Goal: Task Accomplishment & Management: Complete application form

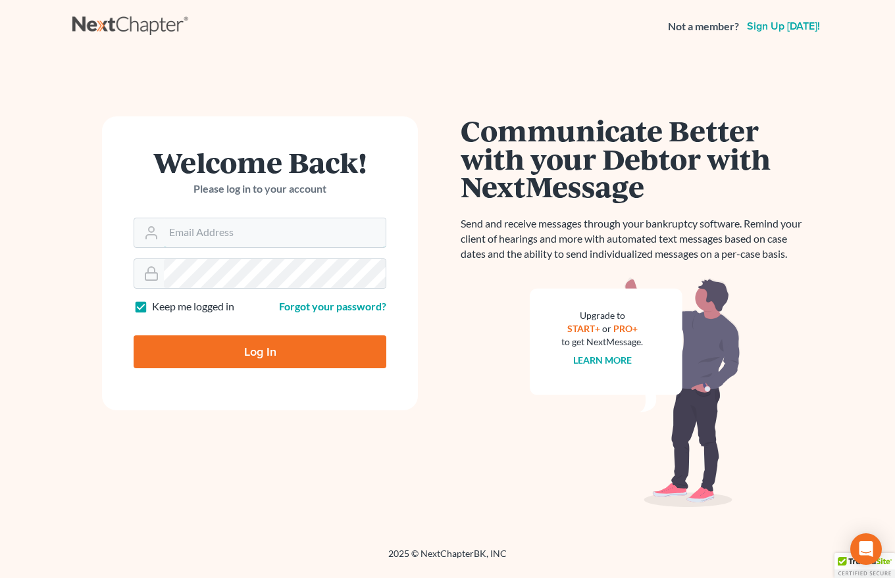
type input "[EMAIL_ADDRESS][DOMAIN_NAME]"
click at [255, 359] on input "Log In" at bounding box center [260, 351] width 253 height 33
type input "Thinking..."
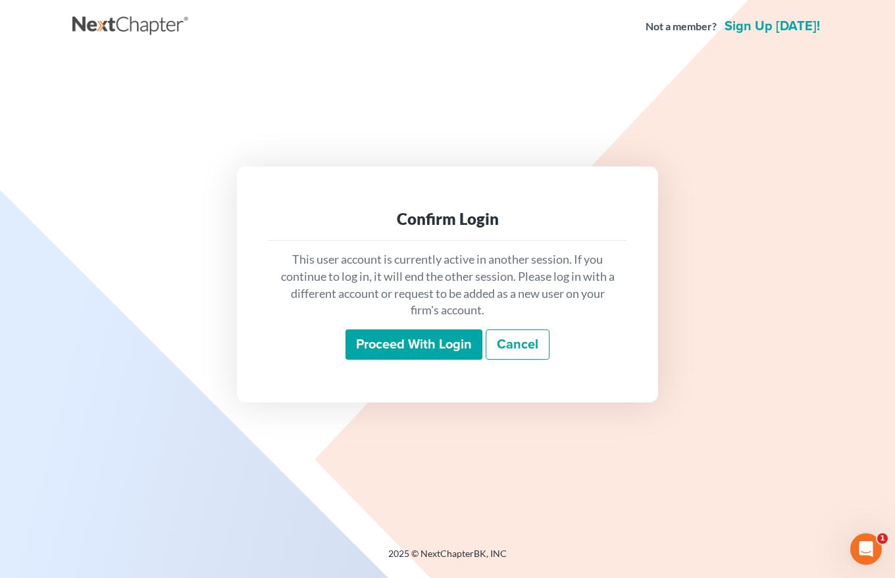
click at [391, 341] on input "Proceed with login" at bounding box center [413, 345] width 137 height 30
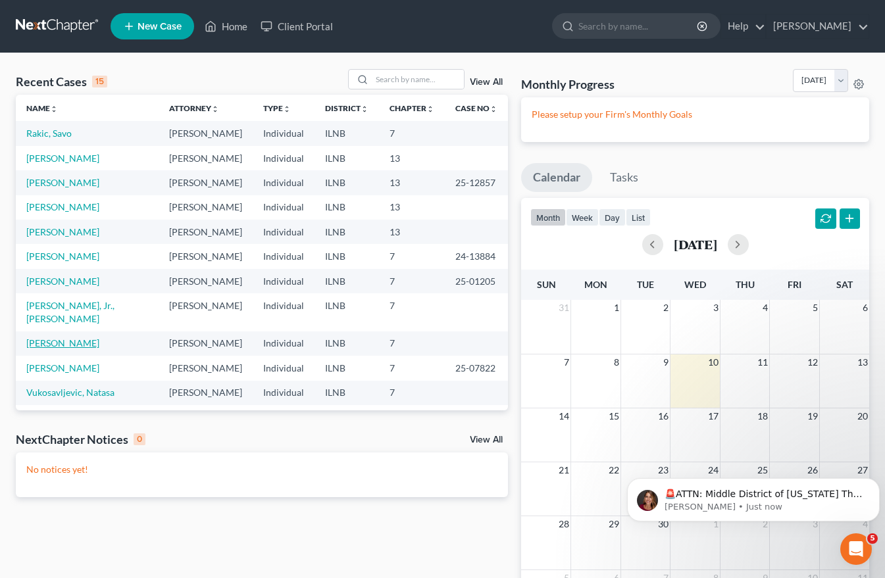
click at [57, 337] on link "[PERSON_NAME]" at bounding box center [62, 342] width 73 height 11
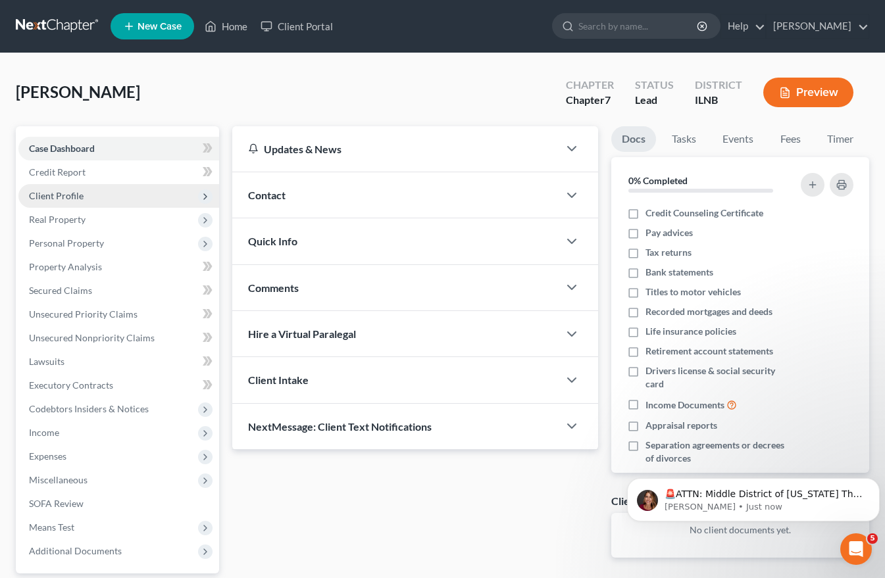
click at [65, 195] on span "Client Profile" at bounding box center [56, 195] width 55 height 11
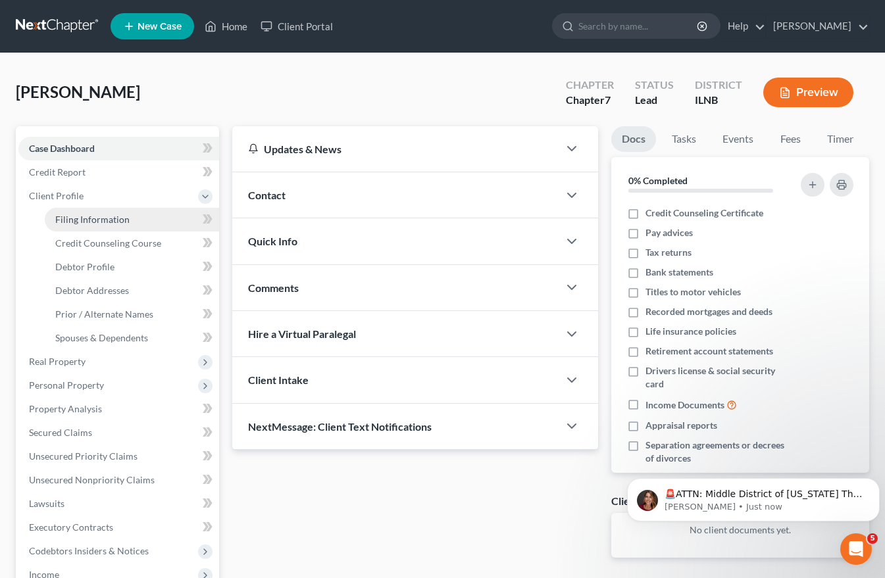
click at [75, 217] on span "Filing Information" at bounding box center [92, 219] width 74 height 11
select select "1"
select select "0"
select select "14"
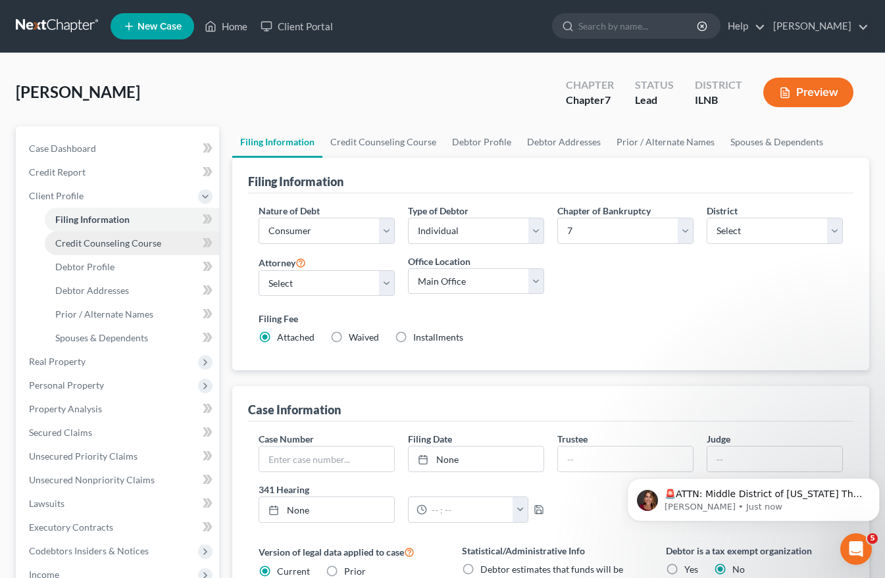
click at [80, 239] on span "Credit Counseling Course" at bounding box center [108, 242] width 106 height 11
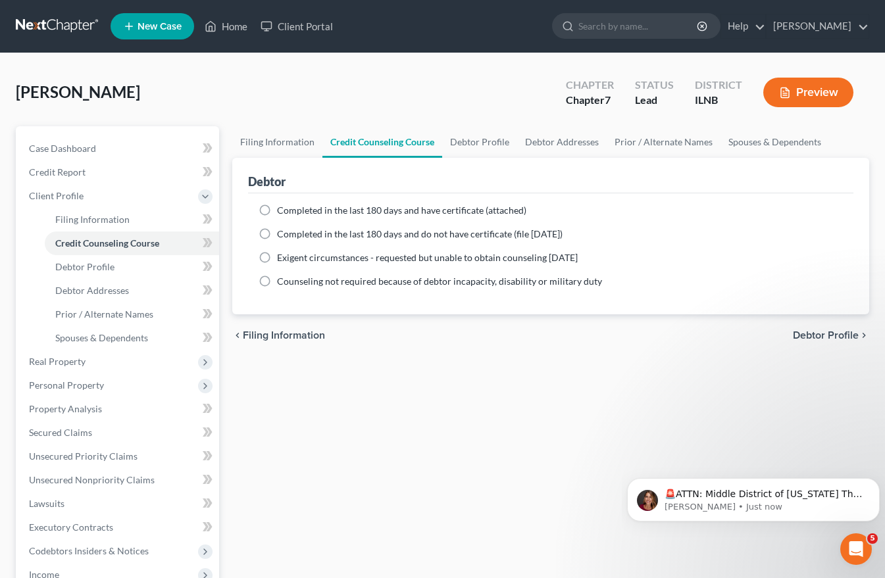
click at [277, 207] on label "Completed in the last 180 days and have certificate (attached)" at bounding box center [401, 210] width 249 height 13
click at [282, 207] on input "Completed in the last 180 days and have certificate (attached)" at bounding box center [286, 208] width 9 height 9
radio input "true"
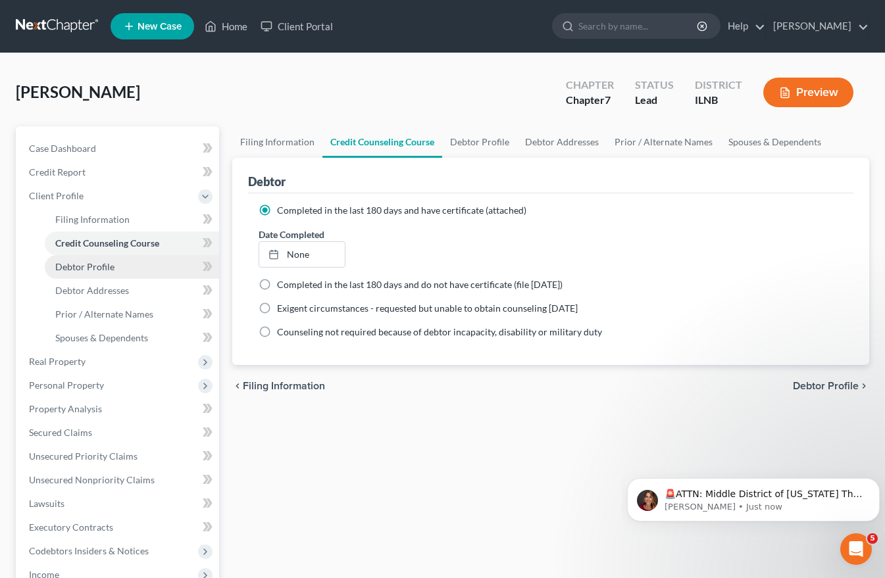
click at [108, 268] on span "Debtor Profile" at bounding box center [84, 266] width 59 height 11
select select "0"
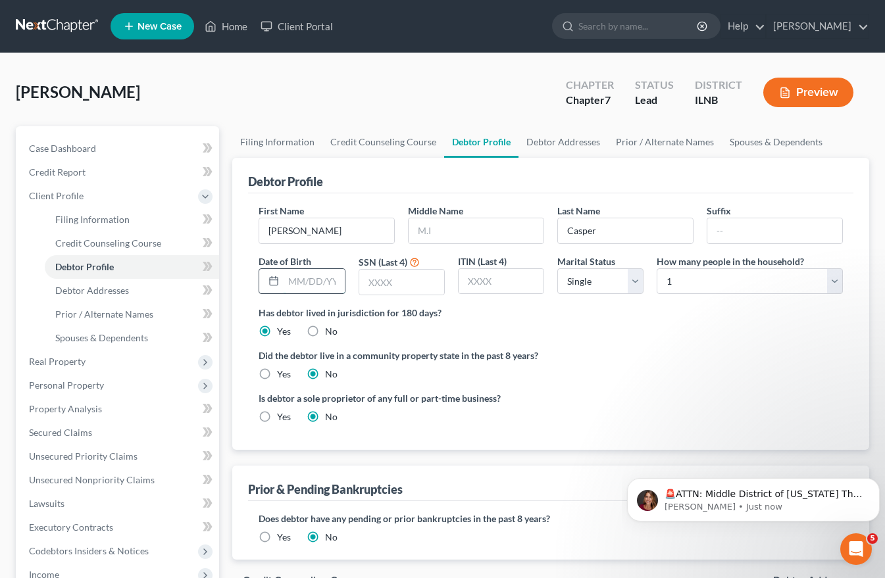
click at [294, 284] on input "text" at bounding box center [314, 281] width 61 height 25
type input "04/12/1966"
drag, startPoint x: 366, startPoint y: 283, endPoint x: 373, endPoint y: 283, distance: 7.2
click at [366, 283] on input "text" at bounding box center [401, 282] width 85 height 25
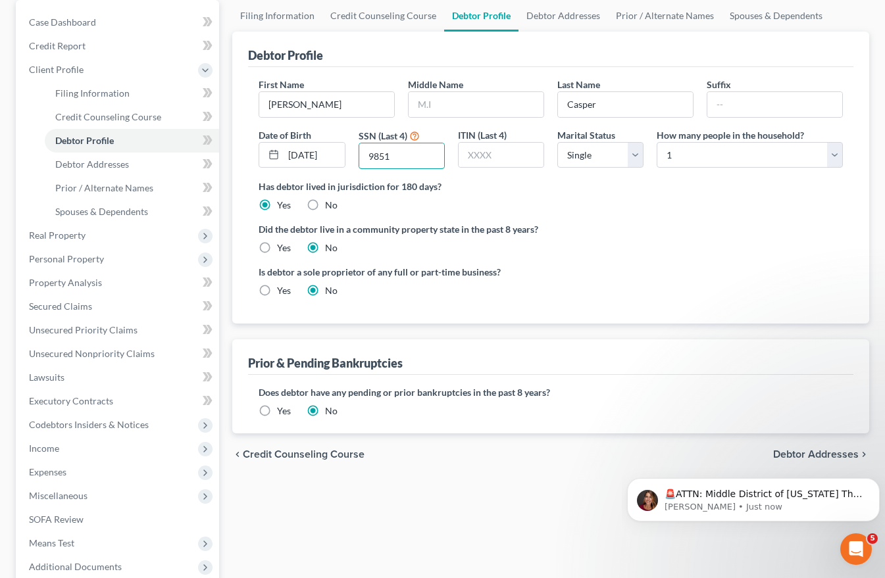
scroll to position [197, 0]
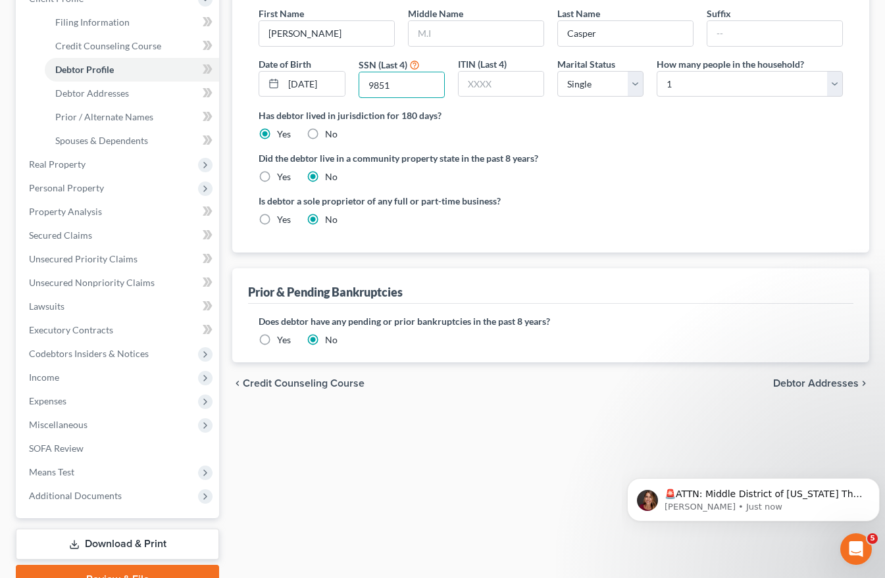
type input "9851"
click at [798, 383] on span "Debtor Addresses" at bounding box center [816, 383] width 86 height 11
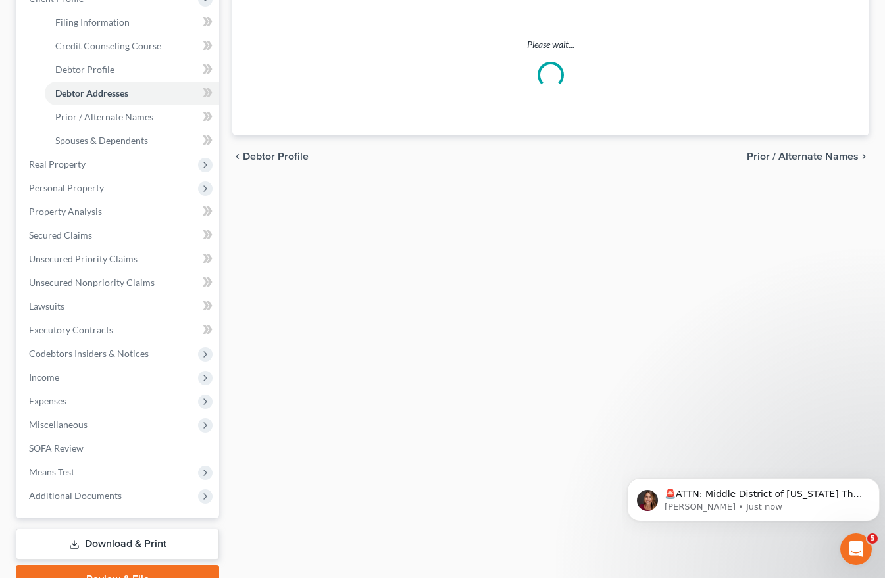
scroll to position [196, 0]
select select "0"
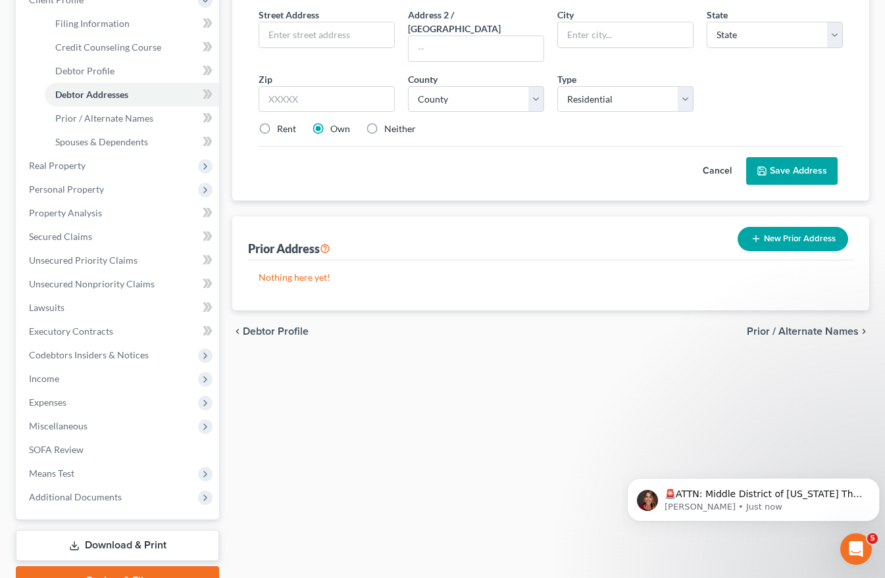
scroll to position [0, 0]
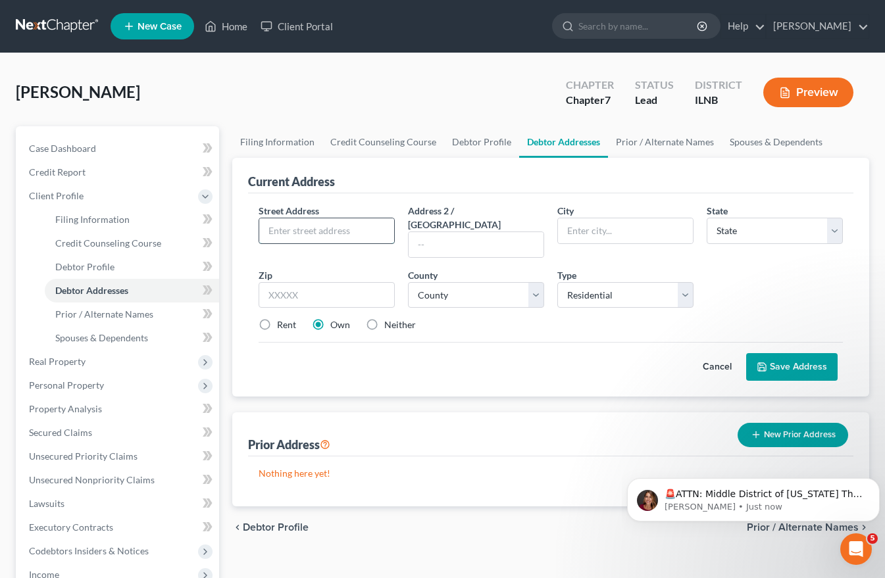
click at [274, 231] on input "text" at bounding box center [326, 230] width 135 height 25
type input "245 Bernice"
type input "Northlake"
select select "14"
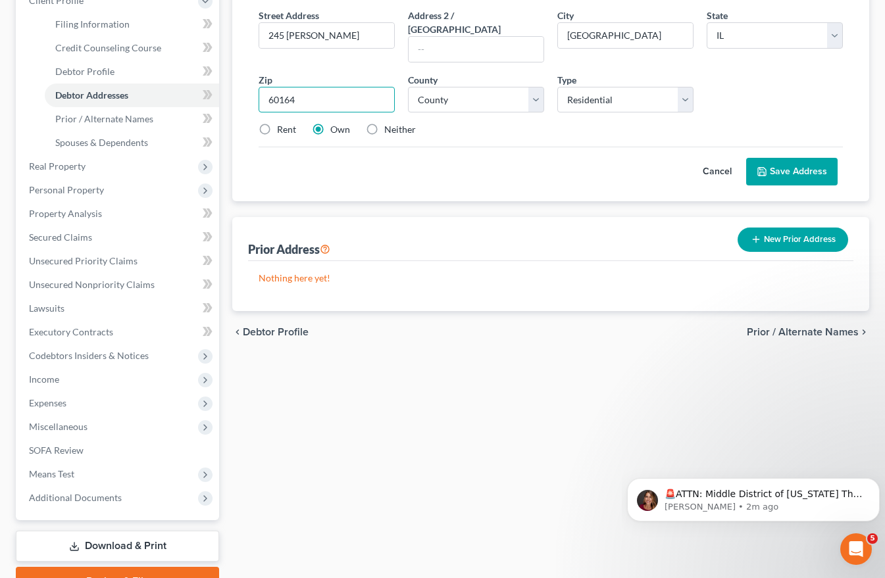
scroll to position [197, 0]
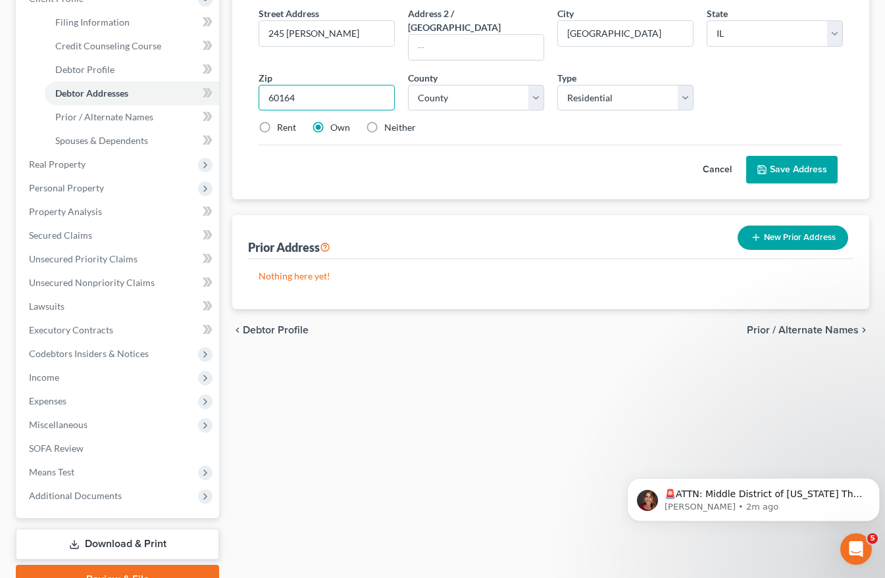
type input "60164"
click at [786, 325] on span "Prior / Alternate Names" at bounding box center [803, 330] width 112 height 11
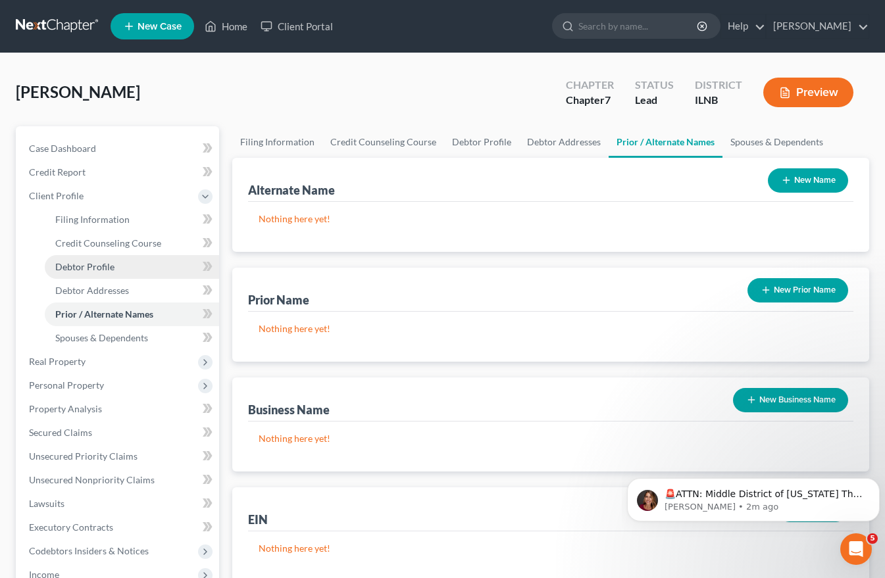
click at [90, 264] on span "Debtor Profile" at bounding box center [84, 266] width 59 height 11
select select "0"
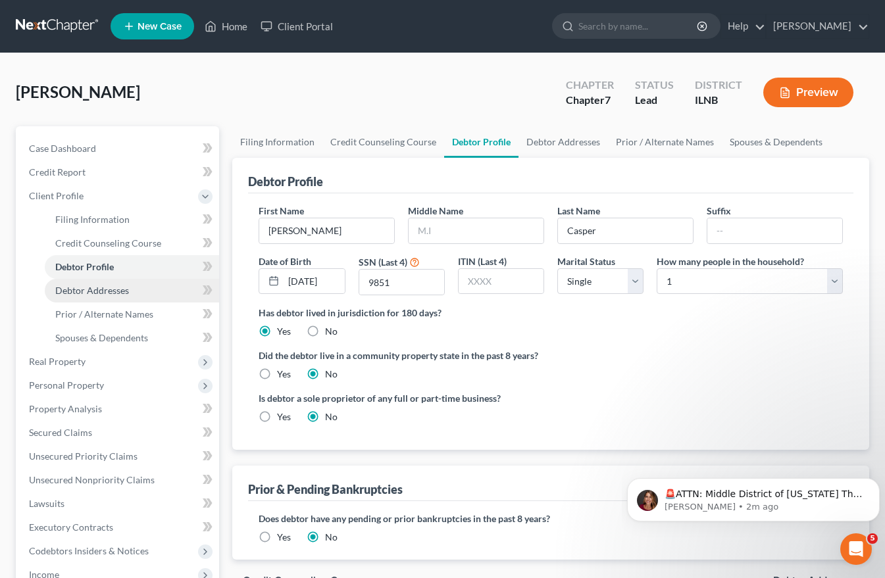
click at [83, 287] on span "Debtor Addresses" at bounding box center [92, 290] width 74 height 11
select select "0"
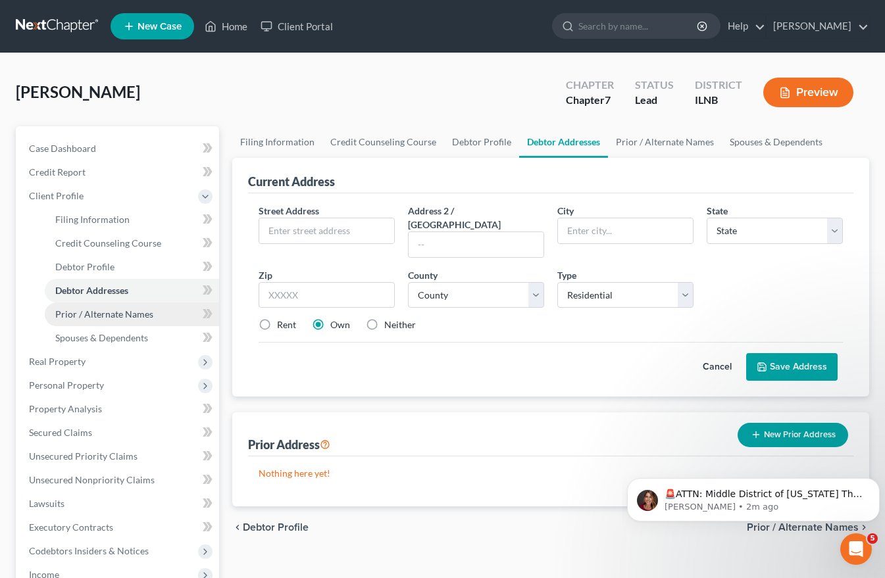
click at [87, 315] on span "Prior / Alternate Names" at bounding box center [104, 314] width 98 height 11
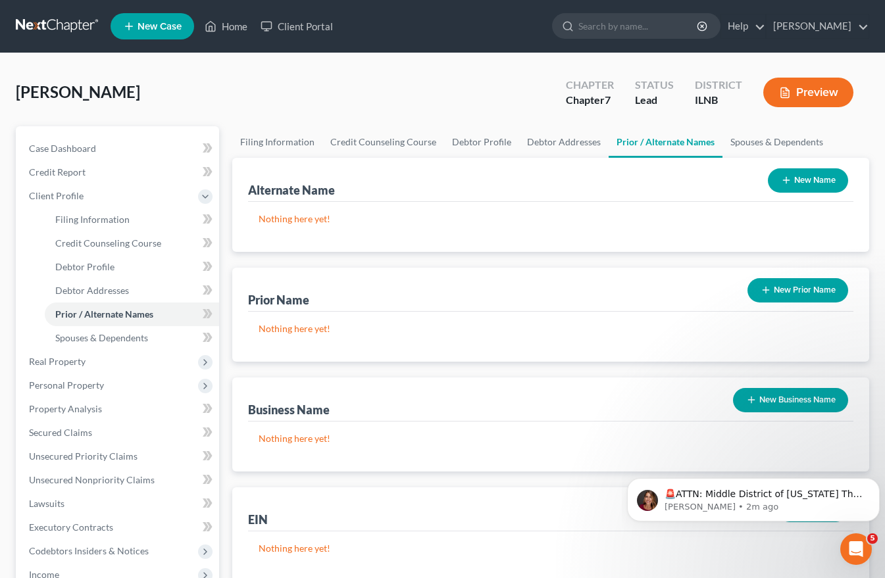
click at [820, 174] on button "New Name" at bounding box center [808, 180] width 80 height 24
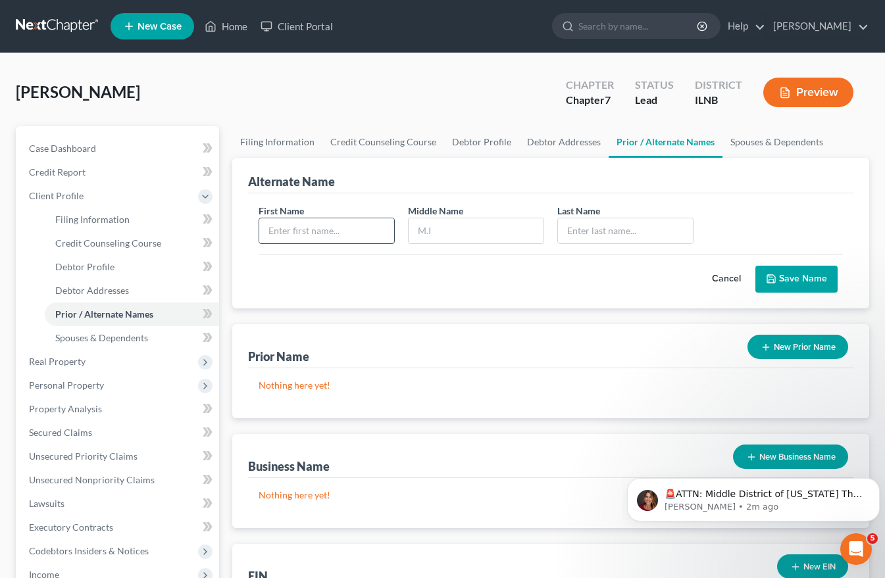
click at [272, 228] on input "text" at bounding box center [326, 230] width 135 height 25
type input "Butch"
type input "Casper"
click at [802, 275] on button "Save Name" at bounding box center [796, 280] width 82 height 28
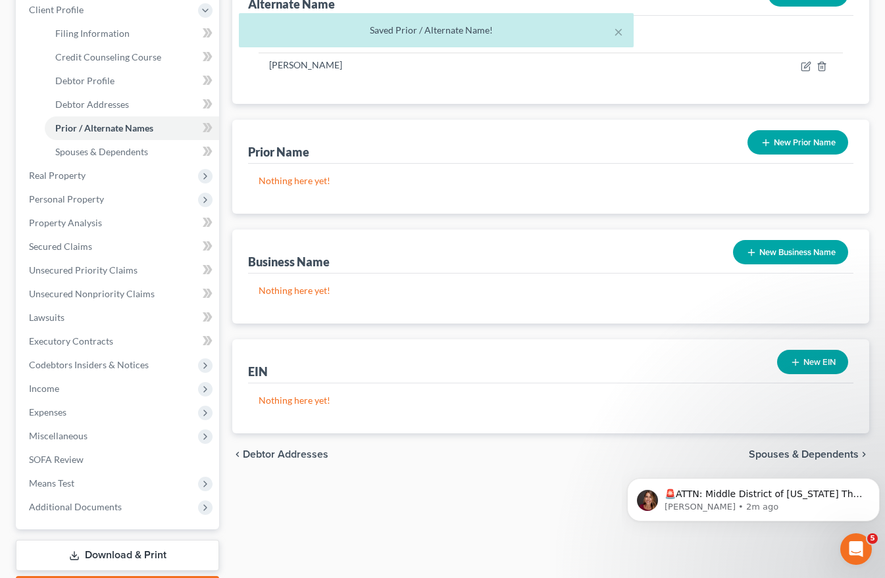
scroll to position [197, 0]
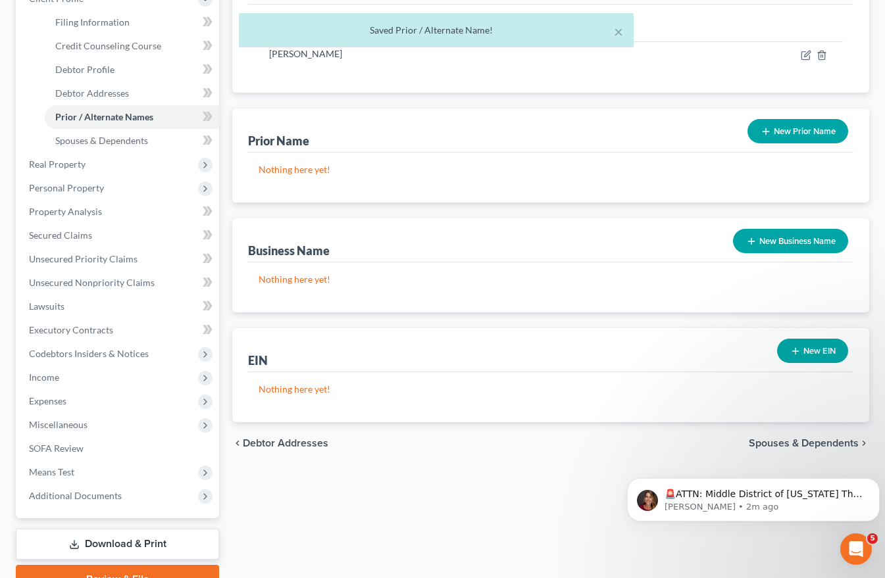
click at [829, 444] on span "Spouses & Dependents" at bounding box center [804, 443] width 110 height 11
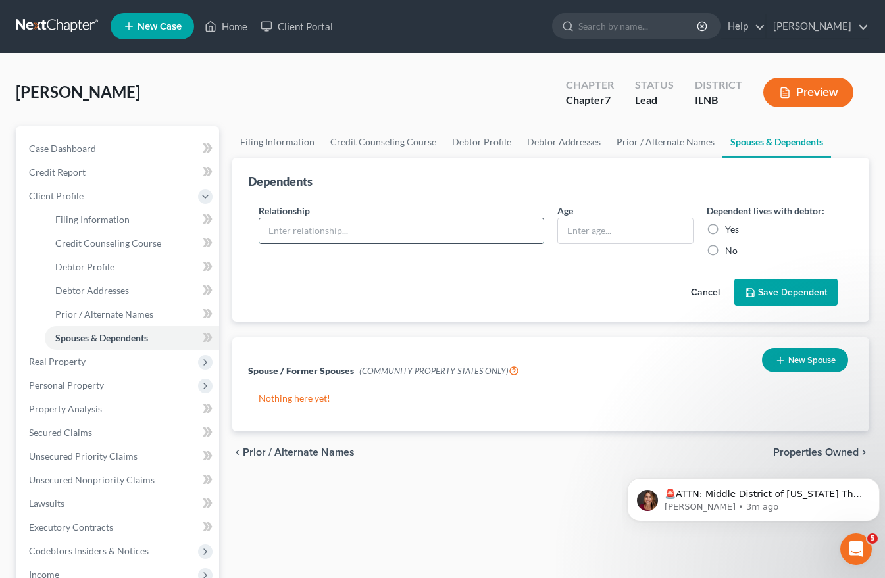
click at [285, 237] on input "text" at bounding box center [401, 230] width 284 height 25
type input "Daughter"
type input "16"
click at [309, 233] on input "Daughter" at bounding box center [401, 230] width 284 height 25
type input "Daughter. O."
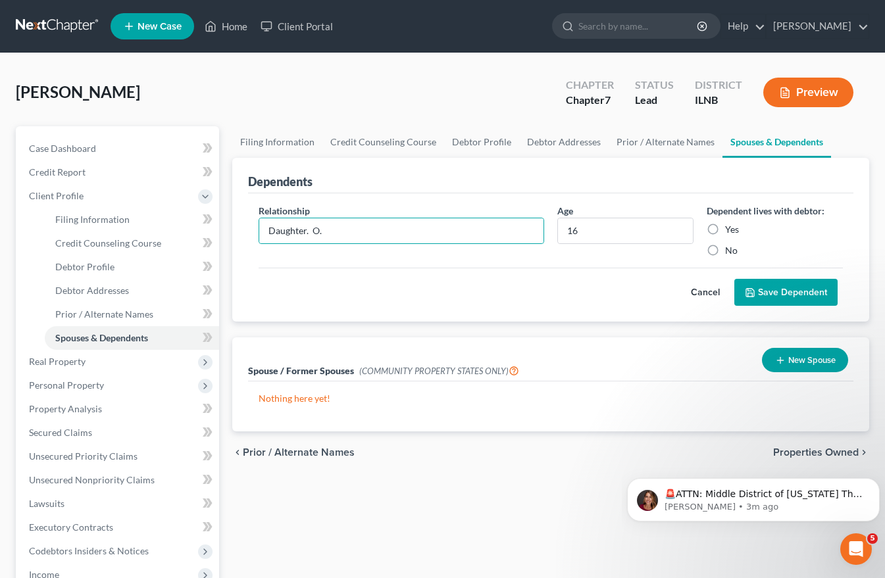
click at [725, 229] on label "Yes" at bounding box center [732, 229] width 14 height 13
click at [730, 229] on input "Yes" at bounding box center [734, 227] width 9 height 9
radio input "true"
click at [807, 453] on html "🚨ATTN: Middle District of Florida The court has added a new Credit Counseling F…" at bounding box center [753, 497] width 263 height 92
click at [805, 452] on html "🚨ATTN: Middle District of Florida The court has added a new Credit Counseling F…" at bounding box center [753, 497] width 263 height 92
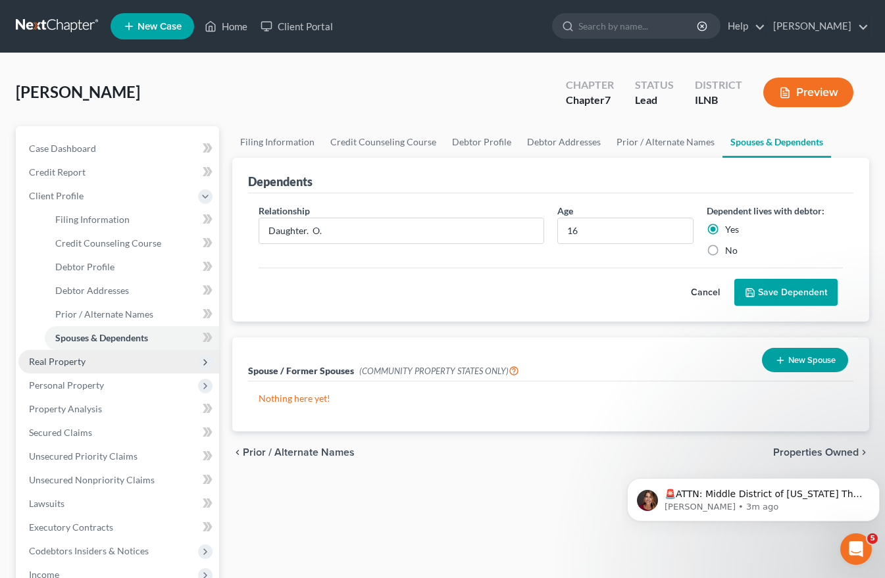
click at [76, 356] on span "Real Property" at bounding box center [57, 361] width 57 height 11
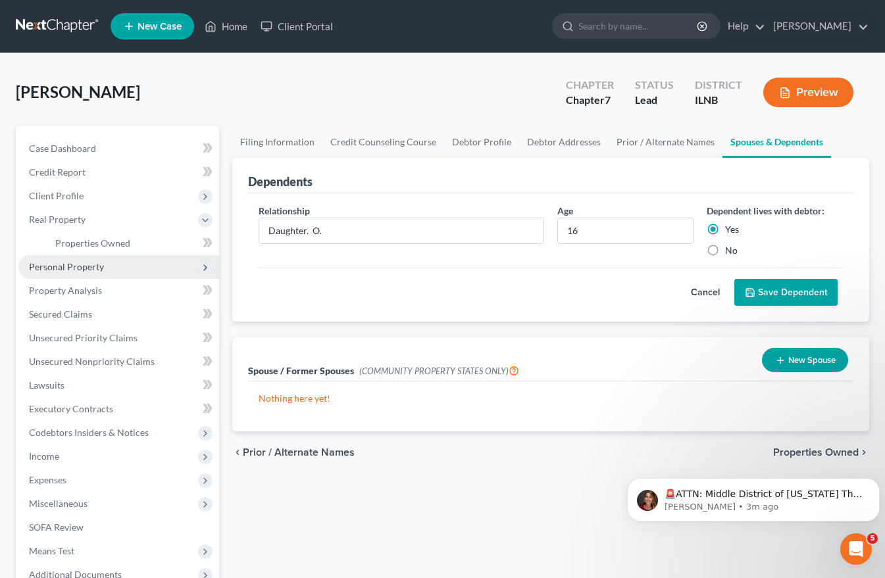
click at [59, 270] on span "Personal Property" at bounding box center [66, 266] width 75 height 11
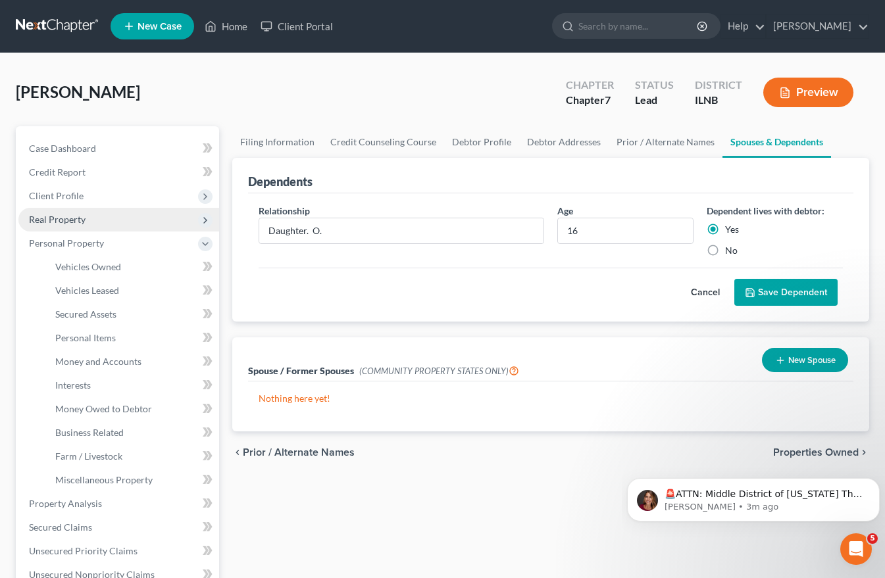
click at [68, 218] on span "Real Property" at bounding box center [57, 219] width 57 height 11
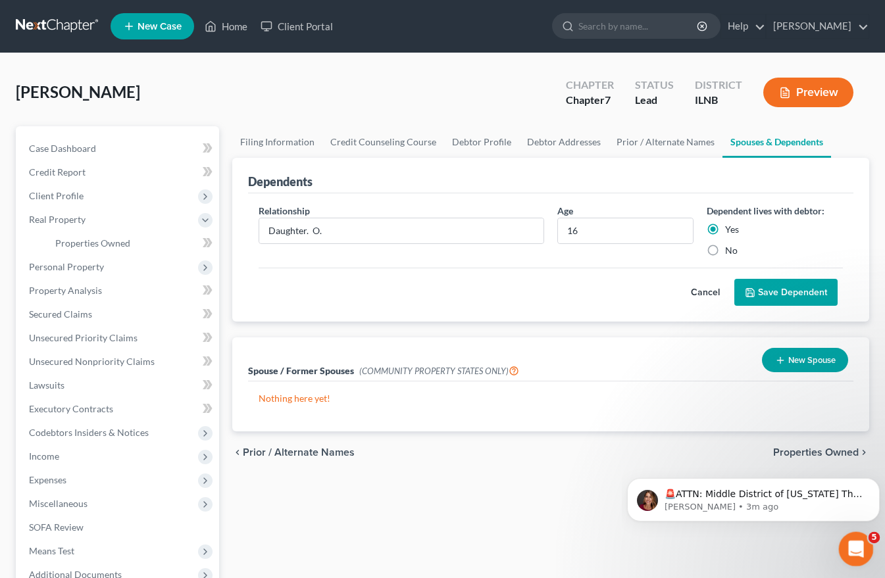
click at [853, 543] on icon "Open Intercom Messenger" at bounding box center [854, 548] width 22 height 22
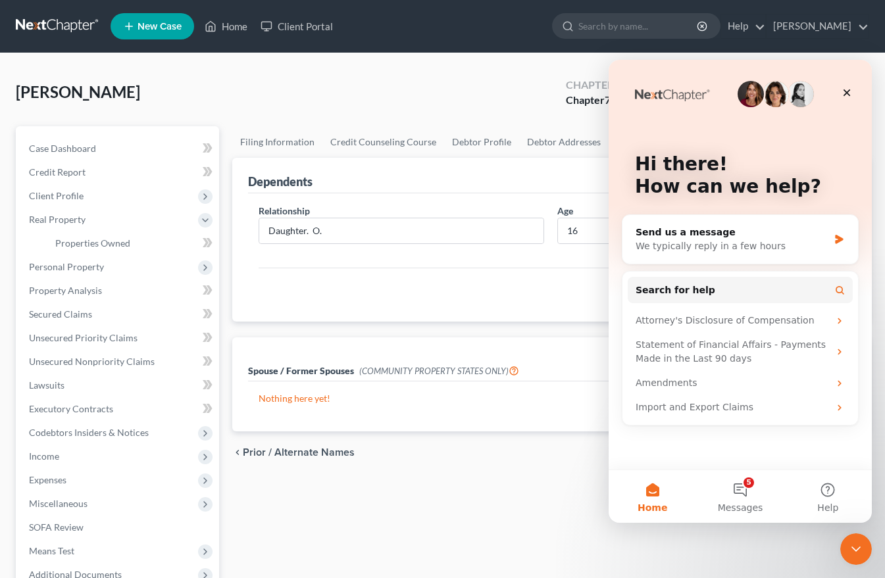
click at [653, 493] on button "Home" at bounding box center [651, 496] width 87 height 53
click at [848, 91] on icon "Close" at bounding box center [846, 92] width 7 height 7
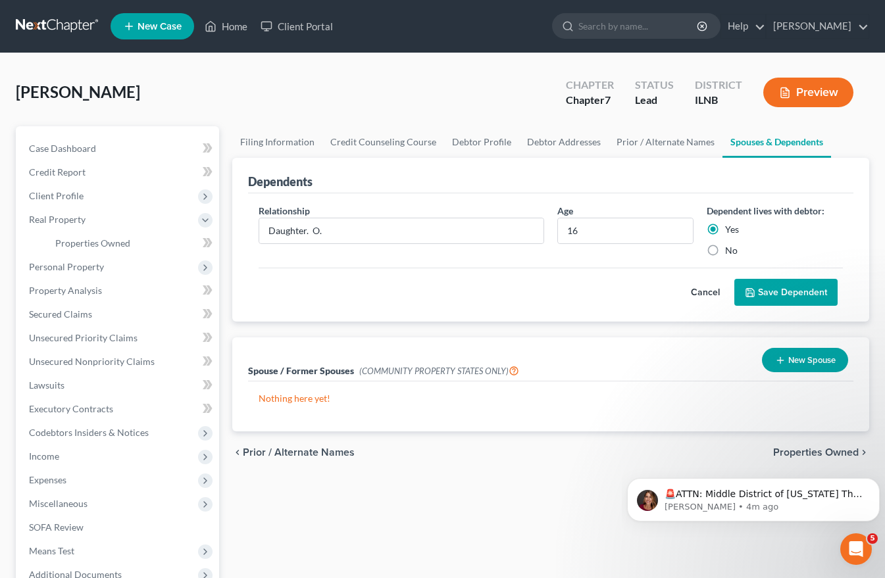
click at [801, 456] on body "🚨ATTN: Middle District of Florida The court has added a new Credit Counseling F…" at bounding box center [753, 497] width 253 height 82
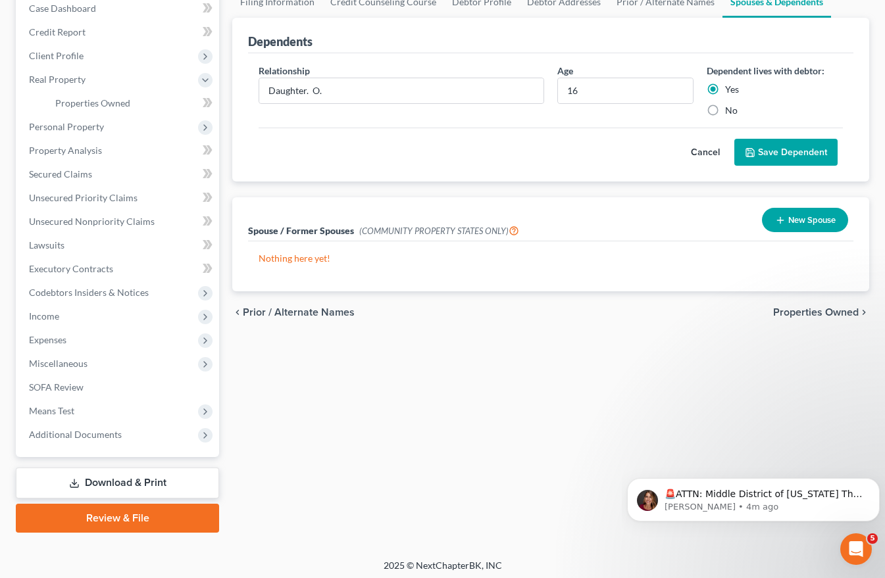
scroll to position [145, 0]
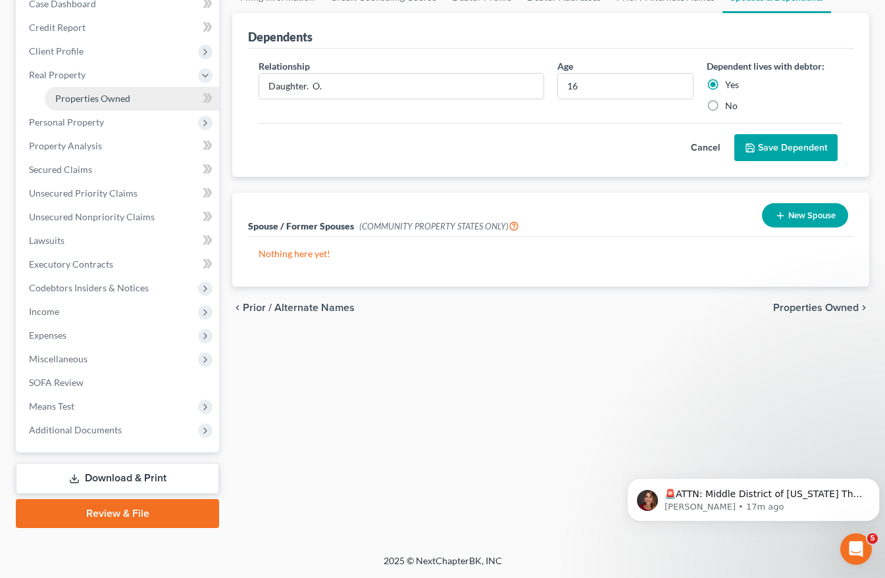
click at [78, 95] on span "Properties Owned" at bounding box center [92, 98] width 75 height 11
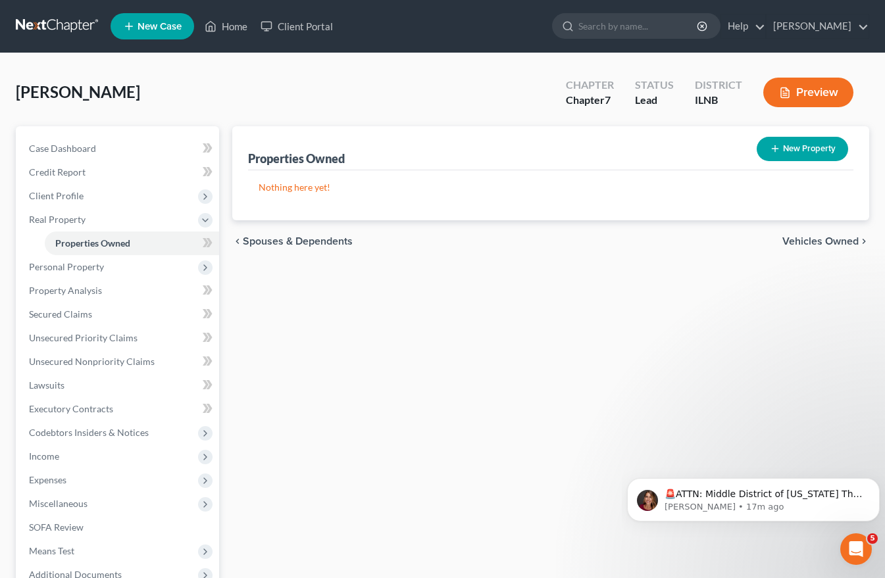
click at [822, 151] on button "New Property" at bounding box center [801, 149] width 91 height 24
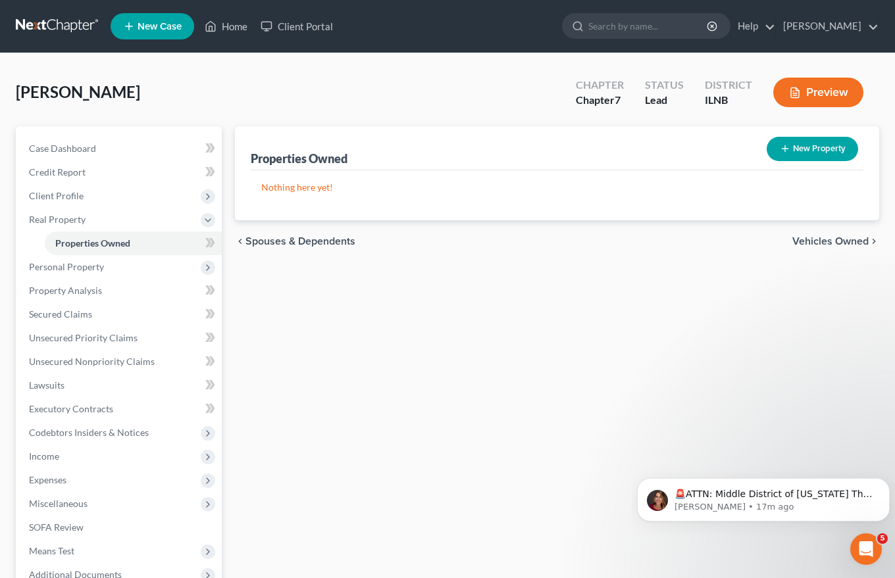
select select "0"
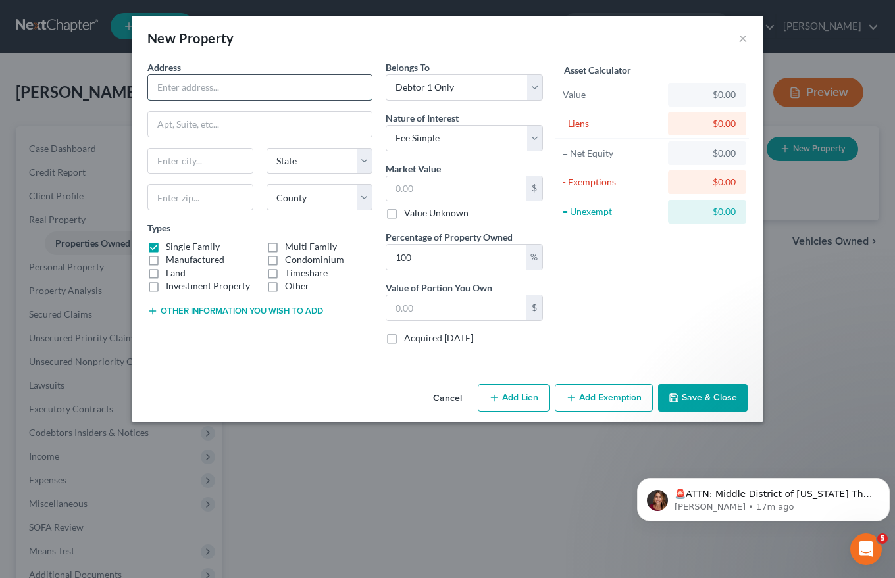
click at [174, 88] on input "text" at bounding box center [260, 87] width 224 height 25
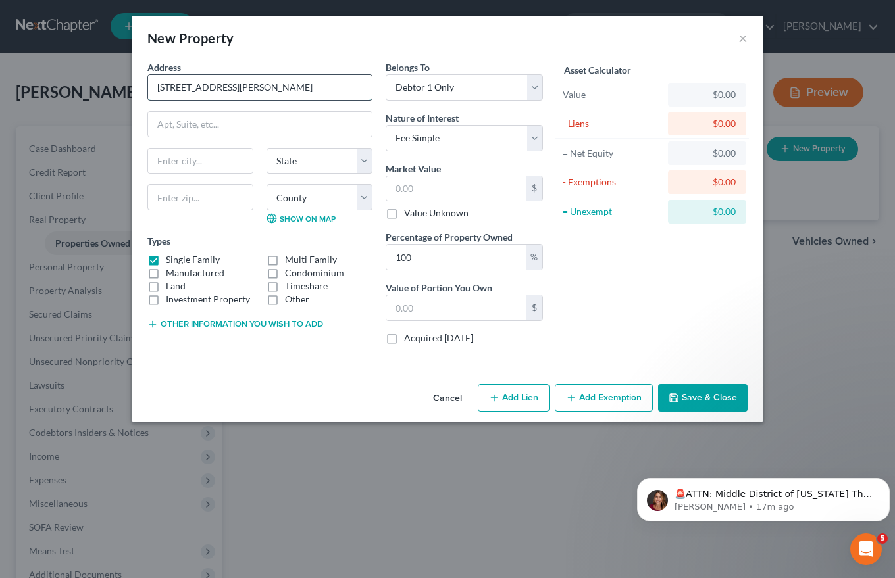
type input "245 Bernice Avenue"
type input "Northlake"
select select "14"
type input "60164"
click at [367, 192] on select "County Adams County Alexander County Bond County Boone County Brown County Bure…" at bounding box center [319, 197] width 106 height 26
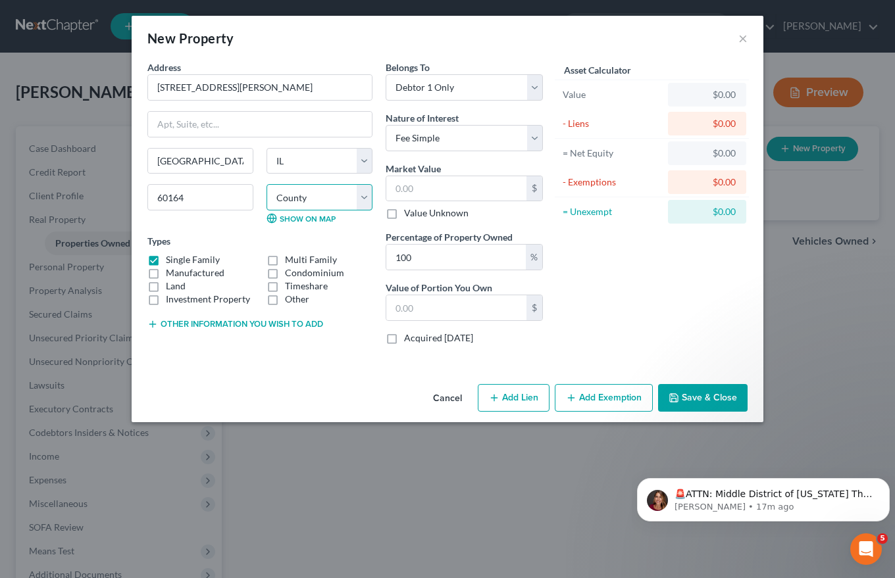
type input "Melrose Park"
select select "15"
click at [266, 184] on select "County Adams County Alexander County Bond County Boone County Brown County Bure…" at bounding box center [319, 197] width 106 height 26
click at [232, 324] on button "Other information you wish to add" at bounding box center [235, 324] width 176 height 11
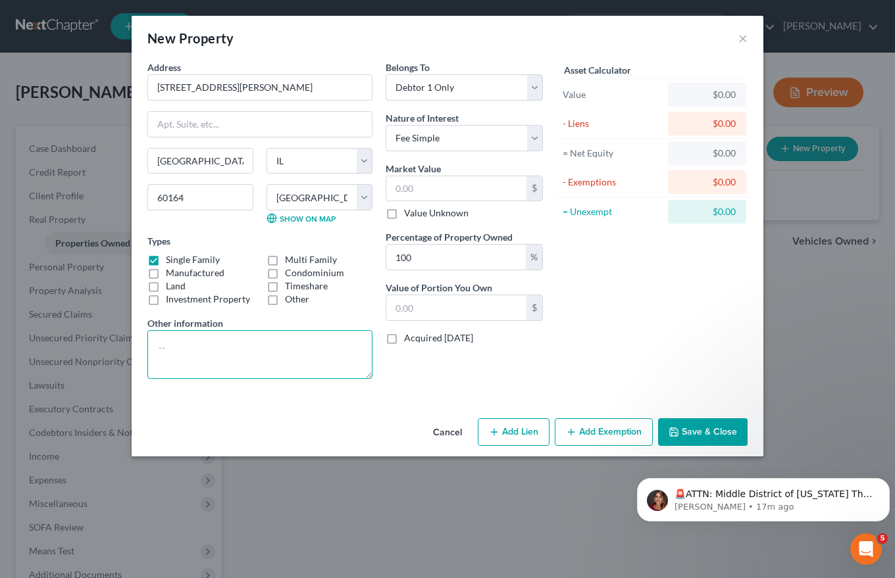
click at [161, 340] on textarea at bounding box center [259, 354] width 225 height 49
paste textarea "LOT 9 IN BLOCK 29 IN SECTION 2 OF COUNTRY CLUB ADDITION TO MIDLAND DEVELOPMENT …"
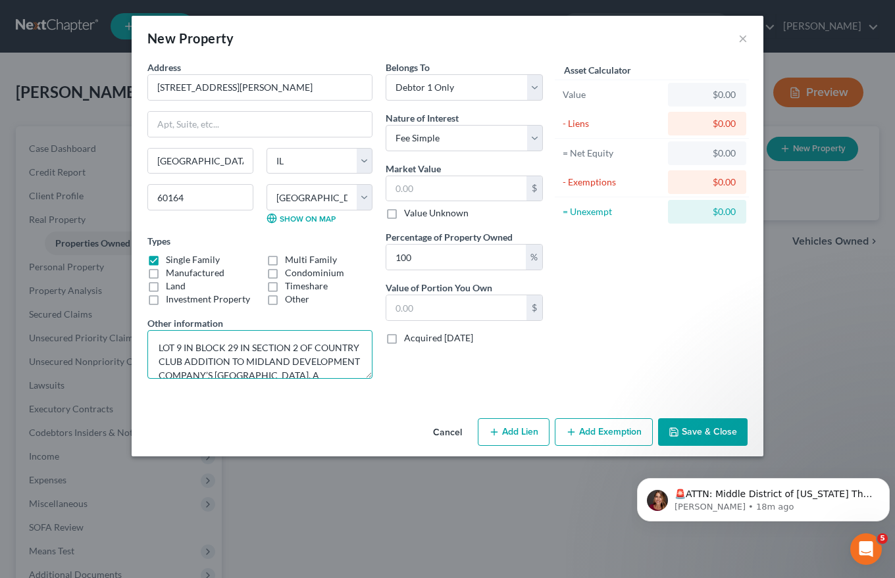
type textarea "LOT 9 IN BLOCK 29 IN SECTION 2 OF COUNTRY CLUB ADDITION TO MIDLAND DEVELOPMENT …"
click at [717, 88] on div "$0.00" at bounding box center [706, 94] width 57 height 13
click at [714, 97] on div "$0.00" at bounding box center [706, 94] width 57 height 13
click at [570, 95] on div "Value" at bounding box center [611, 94] width 99 height 13
click at [402, 184] on input "text" at bounding box center [456, 188] width 140 height 25
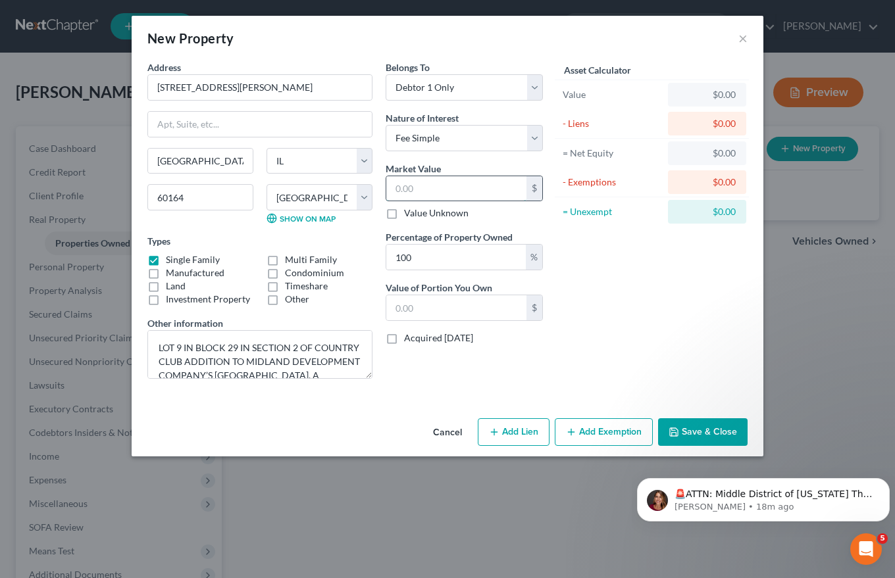
type input "3"
type input "3.00"
type input "32"
type input "32.00"
type input "324"
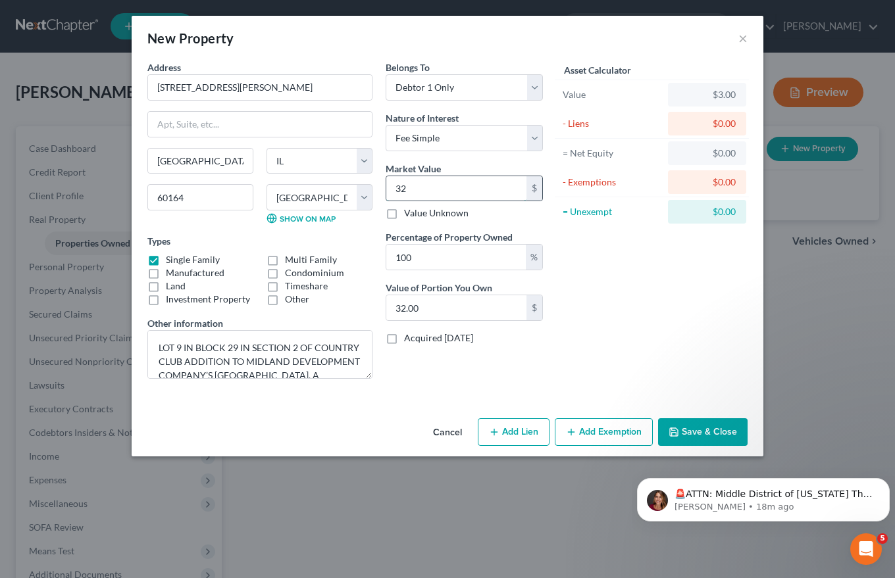
type input "324.00"
type input "3240"
type input "3,240.00"
type input "3,2400"
type input "32,400.00"
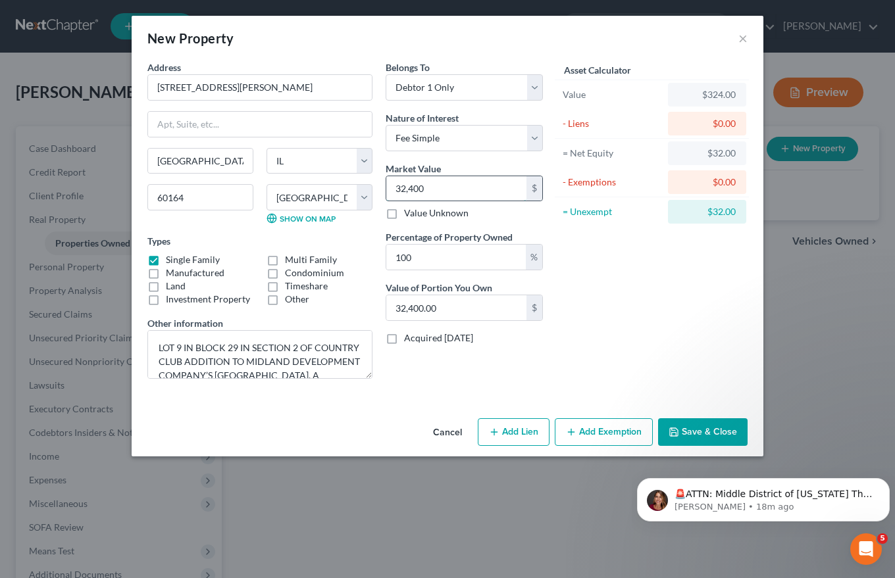
type input "32,4000"
type input "324,000.00"
click at [678, 126] on div "$0.00" at bounding box center [706, 123] width 57 height 13
click at [578, 125] on div "- Liens" at bounding box center [611, 123] width 99 height 13
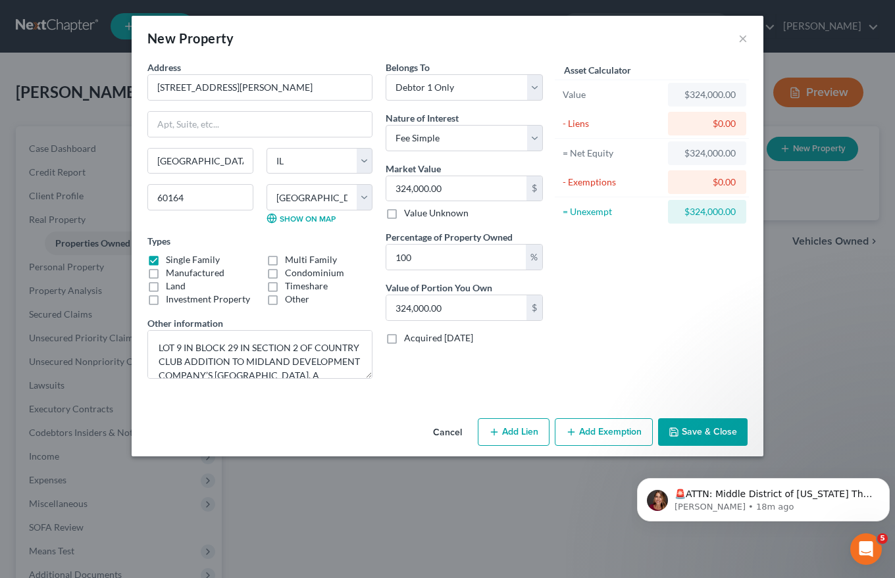
click at [510, 430] on button "Add Lien" at bounding box center [514, 432] width 72 height 28
select select "0"
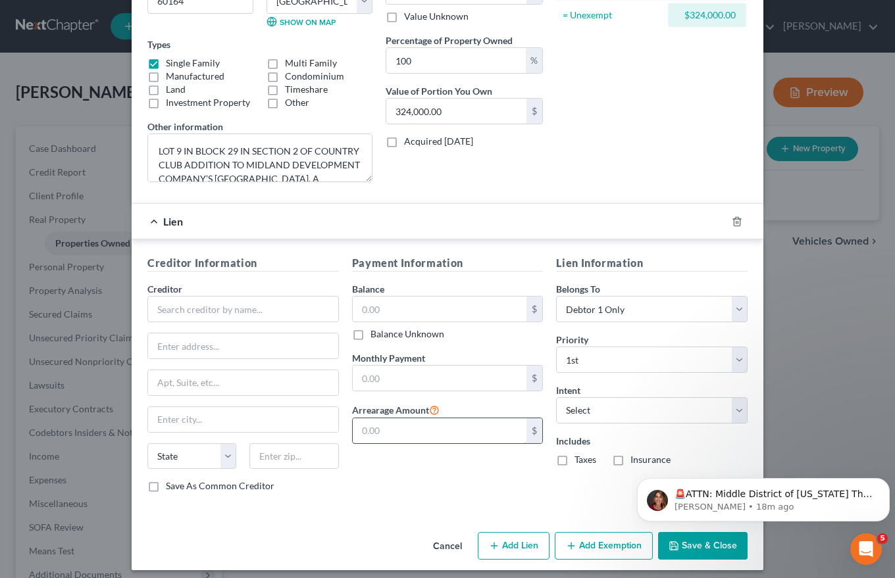
scroll to position [197, 0]
click at [163, 305] on input "text" at bounding box center [242, 308] width 191 height 26
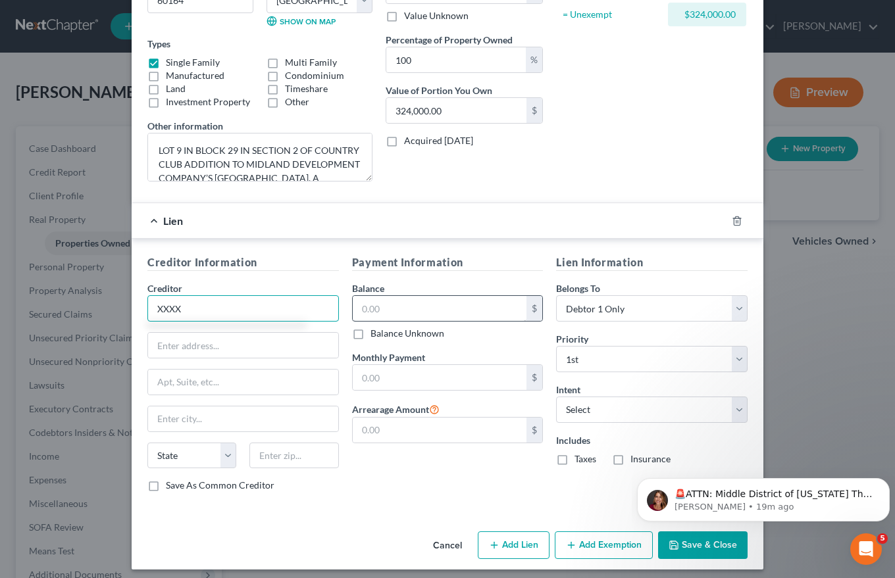
type input "XXXX"
click at [361, 306] on input "text" at bounding box center [440, 308] width 174 height 25
type input "255,192.00"
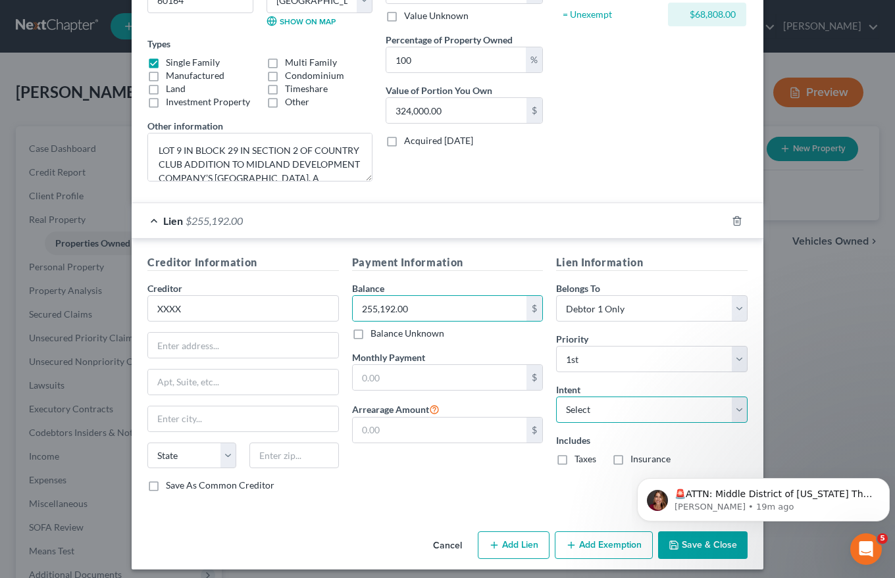
click at [569, 409] on select "Select Surrender Redeem Reaffirm Avoid Other" at bounding box center [651, 410] width 191 height 26
select select "2"
click at [556, 397] on select "Select Surrender Redeem Reaffirm Avoid Other" at bounding box center [651, 410] width 191 height 26
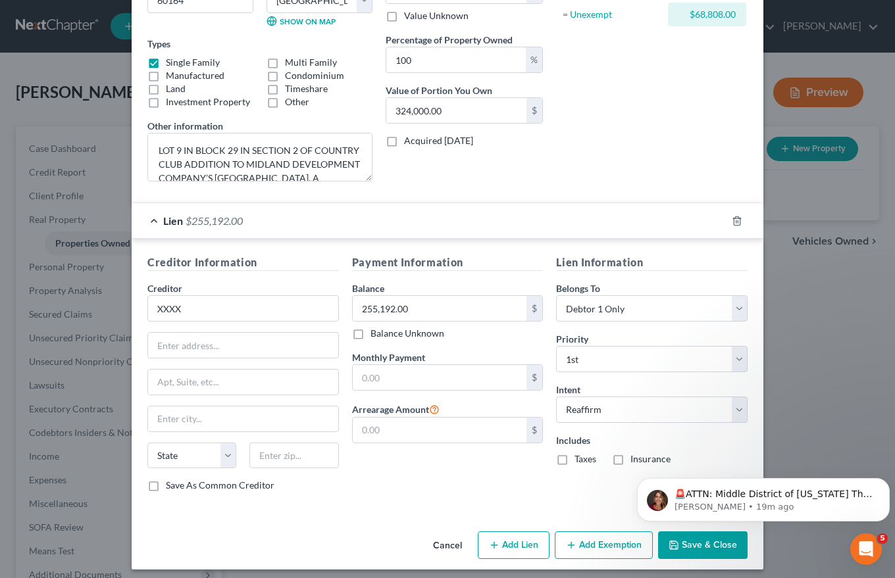
click at [512, 545] on button "Add Lien" at bounding box center [514, 546] width 72 height 28
select select "0"
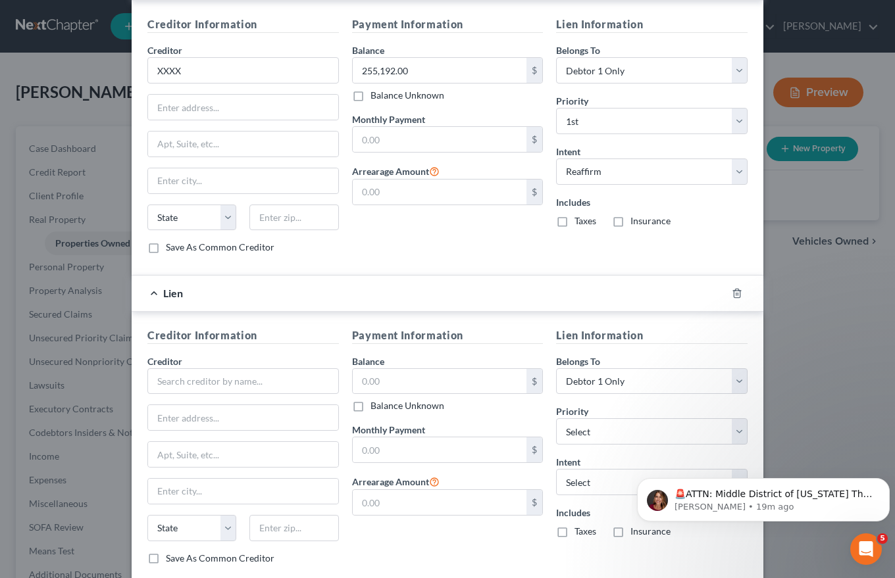
scroll to position [460, 0]
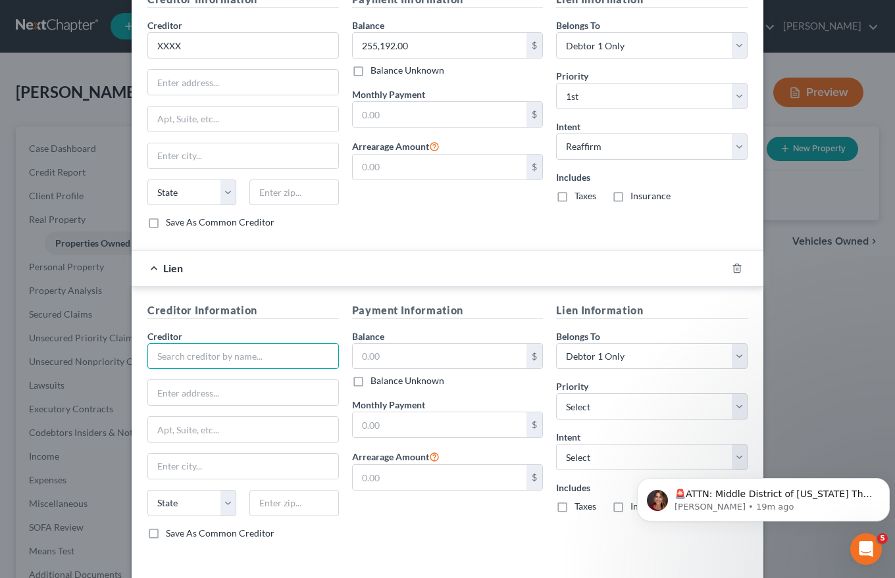
click at [149, 357] on input "text" at bounding box center [242, 356] width 191 height 26
type input "XXX"
click at [354, 352] on input "text" at bounding box center [440, 356] width 174 height 25
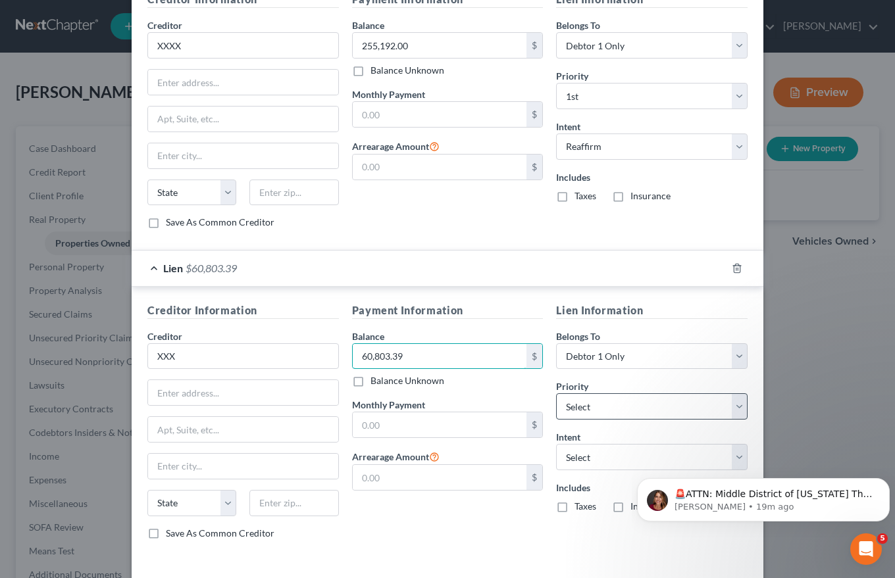
type input "60,803.39"
click at [582, 408] on select "Select 2nd 3rd 4th 5th 6th 7th 8th 9th 10th 11th 12th 13th 14th 15th 16th 17th …" at bounding box center [651, 406] width 191 height 26
select select "0"
click at [556, 393] on select "Select 2nd 3rd 4th 5th 6th 7th 8th 9th 10th 11th 12th 13th 14th 15th 16th 17th …" at bounding box center [651, 406] width 191 height 26
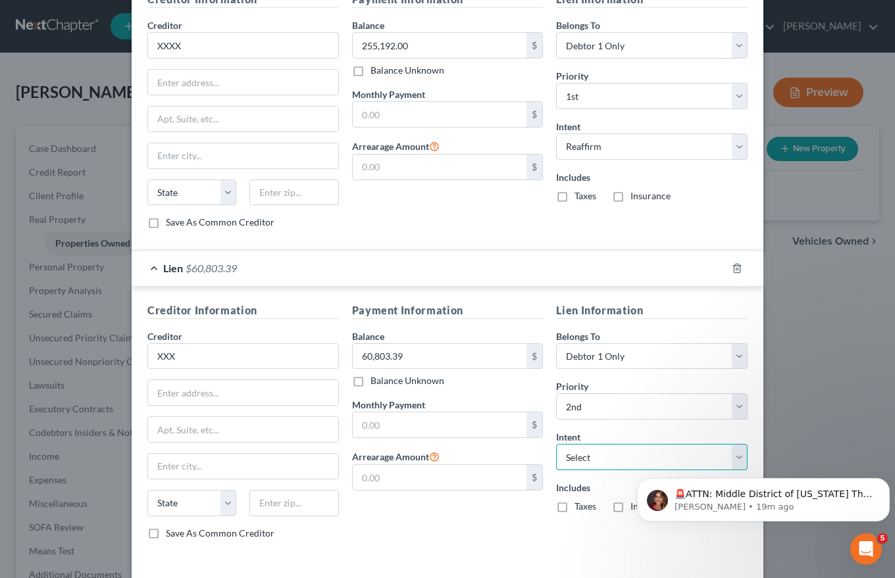
click at [565, 458] on select "Select Surrender Redeem Reaffirm Avoid Other" at bounding box center [651, 457] width 191 height 26
select select "2"
click at [556, 444] on select "Select Surrender Redeem Reaffirm Avoid Other" at bounding box center [651, 457] width 191 height 26
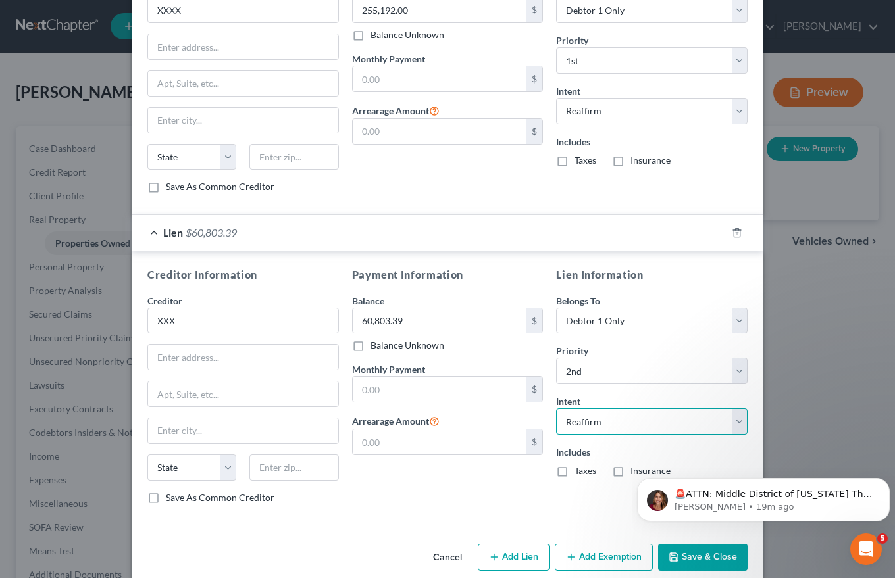
scroll to position [515, 0]
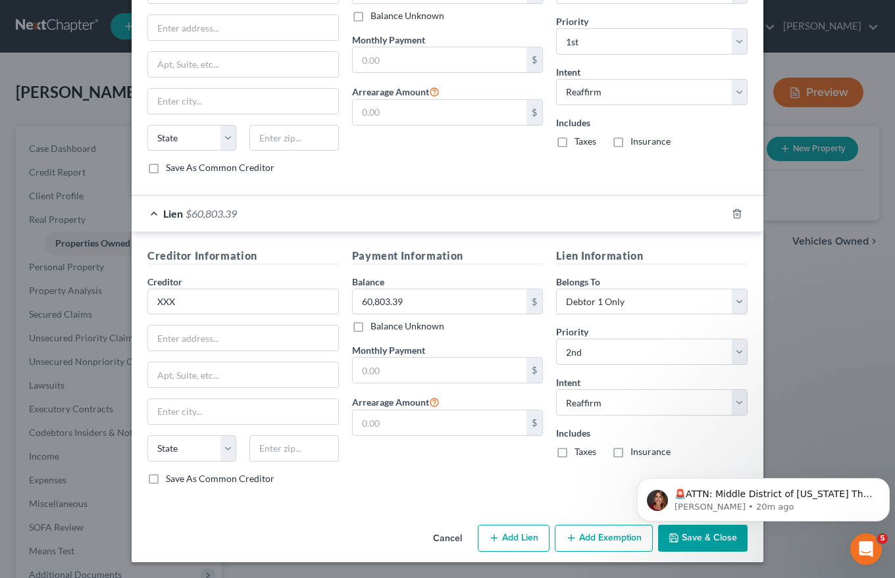
click at [574, 534] on button "Add Exemption" at bounding box center [604, 539] width 98 height 28
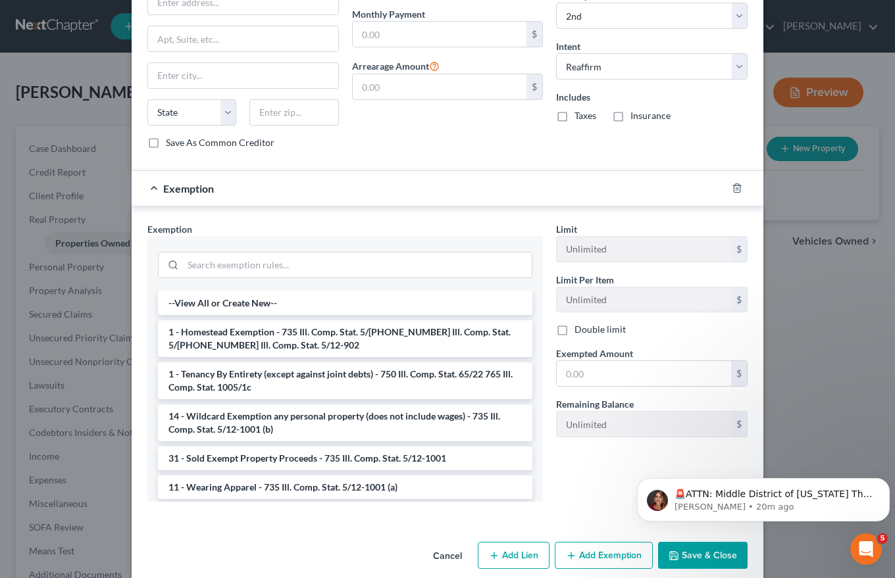
scroll to position [868, 0]
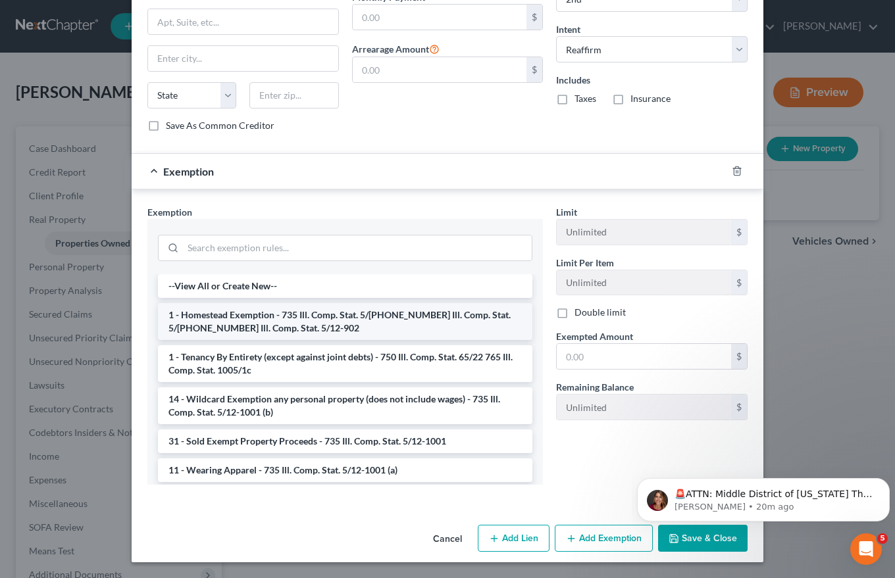
click at [229, 319] on li "1 - Homestead Exemption - 735 Ill. Comp. Stat. 5/12-901 735 Ill. Comp. Stat. 5/…" at bounding box center [345, 321] width 374 height 37
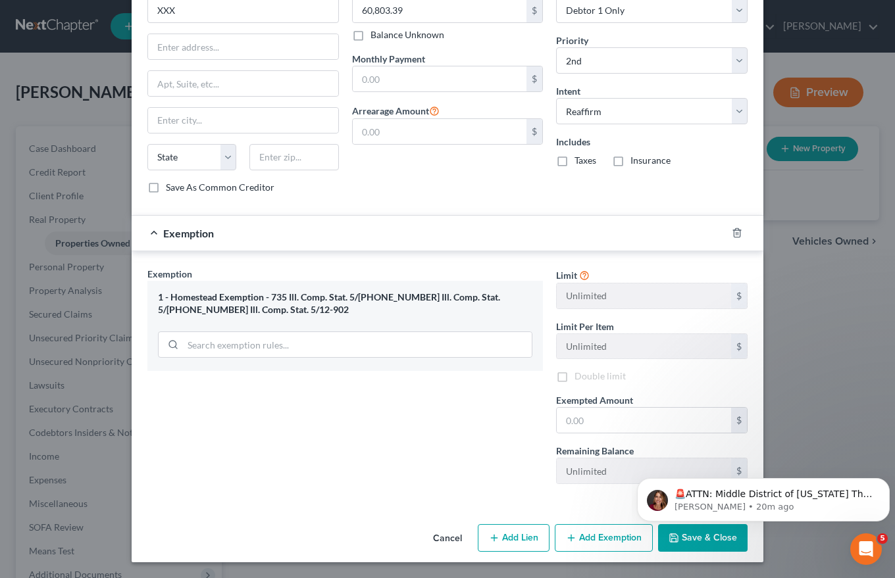
scroll to position [806, 0]
click at [562, 421] on input "text" at bounding box center [644, 420] width 174 height 25
type input "15,000.00"
click at [685, 537] on html "🚨ATTN: Middle District of Florida The court has added a new Credit Counseling F…" at bounding box center [763, 497] width 263 height 92
click at [656, 504] on img "message notification from Katie, 20m ago. 🚨ATTN: Middle District of Florida The…" at bounding box center [657, 500] width 21 height 21
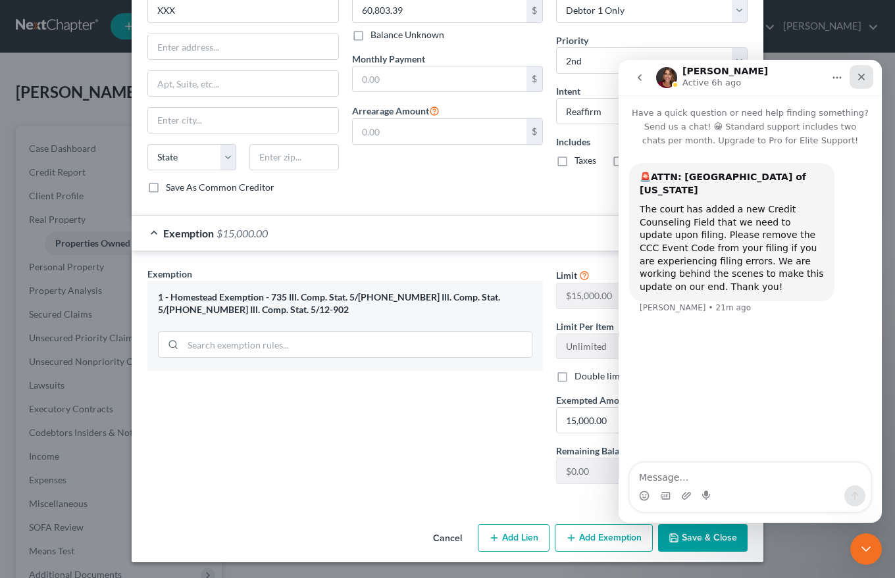
click at [862, 80] on icon "Close" at bounding box center [861, 77] width 11 height 11
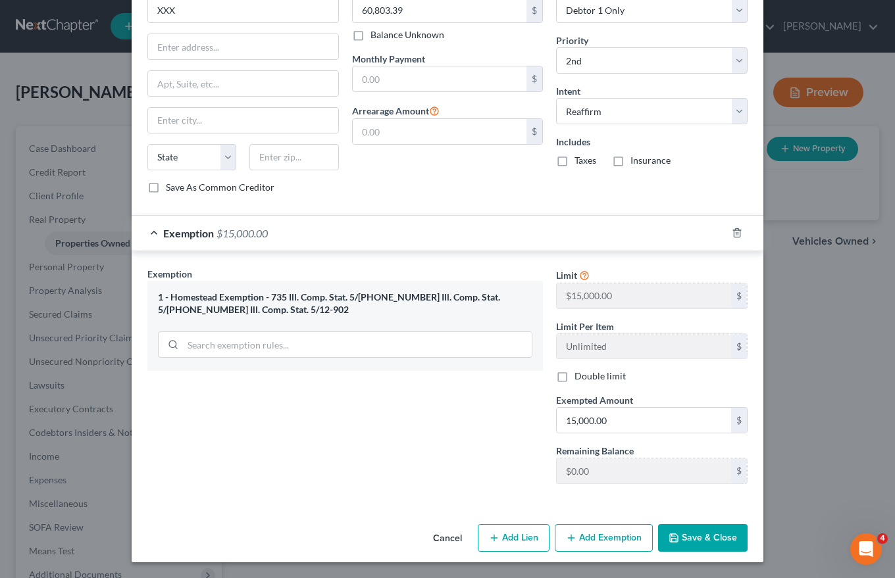
click at [689, 532] on button "Save & Close" at bounding box center [702, 538] width 89 height 28
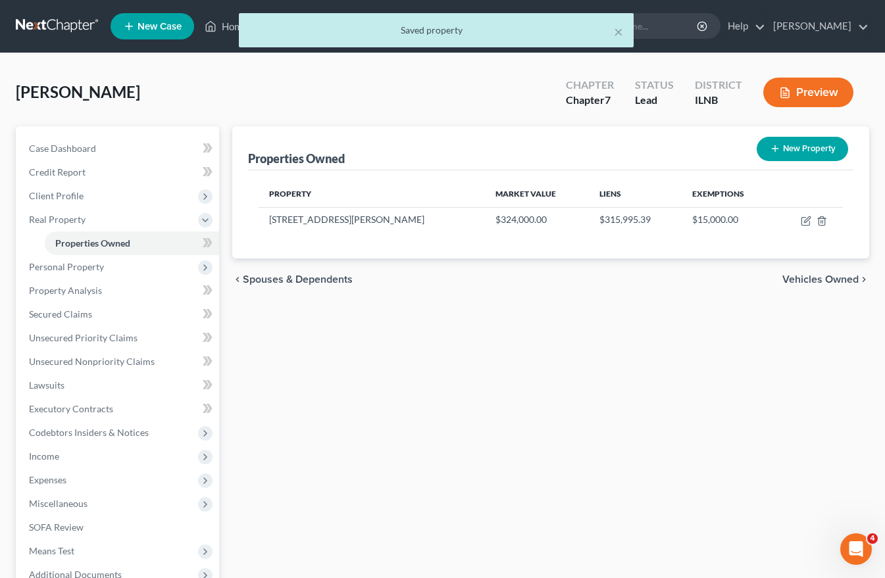
click at [827, 280] on span "Vehicles Owned" at bounding box center [820, 279] width 76 height 11
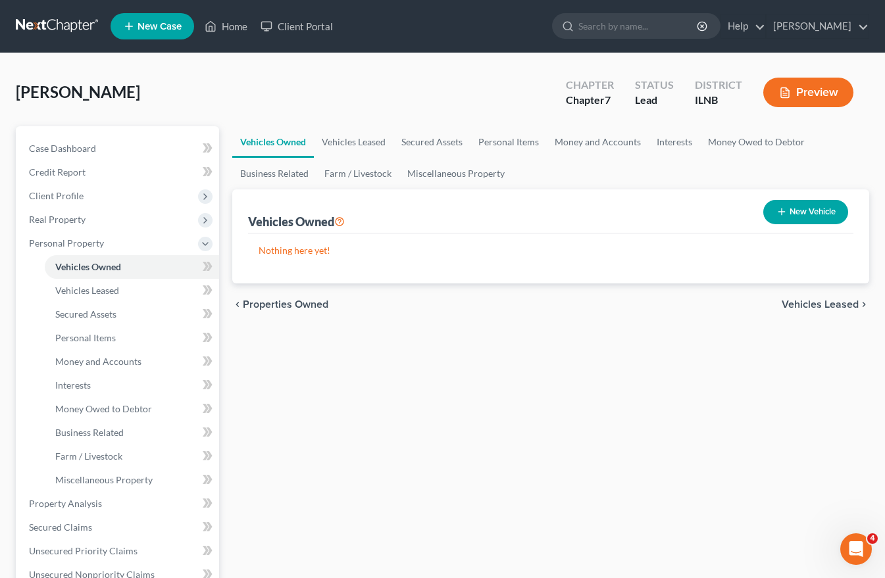
click at [804, 214] on button "New Vehicle" at bounding box center [805, 212] width 85 height 24
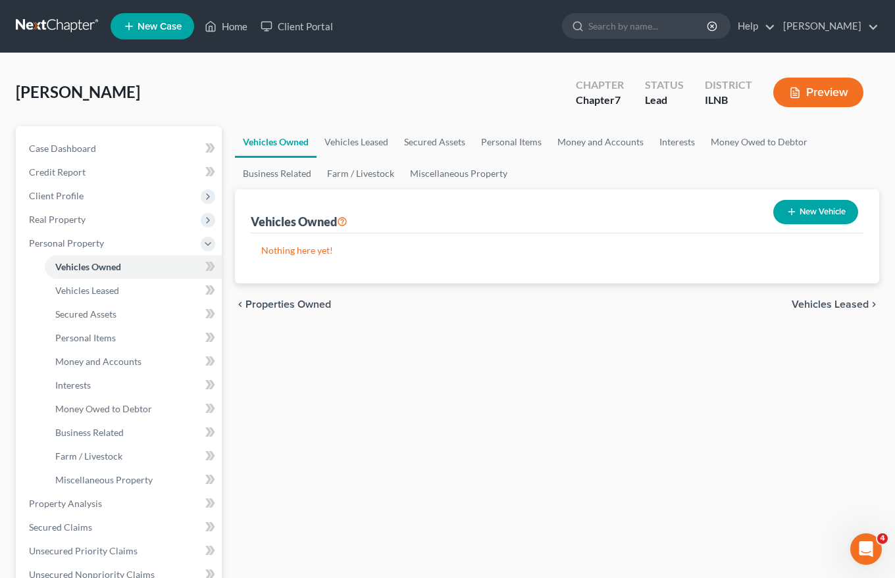
select select "0"
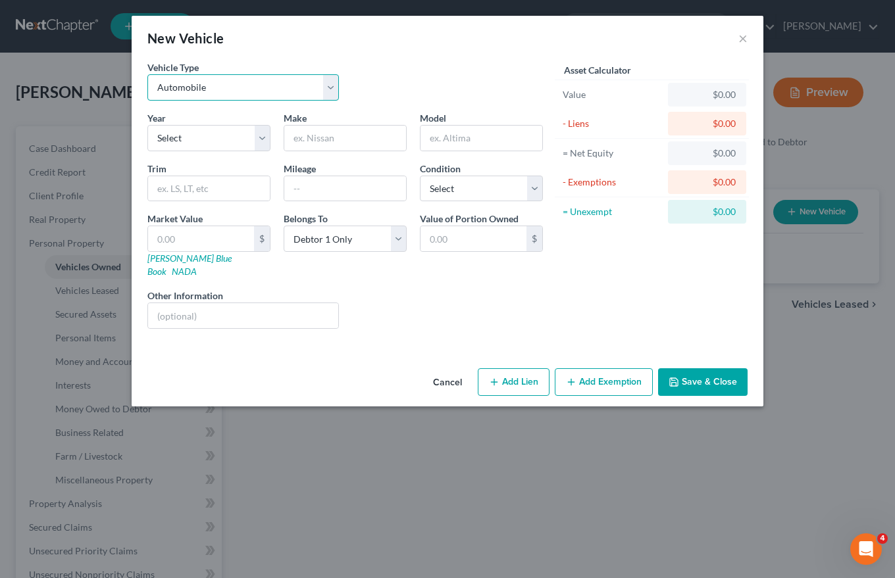
click at [173, 89] on select "Select Automobile Truck Trailer Watercraft Aircraft Motor Home Atv Other Vehicle" at bounding box center [242, 87] width 191 height 26
select select "1"
click at [147, 74] on select "Select Automobile Truck Trailer Watercraft Aircraft Motor Home Atv Other Vehicle" at bounding box center [242, 87] width 191 height 26
click at [166, 141] on select "Select 2026 2025 2024 2023 2022 2021 2020 2019 2018 2017 2016 2015 2014 2013 20…" at bounding box center [208, 138] width 123 height 26
select select "20"
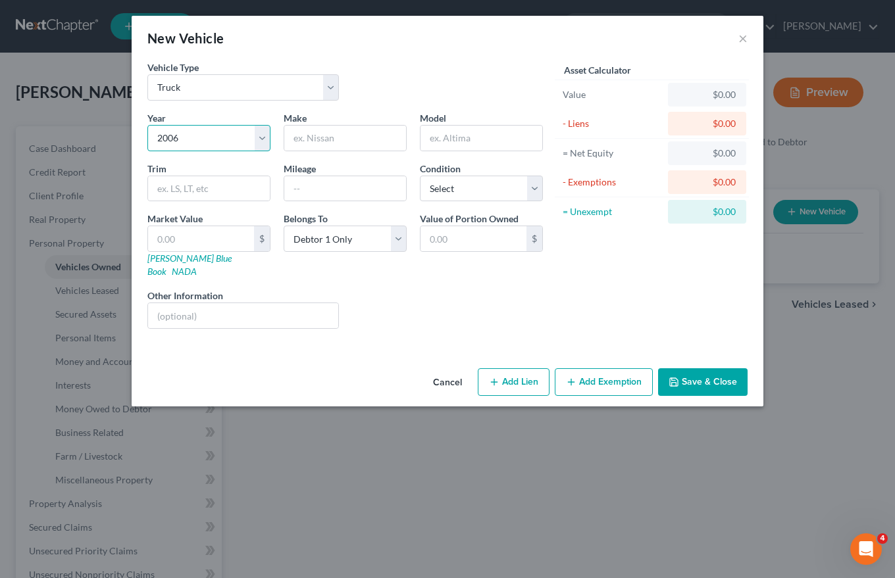
click at [147, 125] on select "Select 2026 2025 2024 2023 2022 2021 2020 2019 2018 2017 2016 2015 2014 2013 20…" at bounding box center [208, 138] width 123 height 26
click at [289, 136] on input "text" at bounding box center [345, 138] width 122 height 25
type input "Ford"
click at [428, 141] on input "text" at bounding box center [481, 138] width 122 height 25
click at [433, 138] on input "text" at bounding box center [481, 138] width 122 height 25
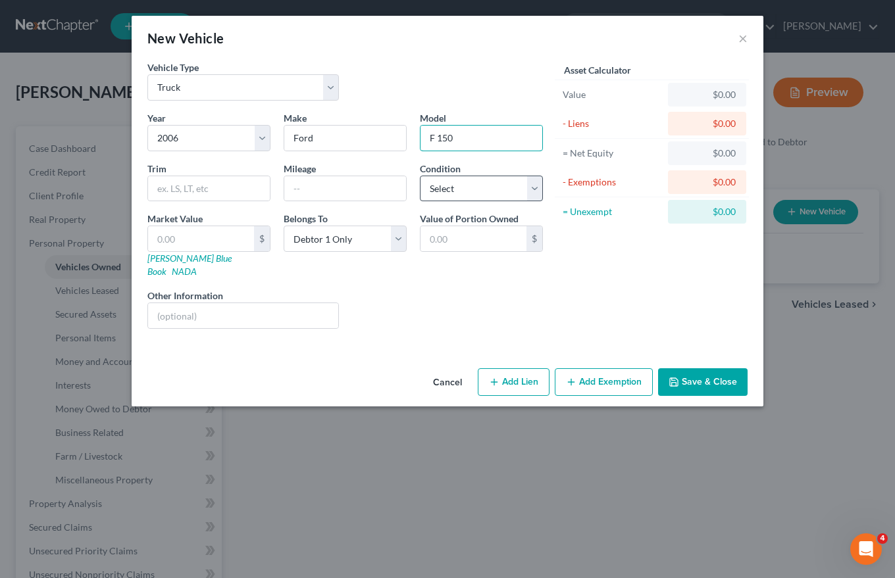
type input "F 150"
click at [437, 189] on select "Select Excellent Very Good Good Fair Poor" at bounding box center [481, 189] width 123 height 26
select select "4"
click at [420, 176] on select "Select Excellent Very Good Good Fair Poor" at bounding box center [481, 189] width 123 height 26
click at [302, 187] on input "text" at bounding box center [345, 188] width 122 height 25
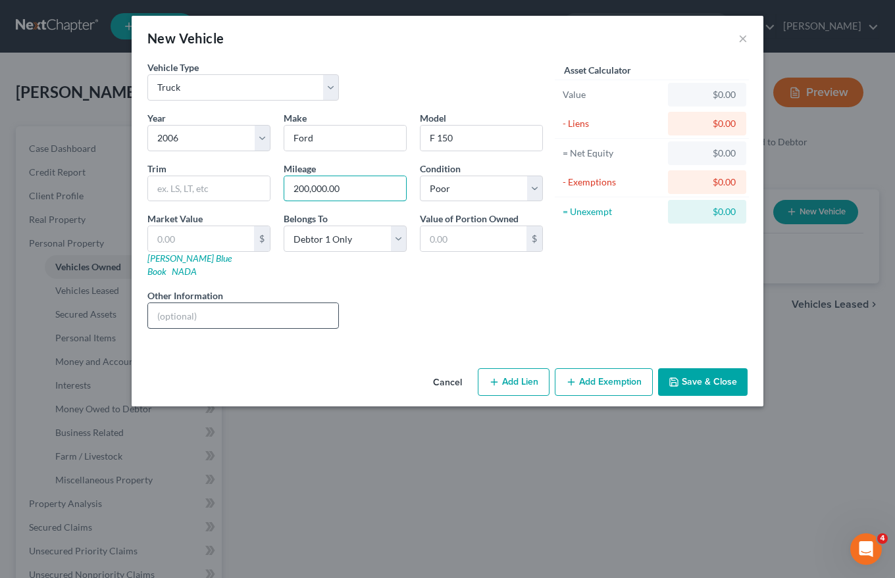
type input "200,000.00"
click at [164, 303] on input "text" at bounding box center [243, 315] width 190 height 25
type input "Work truck"
click at [697, 368] on button "Save & Close" at bounding box center [702, 382] width 89 height 28
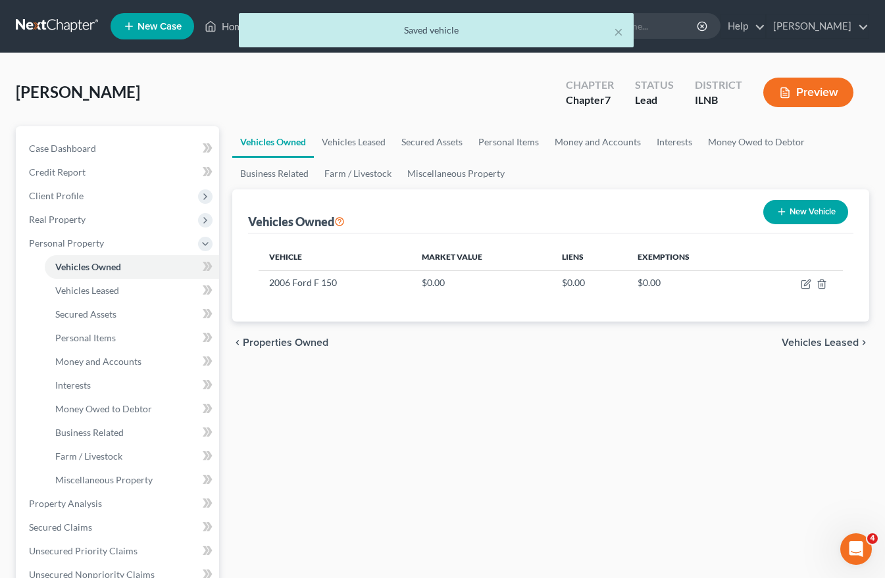
click at [801, 206] on button "New Vehicle" at bounding box center [805, 212] width 85 height 24
select select "0"
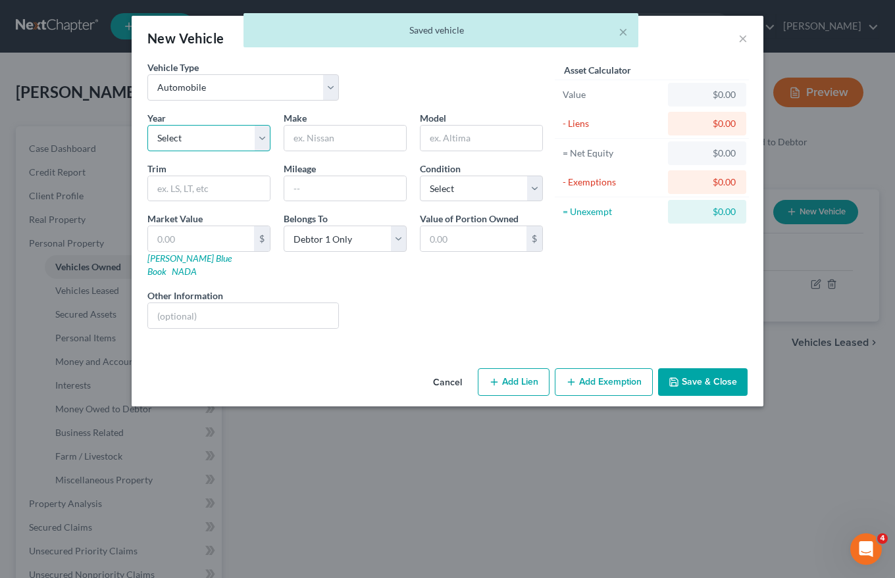
click at [163, 137] on select "Select 2026 2025 2024 2023 2022 2021 2020 2019 2018 2017 2016 2015 2014 2013 20…" at bounding box center [208, 138] width 123 height 26
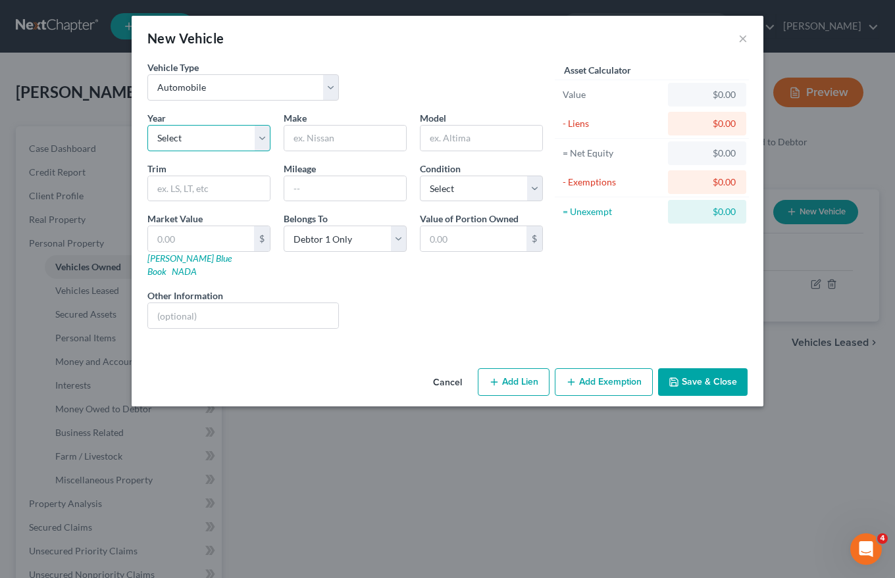
select select "23"
click at [147, 125] on select "Select 2026 2025 2024 2023 2022 2021 2020 2019 2018 2017 2016 2015 2014 2013 20…" at bounding box center [208, 138] width 123 height 26
click at [303, 136] on input "text" at bounding box center [345, 138] width 122 height 25
type input "Hyundai"
type input "Elantra"
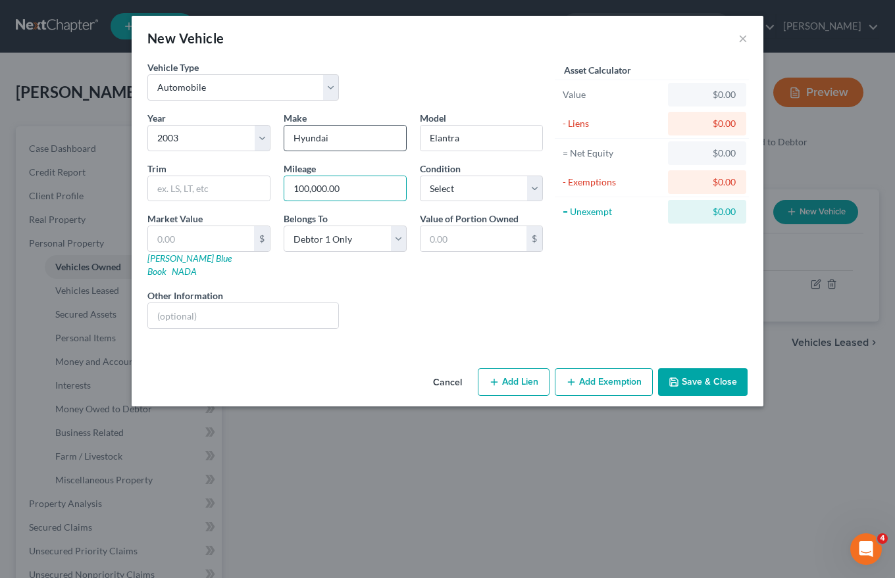
type input "100,000.00"
click at [532, 189] on select "Select Excellent Very Good Good Fair Poor" at bounding box center [481, 189] width 123 height 26
select select "3"
click at [420, 176] on select "Select Excellent Very Good Good Fair Poor" at bounding box center [481, 189] width 123 height 26
click at [159, 303] on input "text" at bounding box center [243, 315] width 190 height 25
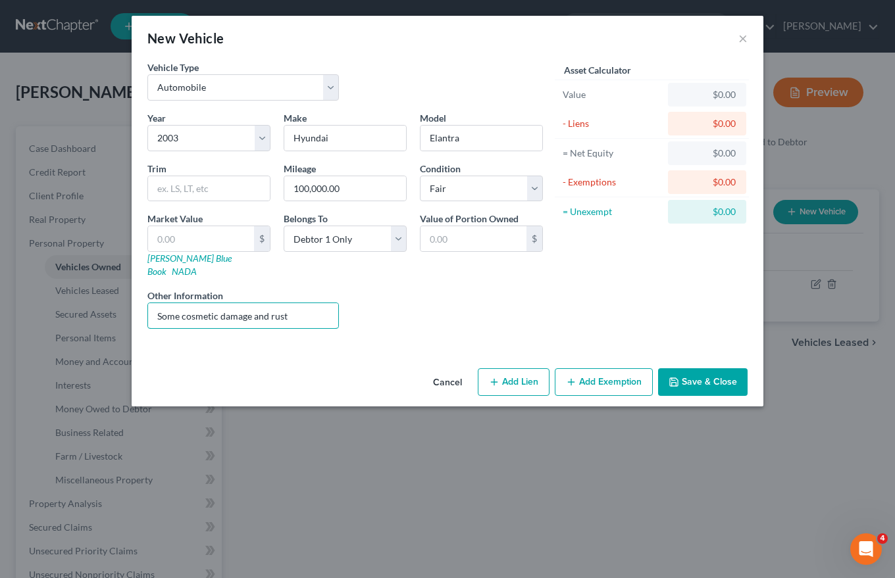
type input "Some cosmetic damage and rust"
click at [708, 368] on button "Save & Close" at bounding box center [702, 382] width 89 height 28
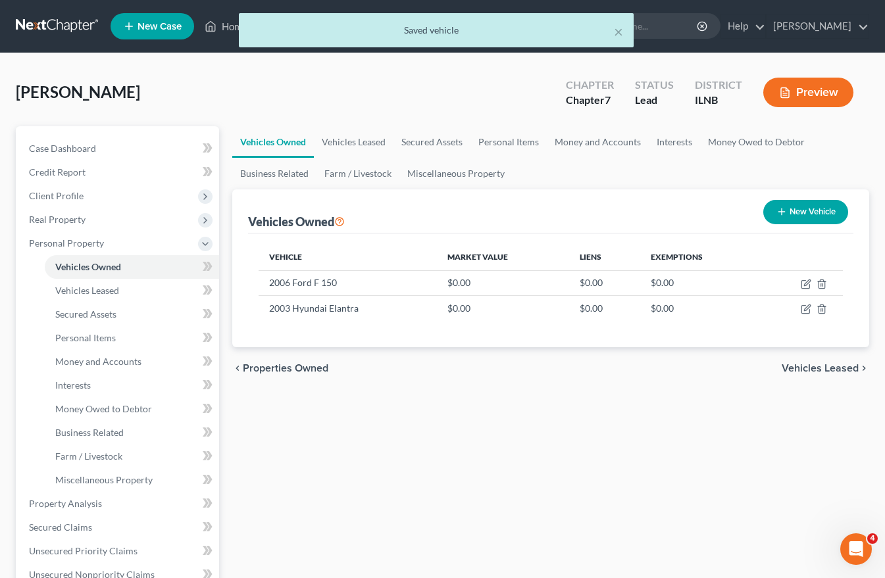
click at [849, 371] on span "Vehicles Leased" at bounding box center [819, 368] width 77 height 11
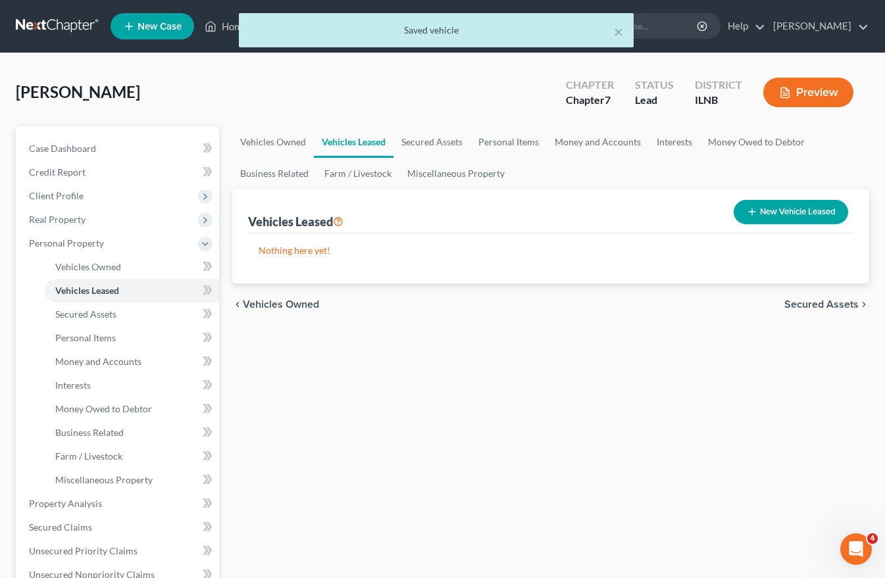
click at [848, 305] on span "Secured Assets" at bounding box center [821, 304] width 74 height 11
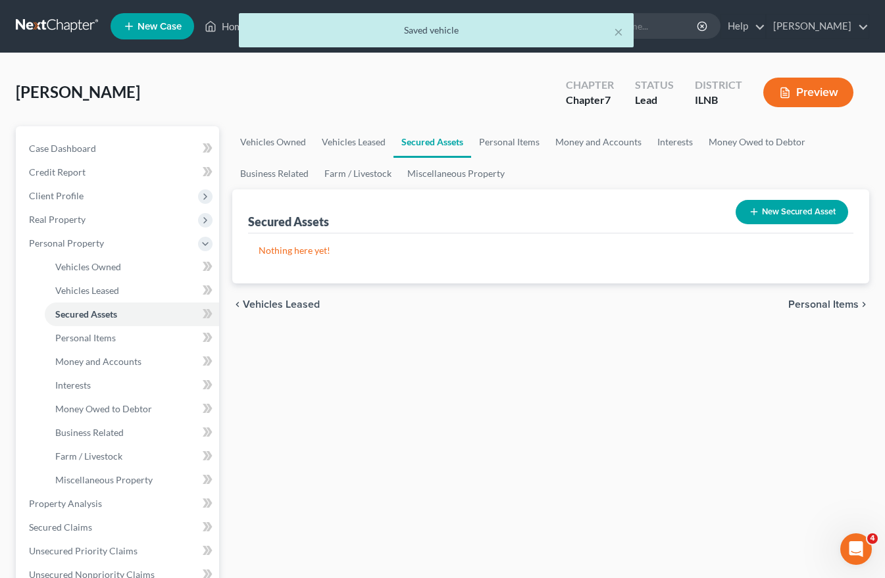
click at [848, 305] on span "Personal Items" at bounding box center [823, 304] width 70 height 11
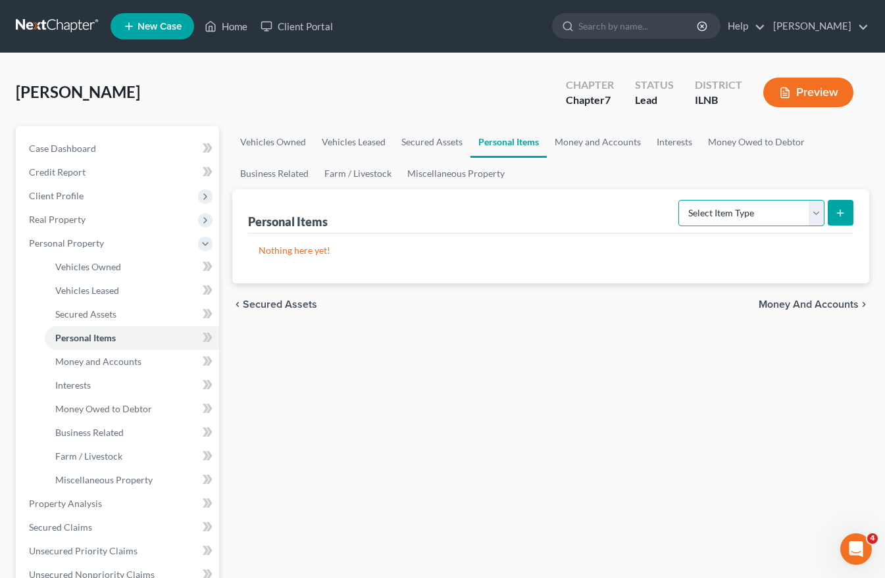
click at [813, 212] on select "Select Item Type Clothing Collectibles Of Value Electronics Firearms Household …" at bounding box center [751, 213] width 146 height 26
select select "household_goods"
click at [680, 200] on select "Select Item Type Clothing Collectibles Of Value Electronics Firearms Household …" at bounding box center [751, 213] width 146 height 26
click at [839, 210] on icon "submit" at bounding box center [840, 213] width 11 height 11
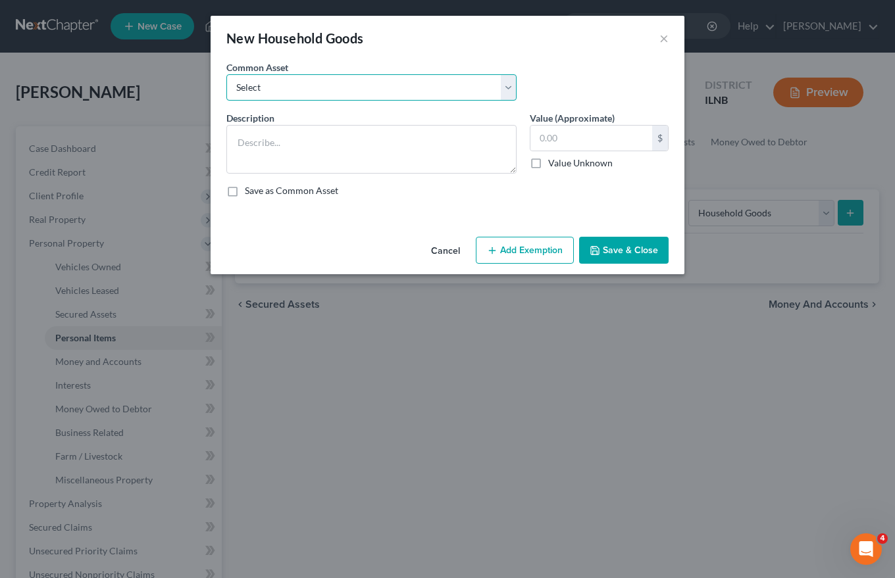
click at [258, 82] on select "Select Household goods and furnishings, bedroom furniture, living room furnitur…" at bounding box center [371, 87] width 290 height 26
select select "0"
click at [226, 74] on select "Select Household goods and furnishings, bedroom furniture, living room furnitur…" at bounding box center [371, 87] width 290 height 26
type textarea "Household goods and furnishings, bedroom furniture, living room furniture, misc…"
type input "1,500.00"
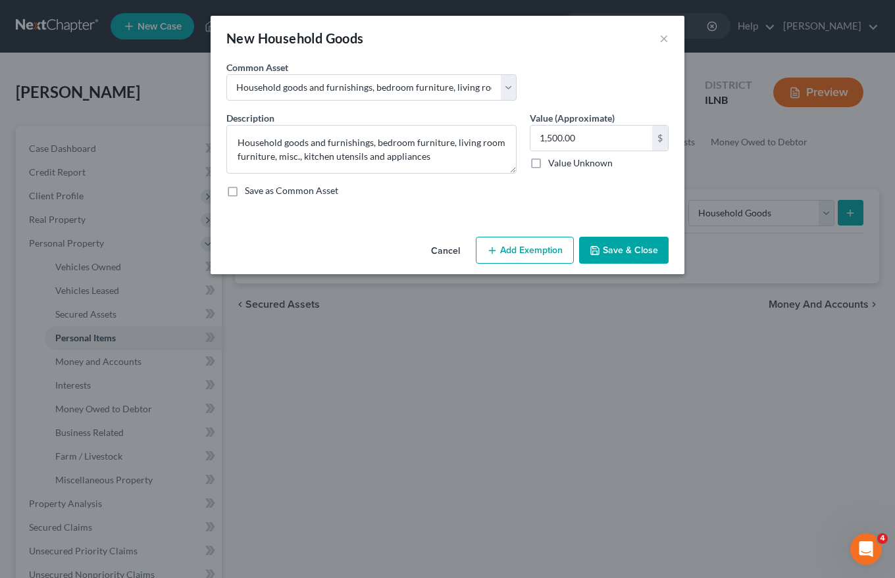
click at [624, 249] on button "Save & Close" at bounding box center [623, 251] width 89 height 28
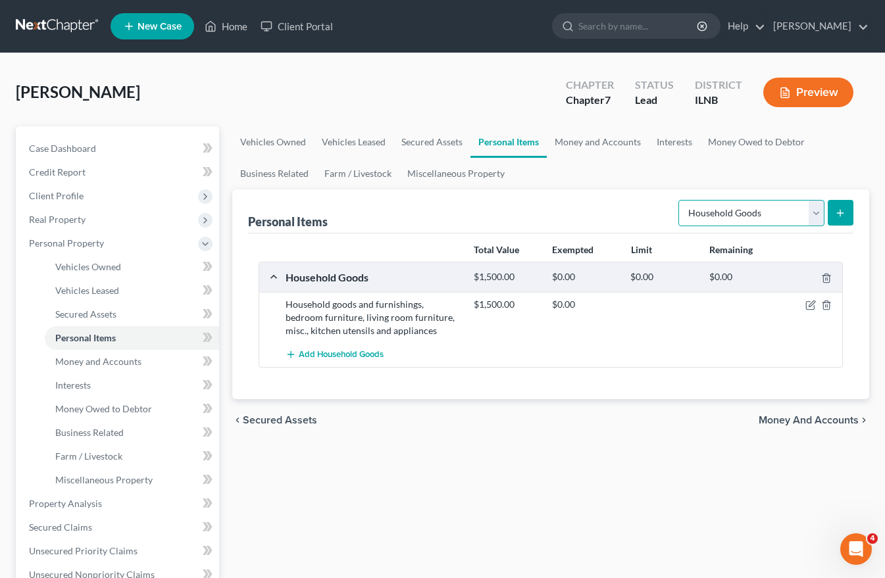
click at [820, 212] on select "Select Item Type Clothing Collectibles Of Value Electronics Firearms Household …" at bounding box center [751, 213] width 146 height 26
select select "clothing"
click at [680, 200] on select "Select Item Type Clothing Collectibles Of Value Electronics Firearms Household …" at bounding box center [751, 213] width 146 height 26
click at [834, 211] on button "submit" at bounding box center [841, 213] width 26 height 26
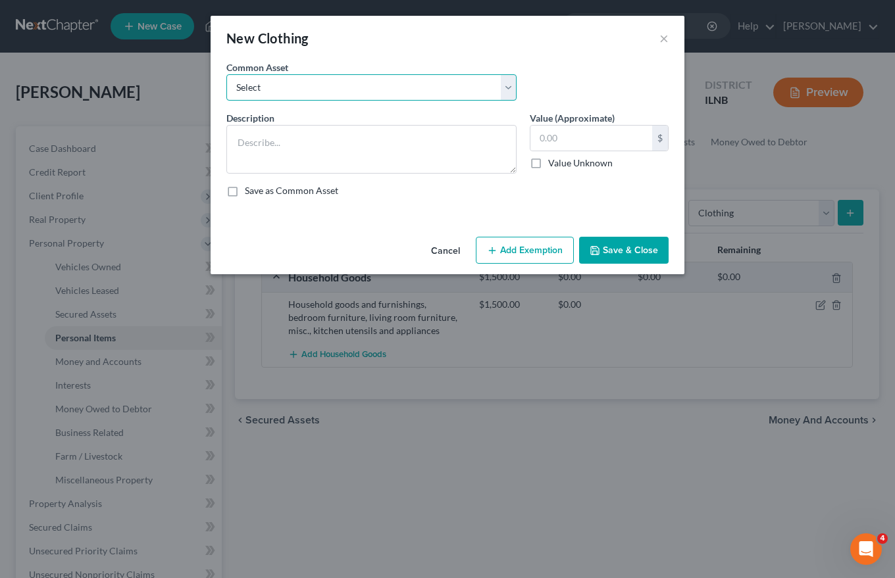
click at [298, 86] on select "Select Miscellaneous used clothing." at bounding box center [371, 87] width 290 height 26
select select "0"
click at [226, 74] on select "Select Miscellaneous used clothing." at bounding box center [371, 87] width 290 height 26
type textarea "Miscellaneous used clothing."
type input "250.00"
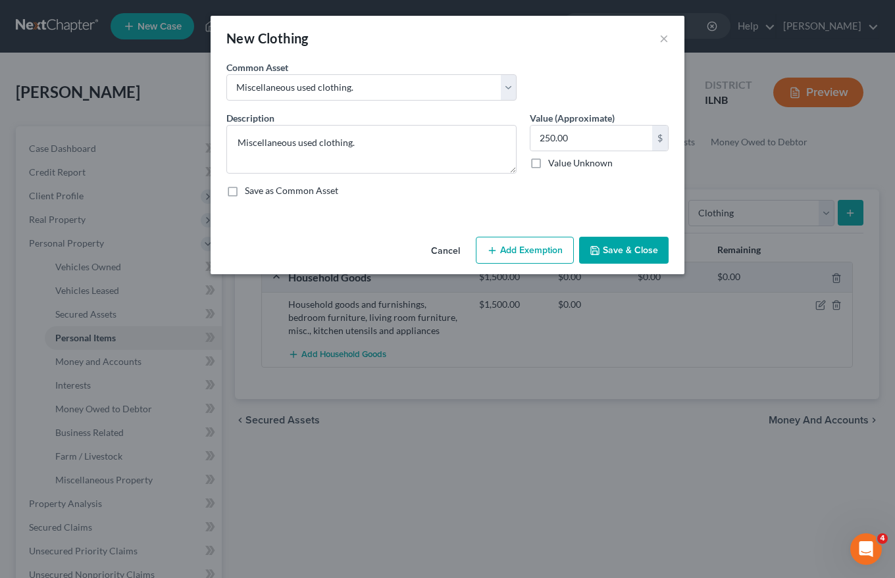
click at [507, 245] on button "Add Exemption" at bounding box center [525, 251] width 98 height 28
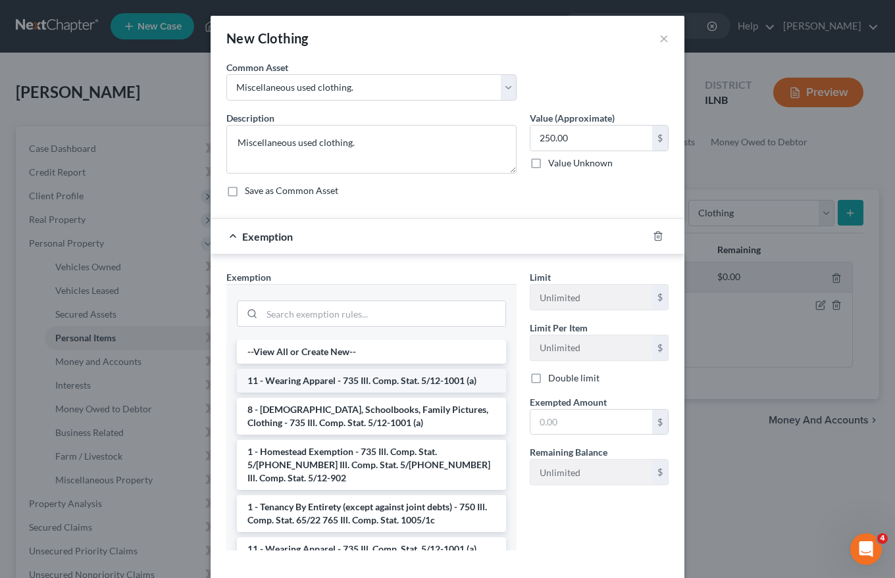
click at [297, 376] on li "11 - Wearing Apparel - 735 Ill. Comp. Stat. 5/12-1001 (a)" at bounding box center [371, 381] width 269 height 24
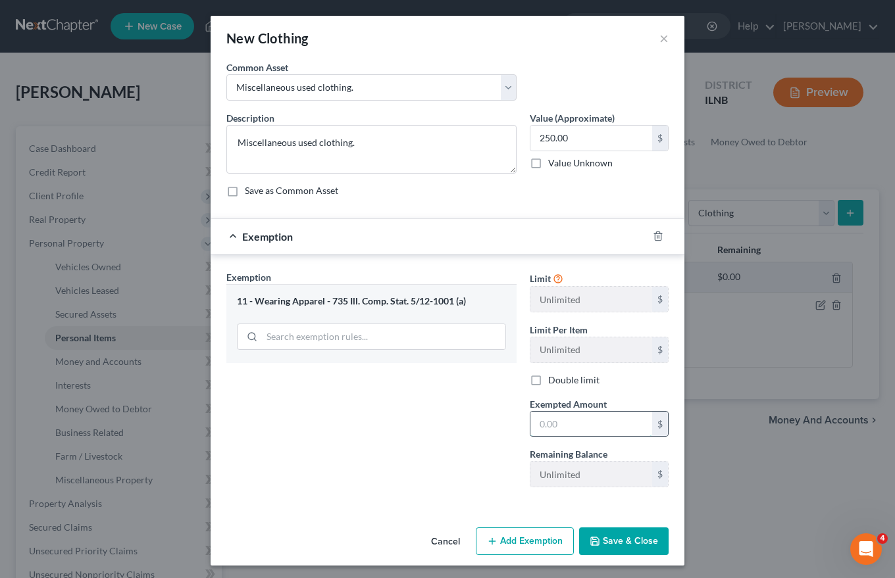
drag, startPoint x: 535, startPoint y: 426, endPoint x: 612, endPoint y: 422, distance: 77.7
click at [608, 422] on input "text" at bounding box center [591, 424] width 122 height 25
type input "250.00"
click at [618, 538] on button "Save & Close" at bounding box center [623, 542] width 89 height 28
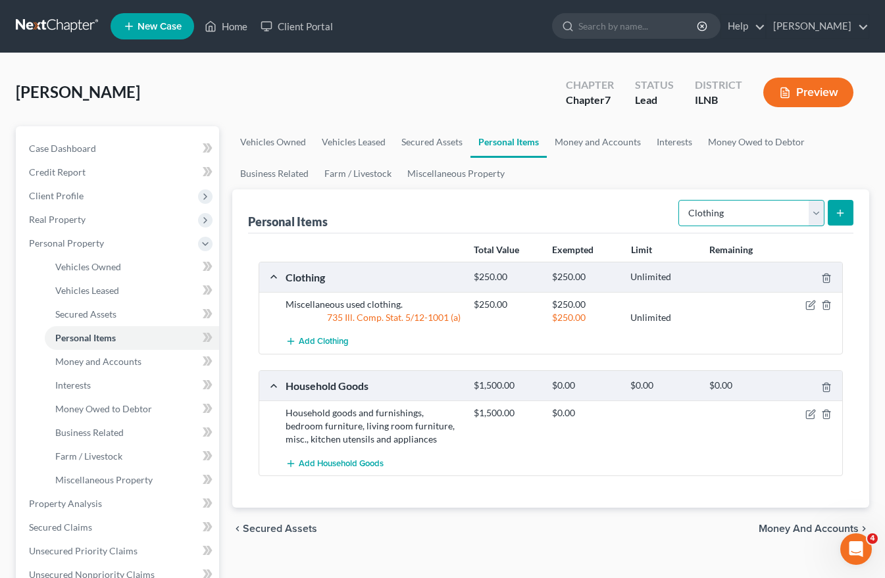
click at [812, 217] on select "Select Item Type Clothing Collectibles Of Value Electronics Firearms Household …" at bounding box center [751, 213] width 146 height 26
click at [477, 337] on div "Add Clothing" at bounding box center [561, 342] width 564 height 24
click at [829, 413] on icon "button" at bounding box center [826, 414] width 6 height 9
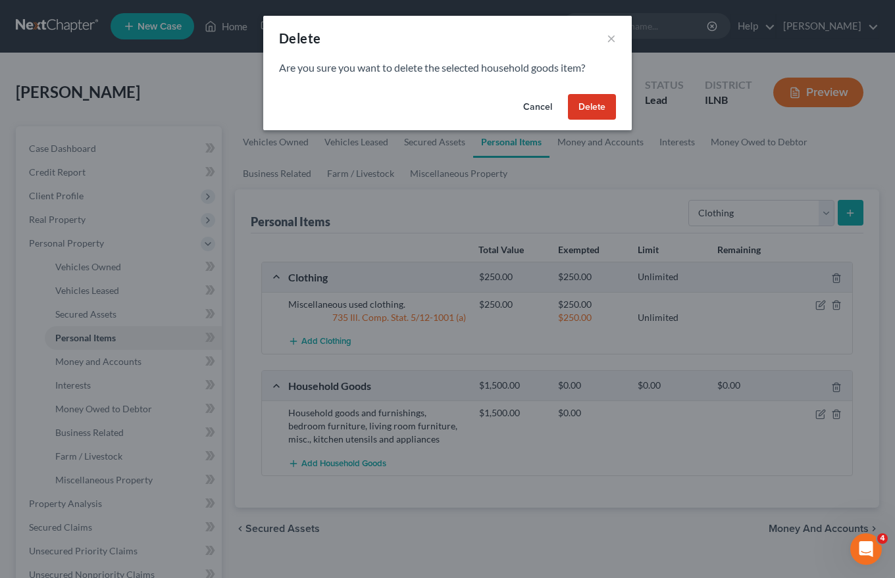
click at [595, 105] on button "Delete" at bounding box center [592, 107] width 48 height 26
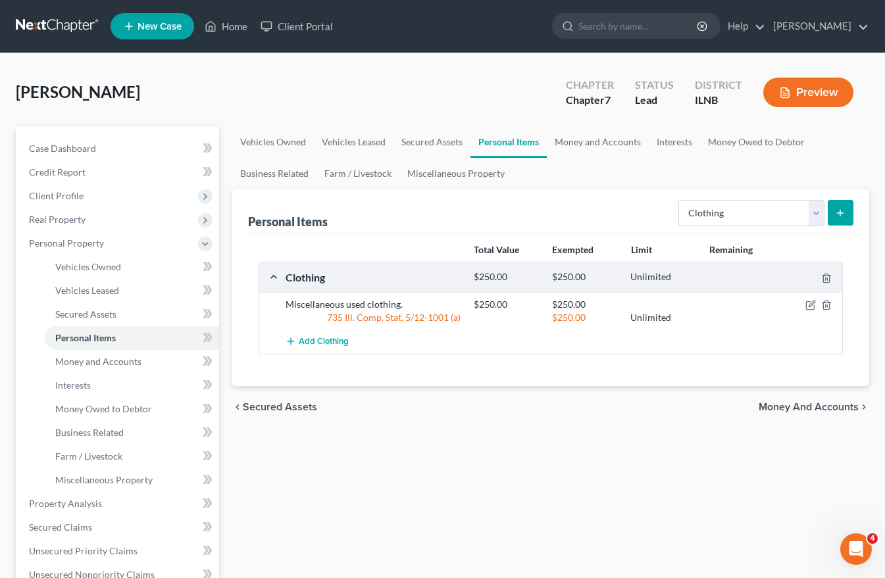
click at [838, 211] on icon "submit" at bounding box center [840, 213] width 11 height 11
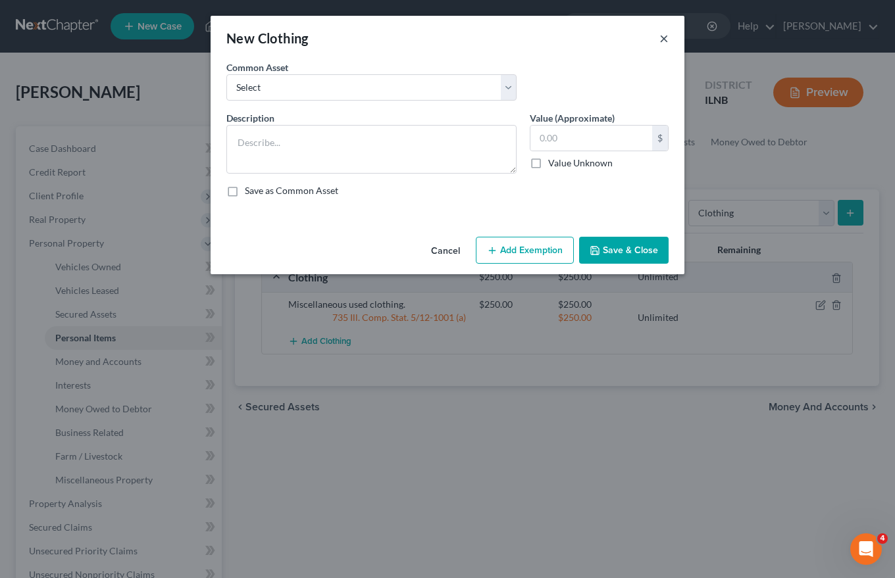
click at [662, 37] on button "×" at bounding box center [663, 38] width 9 height 16
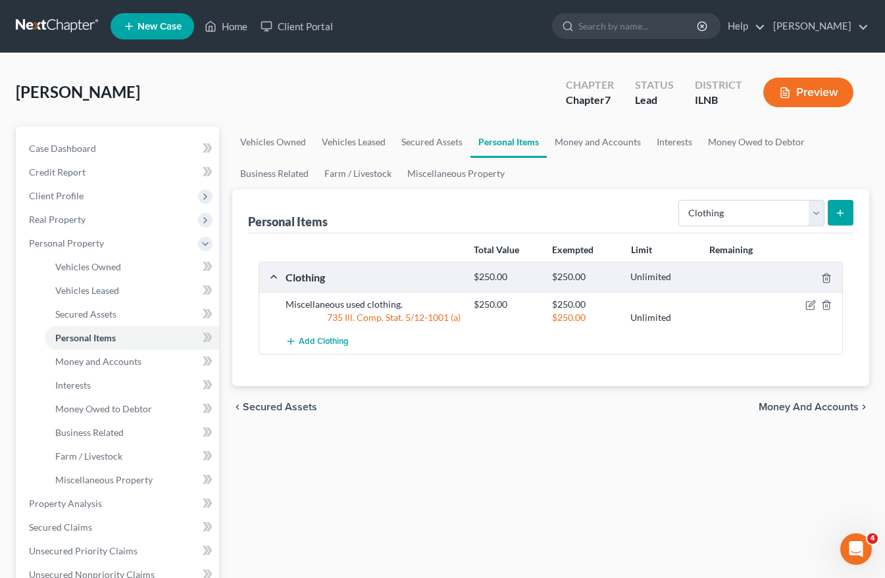
click at [806, 409] on span "Money and Accounts" at bounding box center [808, 407] width 100 height 11
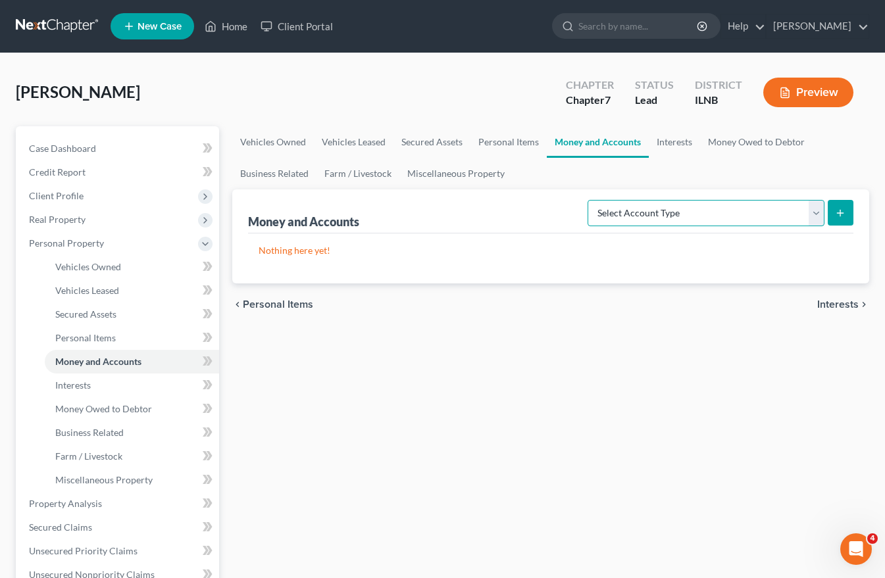
click at [814, 212] on select "Select Account Type Brokerage Cash on Hand Certificates of Deposit Checking Acc…" at bounding box center [705, 213] width 237 height 26
select select "cash_on_hand"
click at [590, 200] on select "Select Account Type Brokerage Cash on Hand Certificates of Deposit Checking Acc…" at bounding box center [705, 213] width 237 height 26
click at [840, 214] on line "submit" at bounding box center [840, 213] width 0 height 6
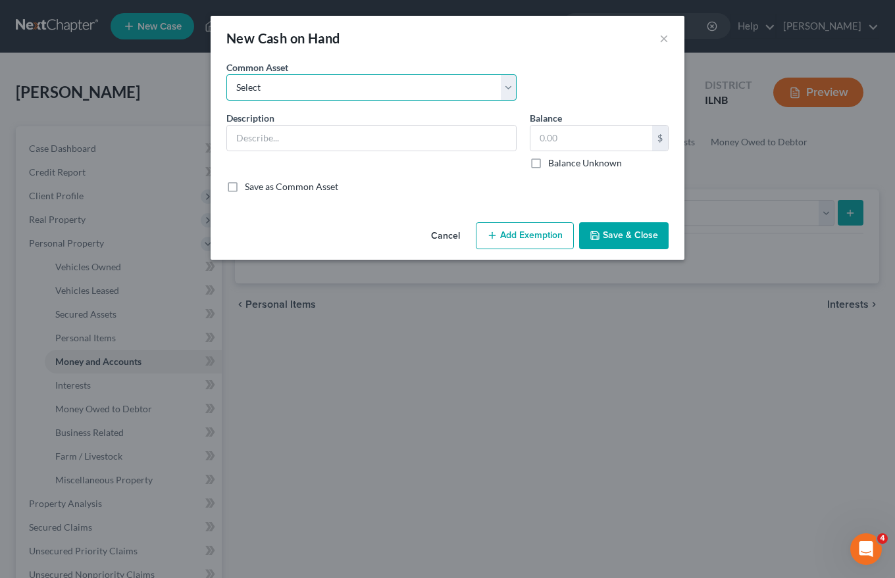
click at [267, 87] on select "Select Cash on person at time of interview. Cash on person at time of interview." at bounding box center [371, 87] width 290 height 26
select select "0"
click at [226, 74] on select "Select Cash on person at time of interview. Cash on person at time of interview." at bounding box center [371, 87] width 290 height 26
type input "Cash on person at time of interview."
type input "50.00"
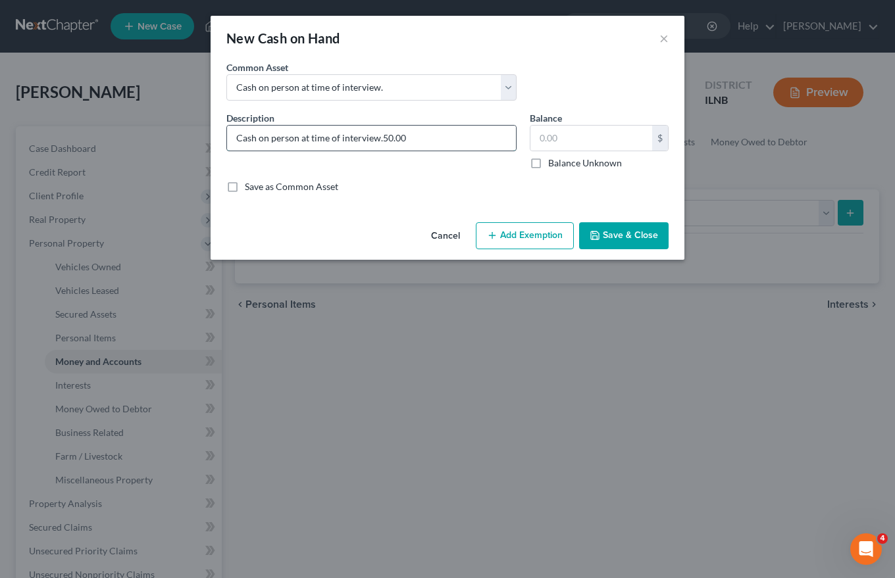
type input "Cash on person at time of interview."
type input "45.00"
click at [629, 228] on button "Save & Close" at bounding box center [623, 236] width 89 height 28
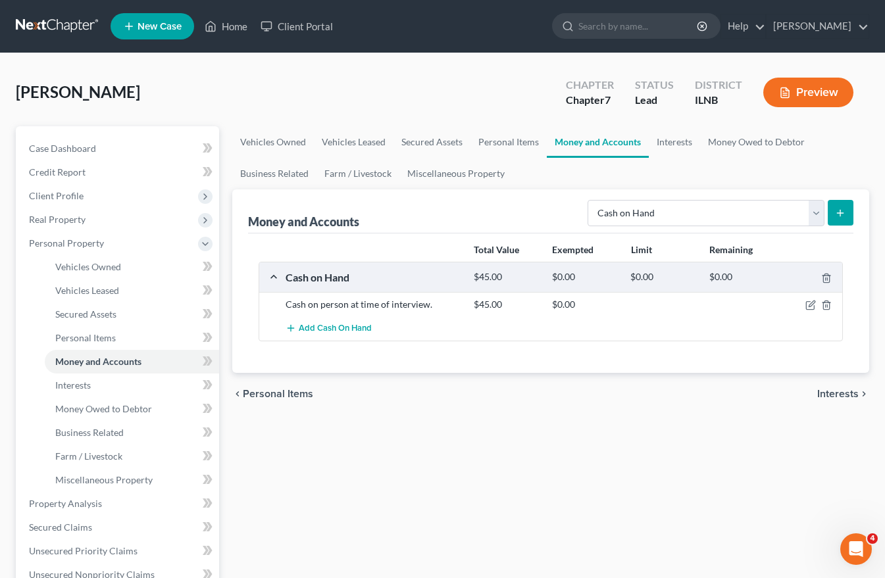
click at [843, 214] on icon "submit" at bounding box center [840, 213] width 11 height 11
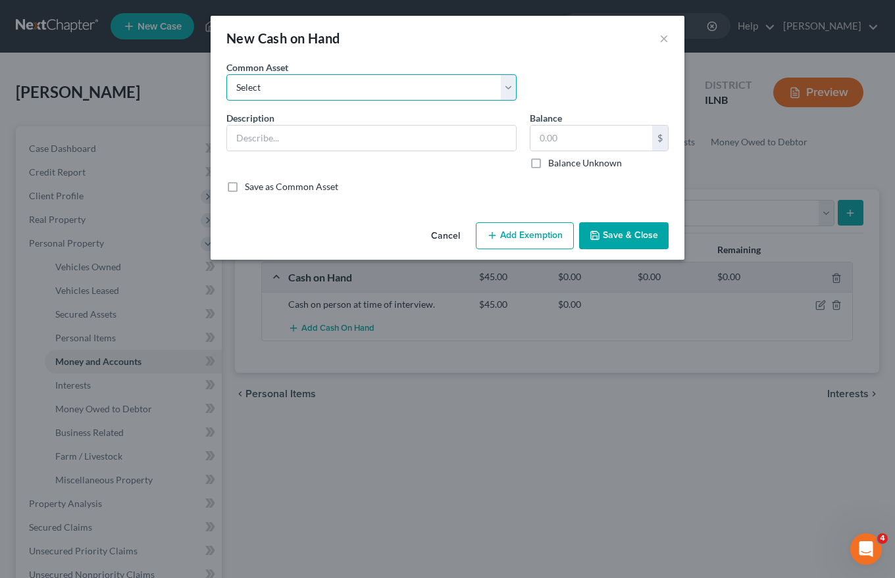
click at [354, 86] on select "Select Cash on person at time of interview. Cash on person at time of interview." at bounding box center [371, 87] width 290 height 26
click at [612, 77] on div "Common Asset Select Cash on person at time of interview. Cash on person at time…" at bounding box center [447, 86] width 455 height 51
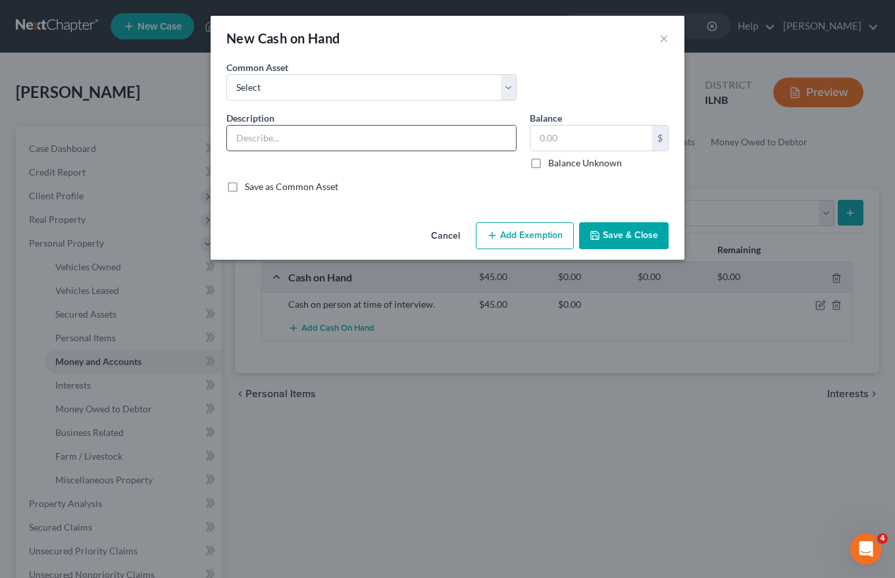
click at [255, 141] on input "text" at bounding box center [371, 138] width 289 height 25
click at [626, 98] on div "Common Asset Select Cash on person at time of interview. Cash on person at time…" at bounding box center [447, 86] width 455 height 51
click at [457, 234] on button "Cancel" at bounding box center [445, 237] width 50 height 26
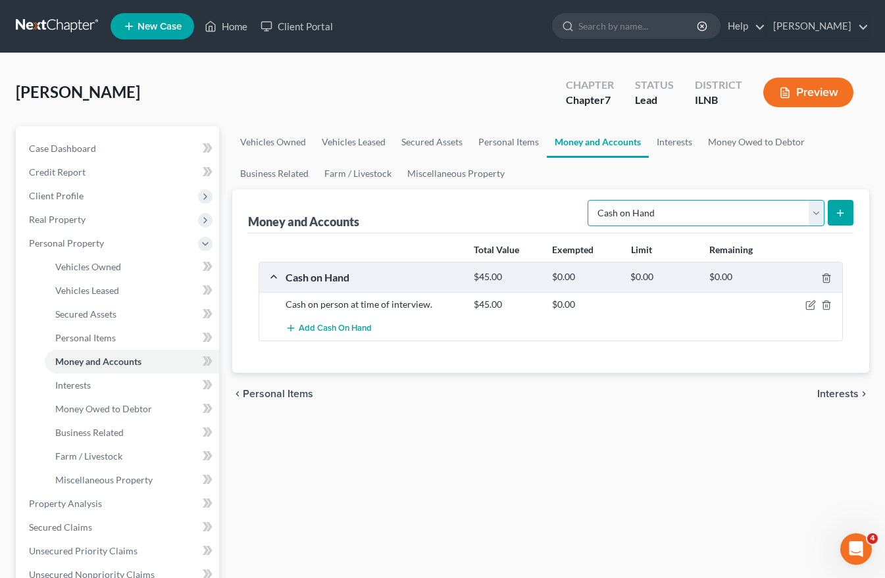
click at [815, 216] on select "Select Account Type Brokerage Cash on Hand Certificates of Deposit Checking Acc…" at bounding box center [705, 213] width 237 height 26
select select "checking"
click at [590, 200] on select "Select Account Type Brokerage Cash on Hand Certificates of Deposit Checking Acc…" at bounding box center [705, 213] width 237 height 26
click at [836, 210] on icon "submit" at bounding box center [840, 213] width 11 height 11
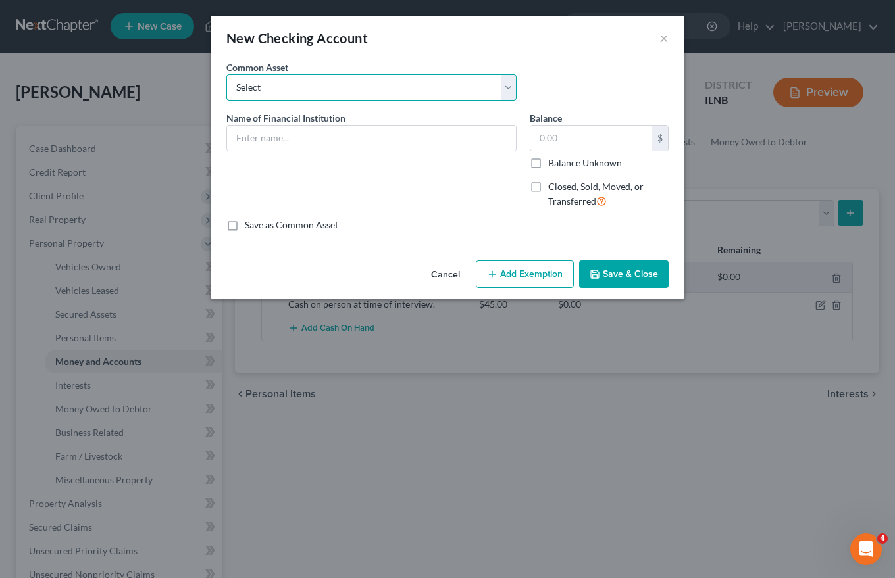
click at [247, 80] on select "Select Bank of America BMO Harris Bank Fifth third Bank Heartland bank Chase ba…" at bounding box center [371, 87] width 290 height 26
click at [574, 79] on div "Common Asset Select Bank of America BMO Harris Bank Fifth third Bank Heartland …" at bounding box center [447, 86] width 455 height 51
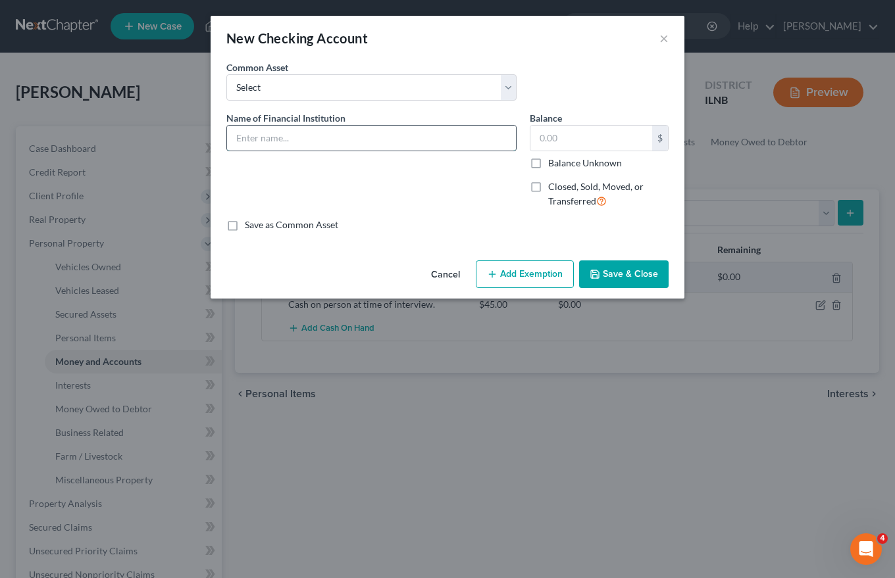
click at [243, 142] on input "text" at bounding box center [371, 138] width 289 height 25
type input "Wintrust Bank"
click at [623, 274] on button "Save & Close" at bounding box center [623, 274] width 89 height 28
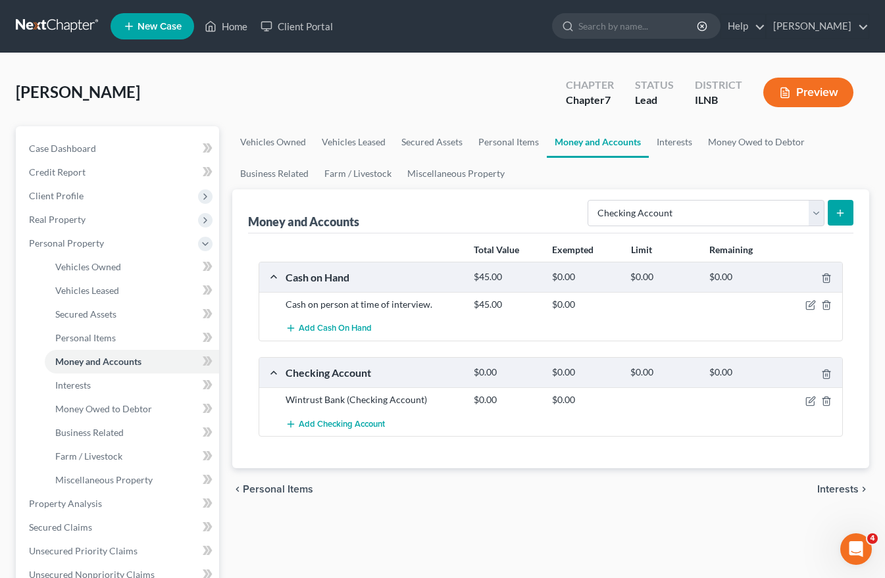
click at [831, 212] on button "submit" at bounding box center [841, 213] width 26 height 26
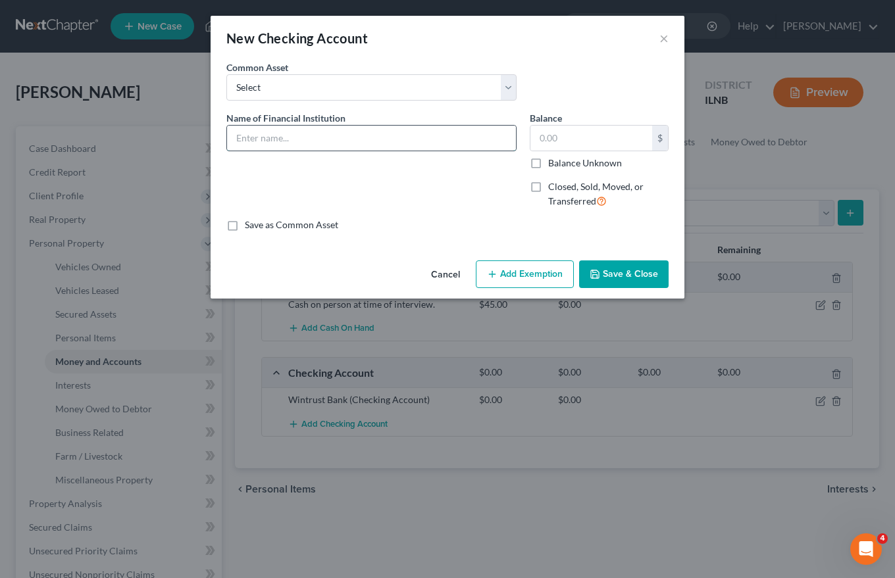
click at [250, 137] on input "text" at bounding box center [371, 138] width 289 height 25
click at [235, 137] on input "text" at bounding box center [371, 138] width 289 height 25
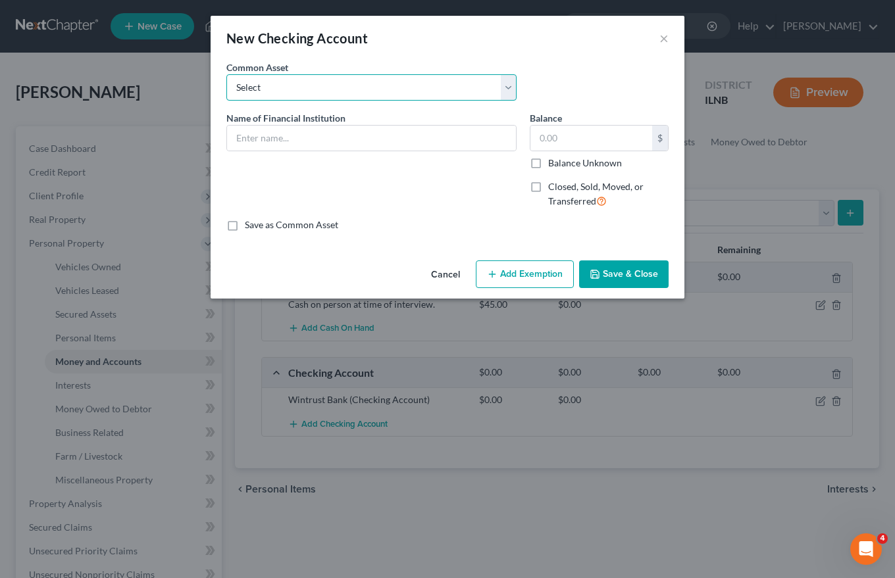
click at [510, 85] on select "Select Bank of America BMO Harris Bank Fifth third Bank Heartland bank Chase ba…" at bounding box center [371, 87] width 290 height 26
click at [511, 85] on select "Select Bank of America BMO Harris Bank Fifth third Bank Heartland bank Chase ba…" at bounding box center [371, 87] width 290 height 26
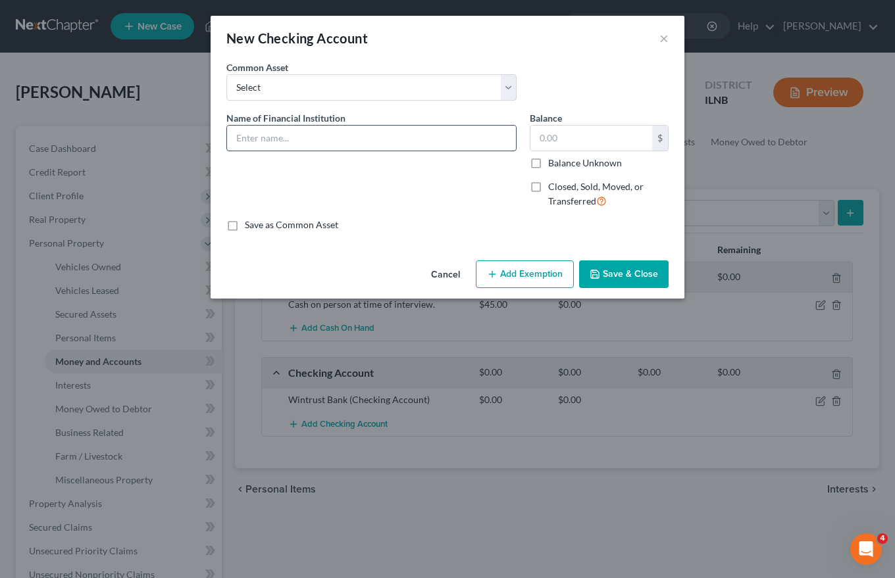
click at [249, 138] on input "text" at bounding box center [371, 138] width 289 height 25
type input "Wintrust"
click at [638, 274] on button "Save & Close" at bounding box center [623, 274] width 89 height 28
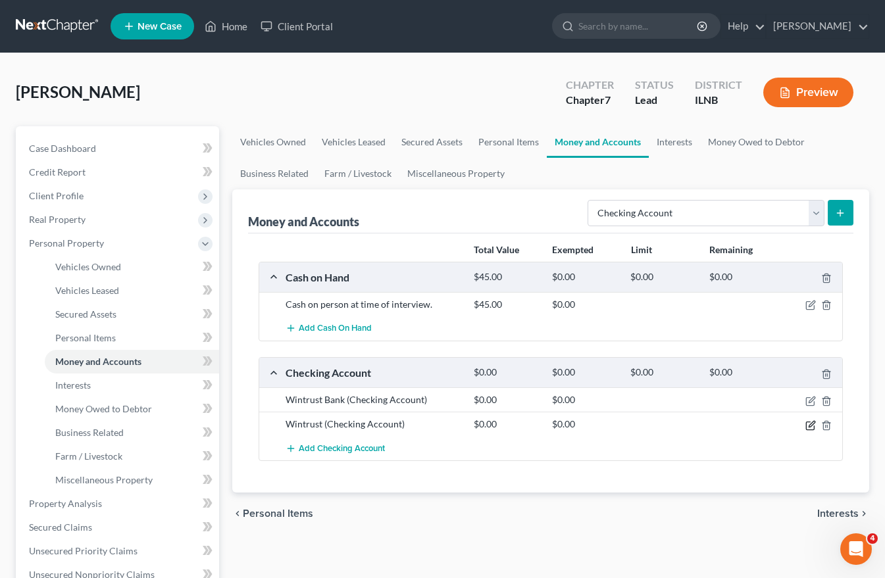
click at [806, 420] on icon "button" at bounding box center [810, 425] width 11 height 11
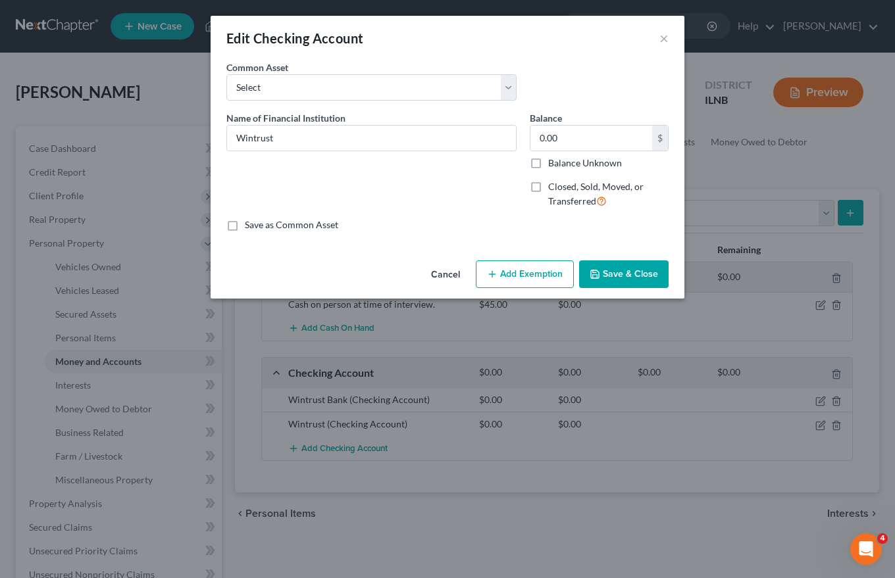
click at [451, 270] on button "Cancel" at bounding box center [445, 275] width 50 height 26
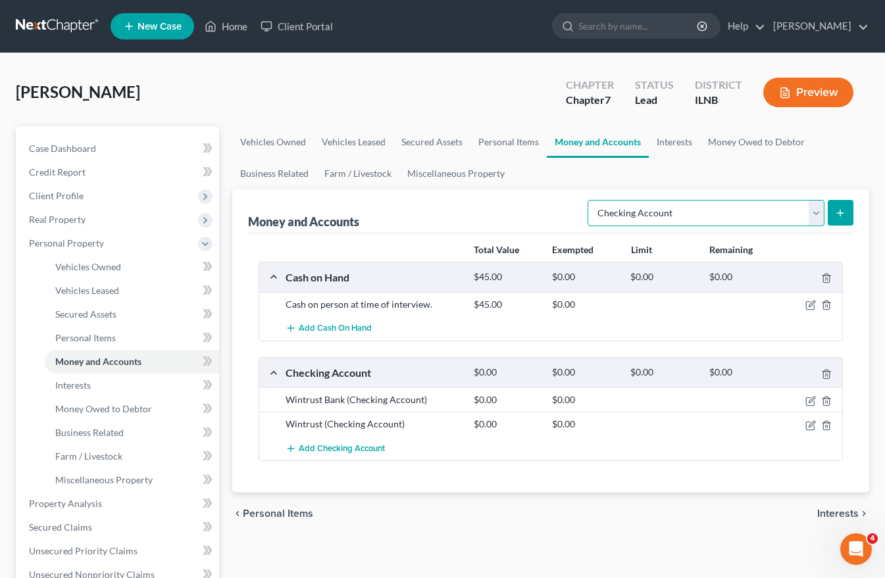
click at [818, 216] on select "Select Account Type Brokerage Cash on Hand Certificates of Deposit Checking Acc…" at bounding box center [705, 213] width 237 height 26
click at [590, 200] on select "Select Account Type Brokerage Cash on Hand Certificates of Deposit Checking Acc…" at bounding box center [705, 213] width 237 height 26
click at [815, 212] on select "Select Account Type Brokerage Cash on Hand Certificates of Deposit Checking Acc…" at bounding box center [705, 213] width 237 height 26
select select "savings"
click at [590, 200] on select "Select Account Type Brokerage Cash on Hand Certificates of Deposit Checking Acc…" at bounding box center [705, 213] width 237 height 26
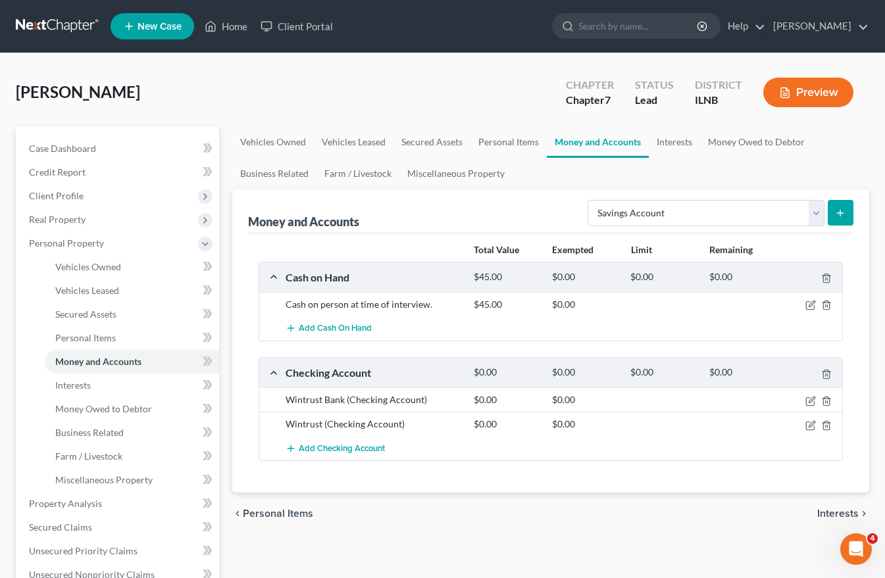
click at [838, 212] on icon "submit" at bounding box center [840, 213] width 11 height 11
click at [841, 205] on button "submit" at bounding box center [841, 213] width 26 height 26
click at [843, 511] on span "Interests" at bounding box center [837, 513] width 41 height 11
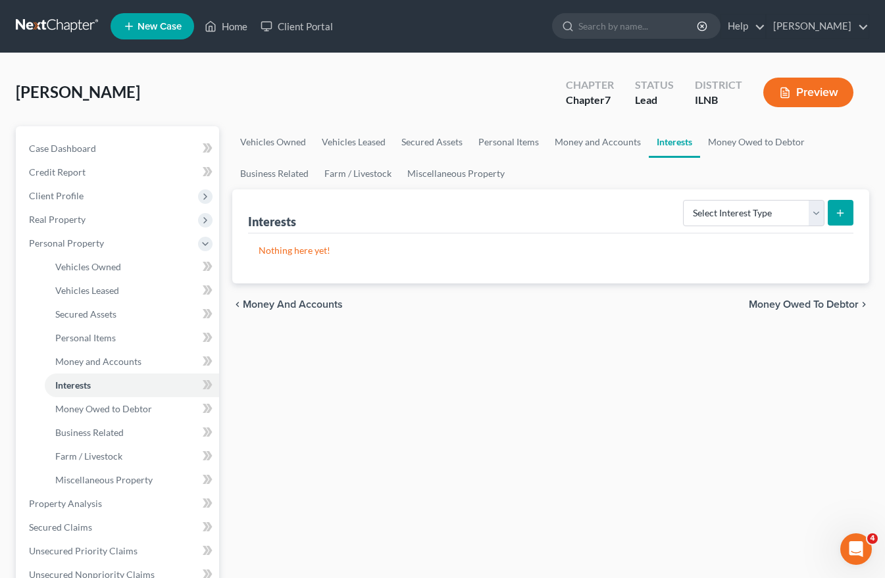
click at [823, 303] on span "Money Owed to Debtor" at bounding box center [804, 304] width 110 height 11
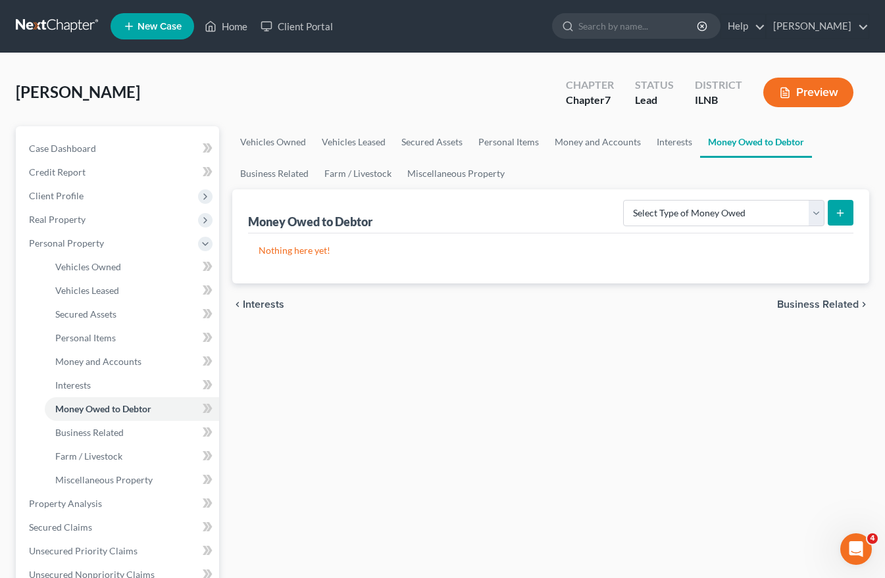
click at [834, 300] on span "Business Related" at bounding box center [818, 304] width 82 height 11
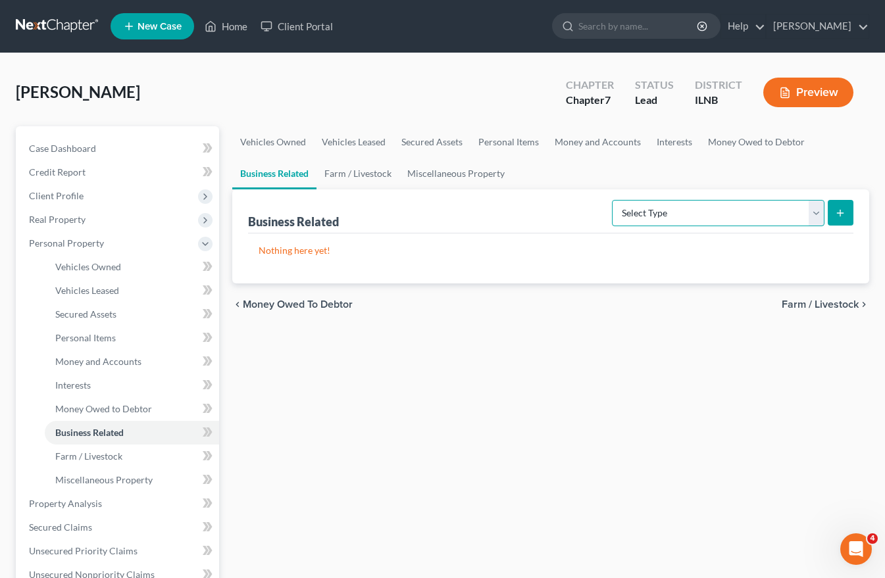
click at [814, 216] on select "Select Type Customer Lists Franchises Inventory Licenses Machinery Office Equip…" at bounding box center [718, 213] width 212 height 26
select select "license"
click at [612, 200] on select "Select Type Customer Lists Franchises Inventory Licenses Machinery Office Equip…" at bounding box center [718, 213] width 212 height 26
click at [835, 210] on icon "submit" at bounding box center [840, 213] width 11 height 11
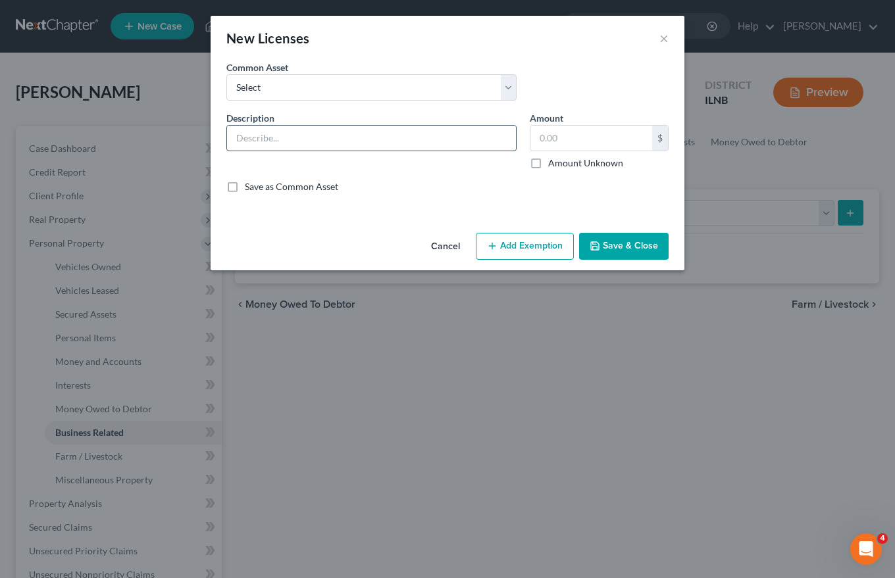
click at [255, 138] on input "text" at bounding box center [371, 138] width 289 height 25
click at [251, 87] on select "Select Illinois Cosmetology License-non-transferable. Illinois CDL-" at bounding box center [371, 87] width 290 height 26
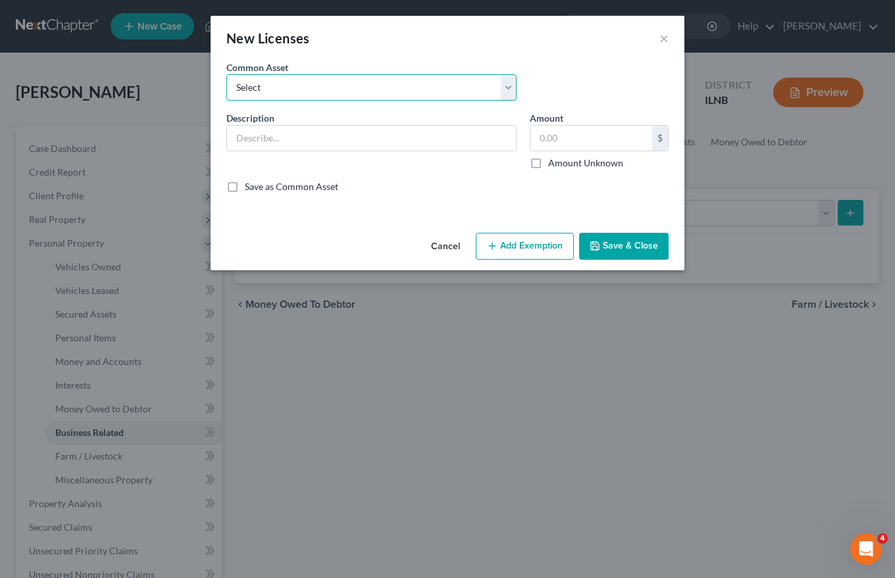
select select "1"
click at [226, 74] on select "Select Illinois Cosmetology License-non-transferable. Illinois CDL-" at bounding box center [371, 87] width 290 height 26
type input "Illinois CDL-"
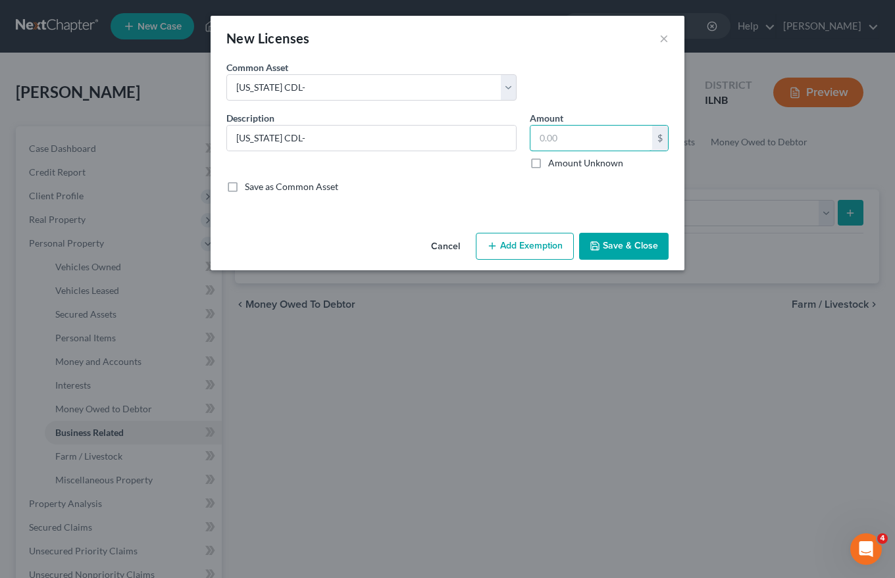
drag, startPoint x: 564, startPoint y: 138, endPoint x: 458, endPoint y: 157, distance: 107.5
click at [491, 131] on div "Description * Illinois CDL- Amount $ Amount Unknown Balance Undetermined $ Amou…" at bounding box center [447, 157] width 455 height 93
type input "0"
click at [637, 247] on button "Save & Close" at bounding box center [623, 247] width 89 height 28
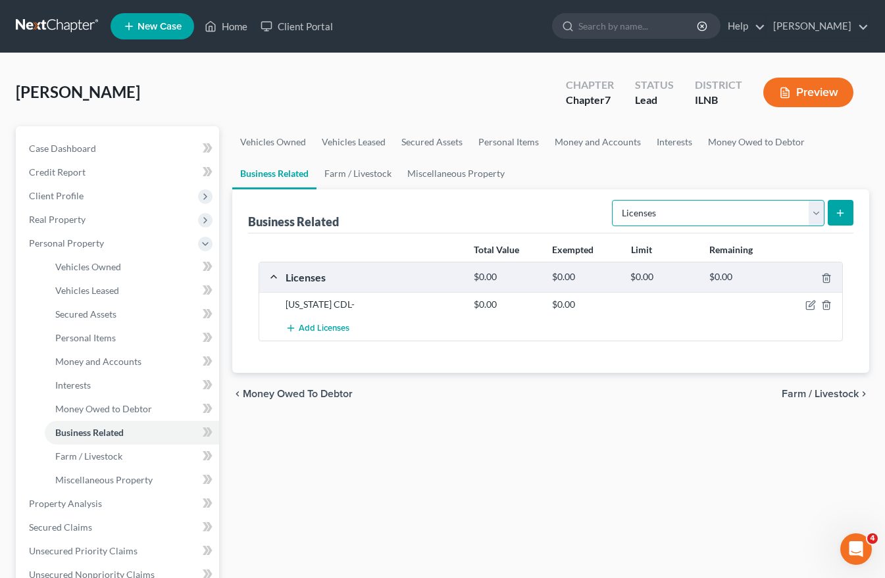
click at [818, 214] on select "Select Type Customer Lists Franchises Inventory Licenses Machinery Office Equip…" at bounding box center [718, 213] width 212 height 26
click at [847, 244] on div "Total Value Exempted Limit Remaining" at bounding box center [550, 250] width 597 height 23
click at [840, 391] on span "Farm / Livestock" at bounding box center [819, 394] width 77 height 11
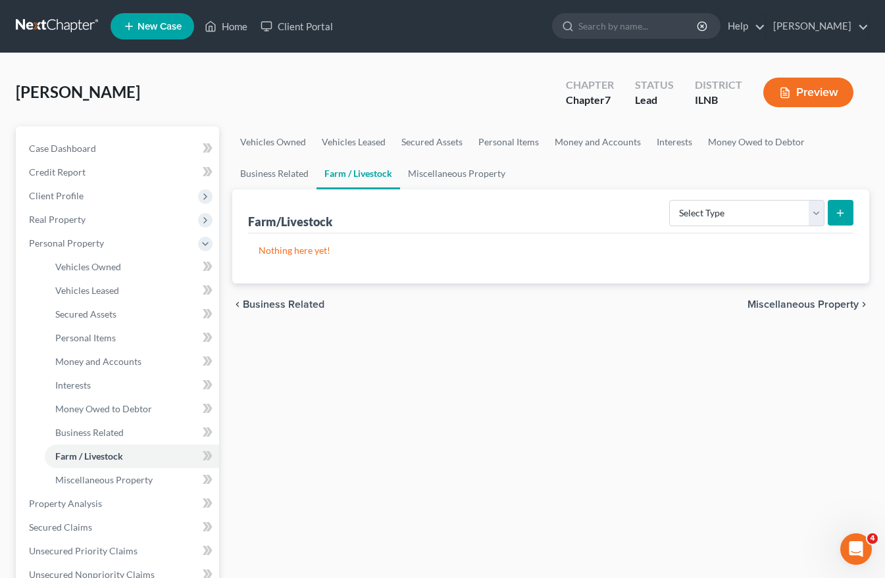
click at [830, 303] on span "Miscellaneous Property" at bounding box center [802, 304] width 111 height 11
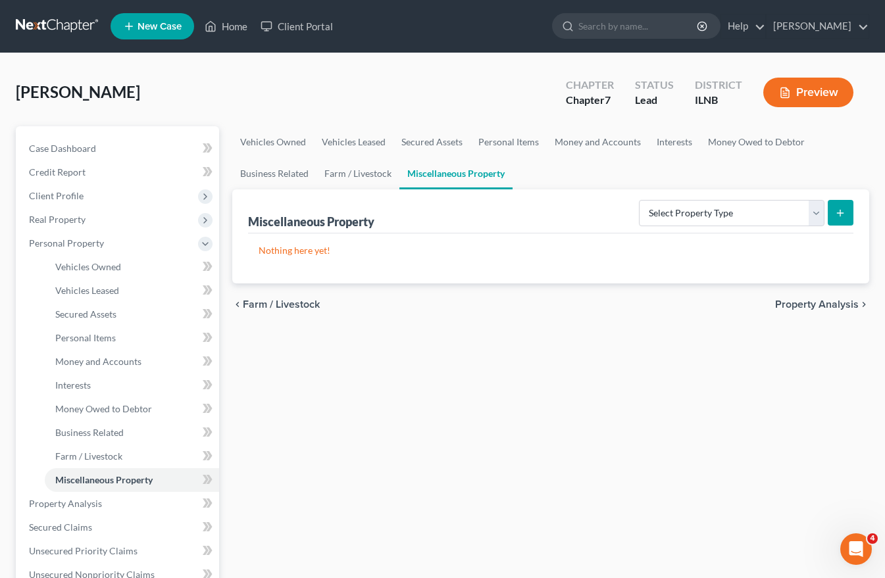
click at [837, 306] on span "Property Analysis" at bounding box center [817, 304] width 84 height 11
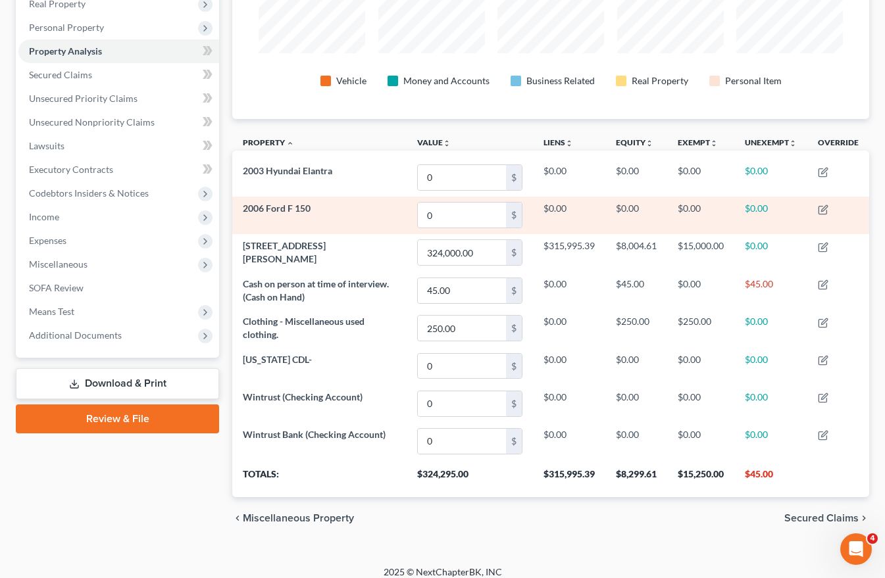
scroll to position [226, 0]
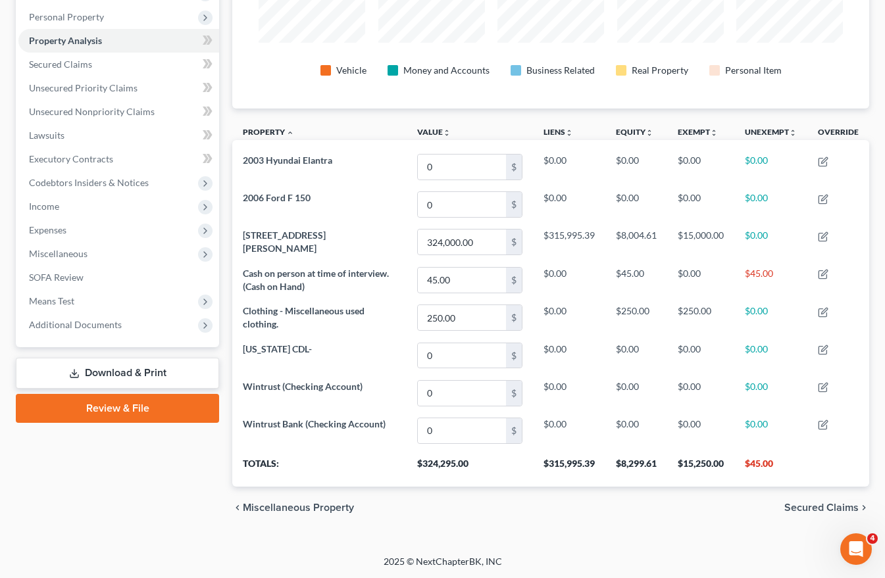
click at [814, 506] on span "Secured Claims" at bounding box center [821, 508] width 74 height 11
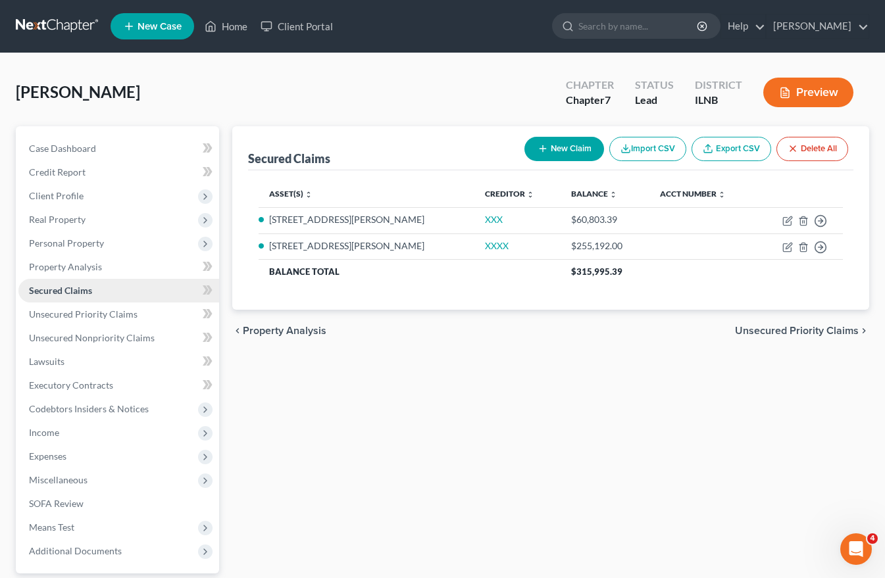
click at [80, 291] on span "Secured Claims" at bounding box center [60, 290] width 63 height 11
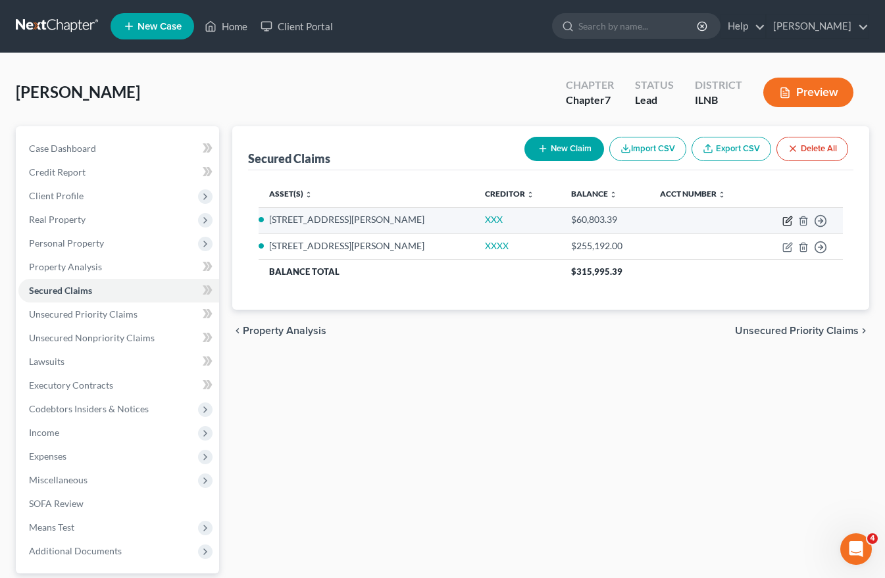
click at [783, 218] on icon "button" at bounding box center [787, 222] width 8 height 8
select select "2"
select select "0"
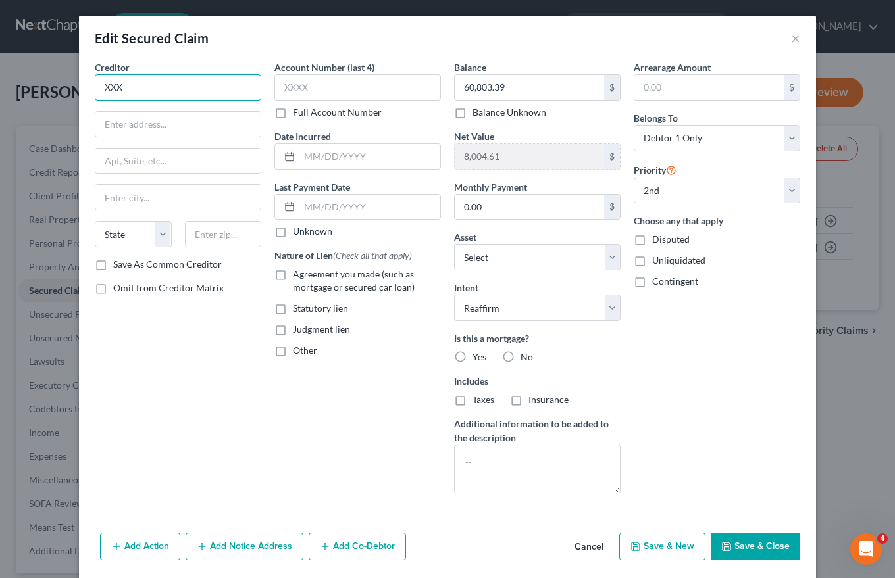
click at [100, 83] on input "XXX" at bounding box center [178, 87] width 166 height 26
type input "Freedom MortgageXXX"
drag, startPoint x: 100, startPoint y: 85, endPoint x: 137, endPoint y: 122, distance: 52.1
click at [137, 122] on input "PO Box" at bounding box center [177, 124] width 165 height 25
type input "PO Box 619063"
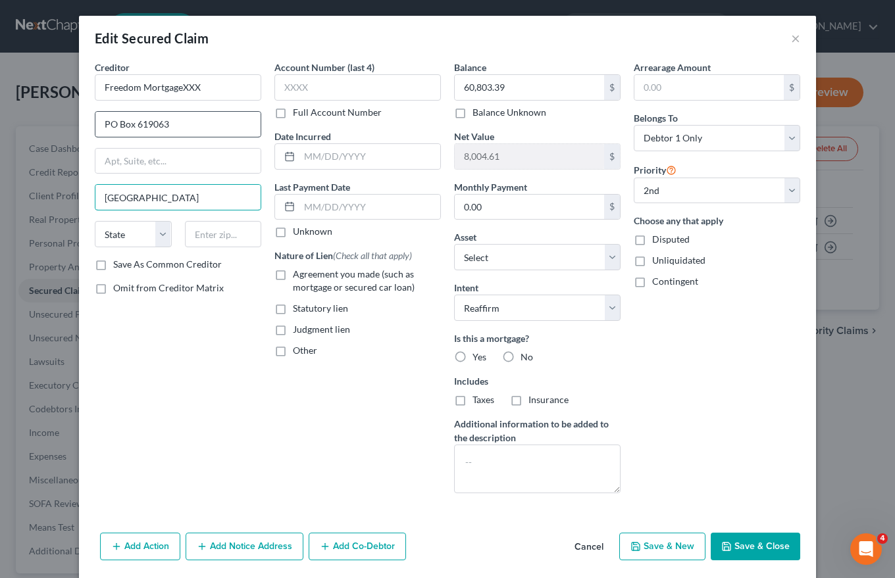
type input "Dallas"
select select "45"
type input "72561-9063"
click at [293, 116] on label "Full Account Number" at bounding box center [337, 112] width 89 height 13
click at [298, 114] on input "Full Account Number" at bounding box center [302, 110] width 9 height 9
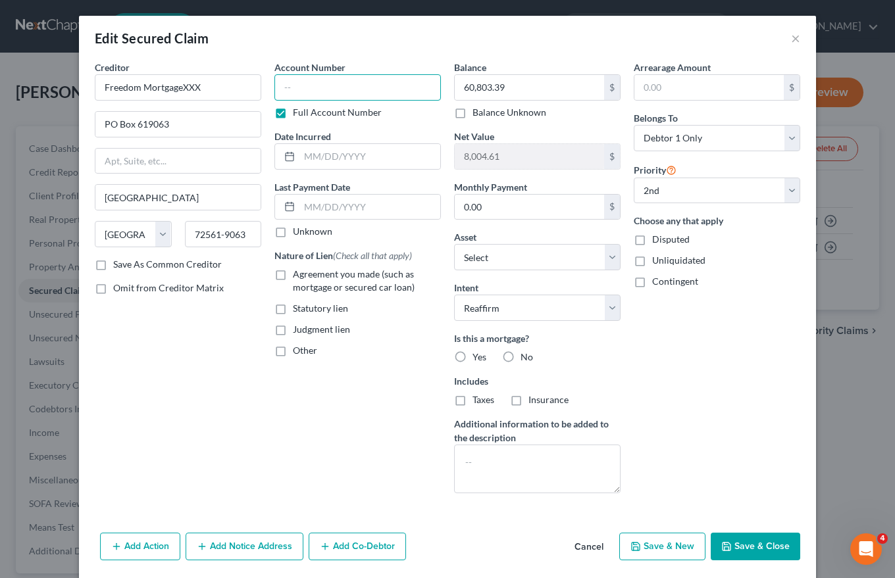
click at [282, 86] on input "text" at bounding box center [357, 87] width 166 height 26
type input "0129698650"
click at [461, 89] on input "text" at bounding box center [529, 87] width 149 height 25
type input "228,535.94"
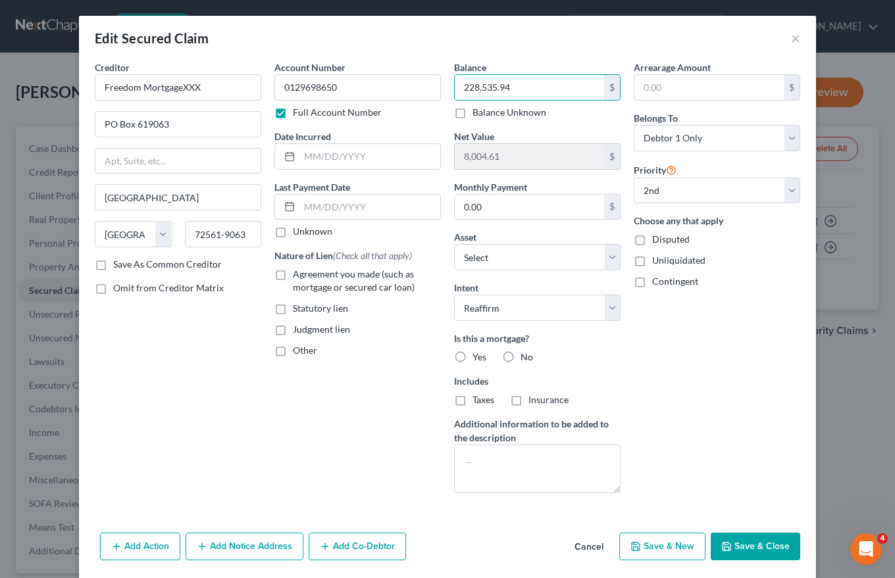
click at [507, 155] on input "8,004.61" at bounding box center [529, 156] width 149 height 25
click at [489, 203] on input "0.00" at bounding box center [529, 207] width 149 height 25
type input "2,751.55"
click at [472, 357] on label "Yes" at bounding box center [479, 357] width 14 height 13
click at [478, 357] on input "Yes" at bounding box center [482, 355] width 9 height 9
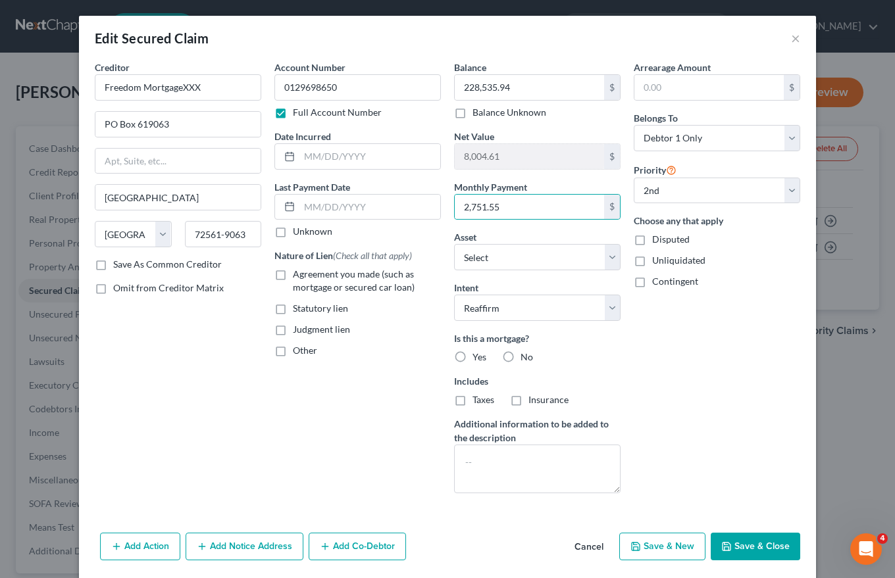
radio input "true"
click at [472, 401] on label "Taxes" at bounding box center [483, 399] width 22 height 13
click at [478, 401] on input "Taxes" at bounding box center [482, 397] width 9 height 9
checkbox input "true"
click at [528, 403] on label "Insurance" at bounding box center [548, 399] width 40 height 13
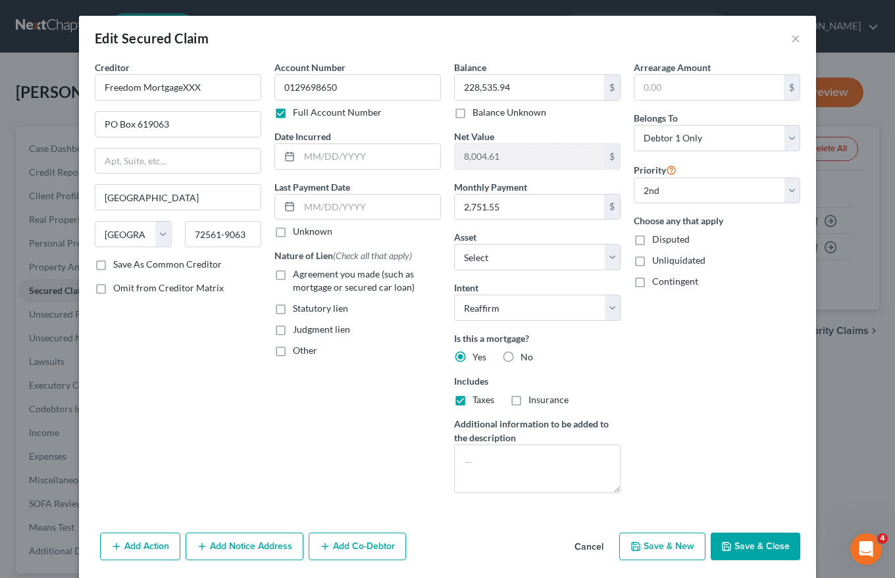
click at [533, 402] on input "Insurance" at bounding box center [537, 397] width 9 height 9
checkbox input "true"
click at [652, 259] on label "Unliquidated" at bounding box center [678, 260] width 53 height 13
click at [657, 259] on input "Unliquidated" at bounding box center [661, 258] width 9 height 9
checkbox input "true"
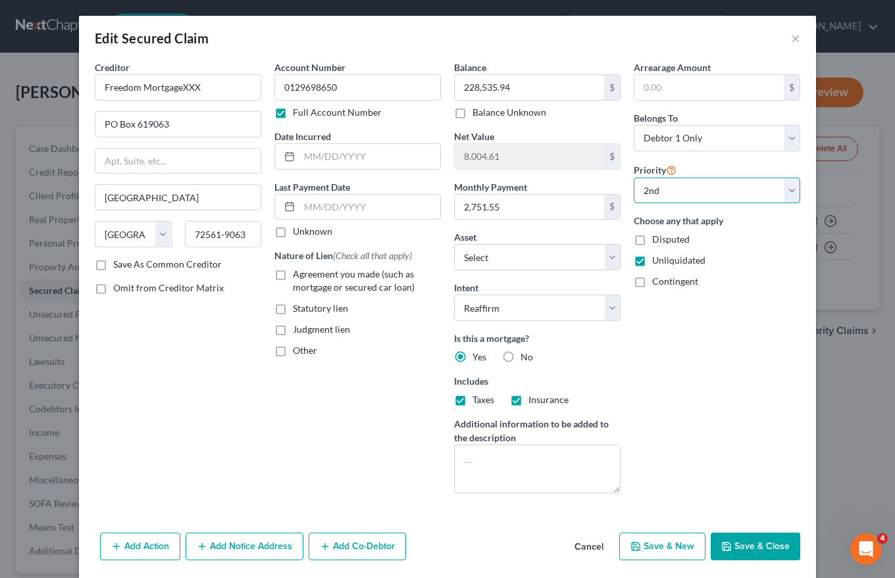
click at [650, 190] on select "Select 2nd 3rd 4th 5th 6th 7th 8th 9th 10th 11th 12th 13th 14th 15th 16th 17th …" at bounding box center [716, 191] width 166 height 26
select select
click at [633, 178] on select "Select 2nd 3rd 4th 5th 6th 7th 8th 9th 10th 11th 12th 13th 14th 15th 16th 17th …" at bounding box center [716, 191] width 166 height 26
click at [203, 83] on input "Freedom MortgageXXX" at bounding box center [178, 87] width 166 height 26
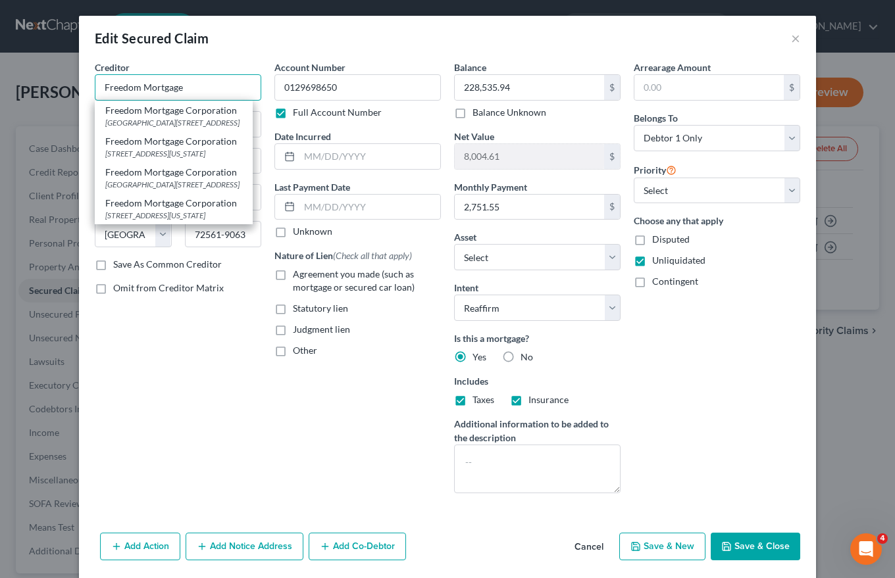
type input "Freedom Mortgage"
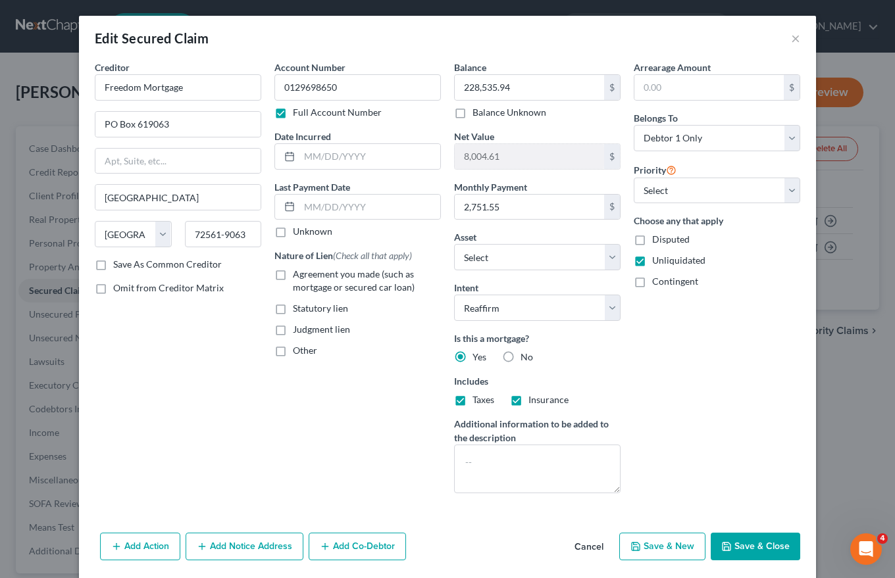
click at [247, 424] on div "Creditor * Freedom Mortgage PO Box 619063 Dallas State AL AK AR AZ CA CO CT DE …" at bounding box center [178, 282] width 180 height 443
click at [662, 548] on button "Save & New" at bounding box center [662, 547] width 86 height 28
select select "0"
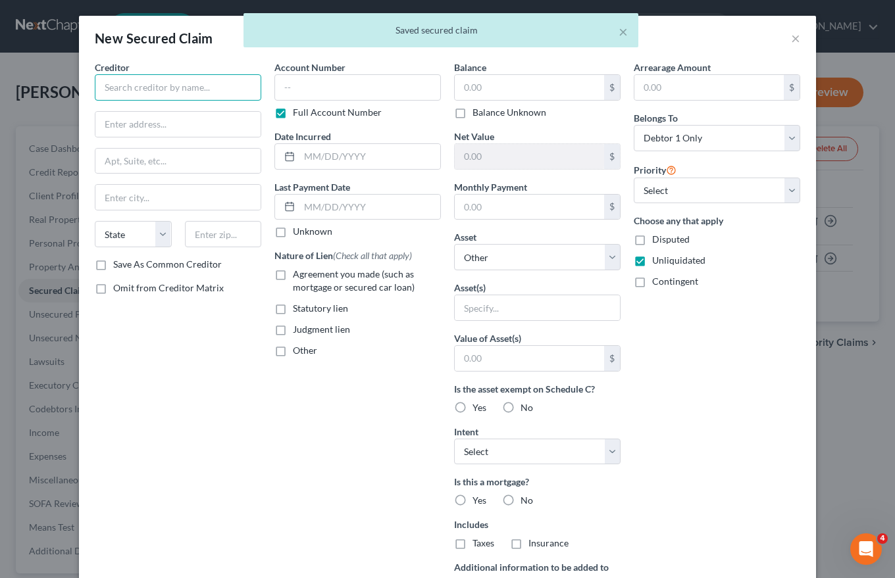
click at [130, 84] on input "text" at bounding box center [178, 87] width 166 height 26
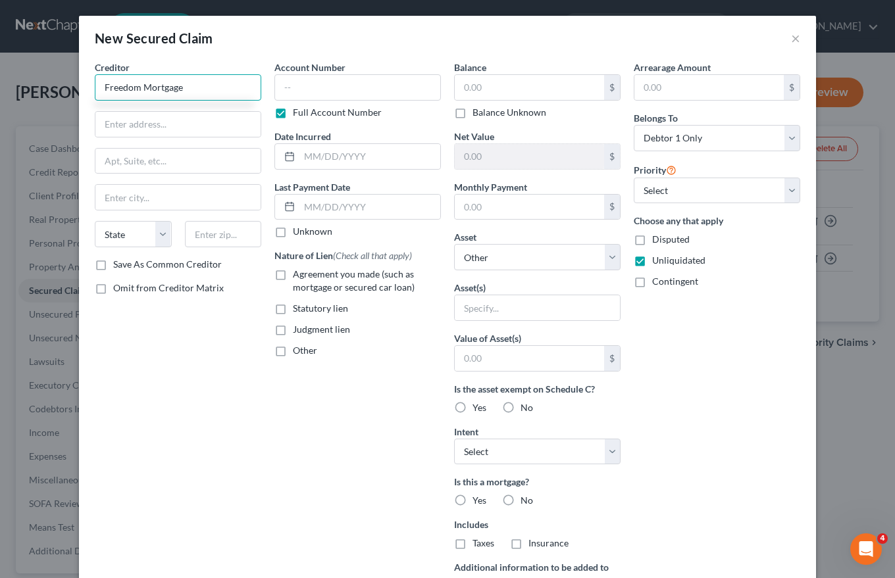
type input "Freedom Mortgage"
type input "PO Box 50485"
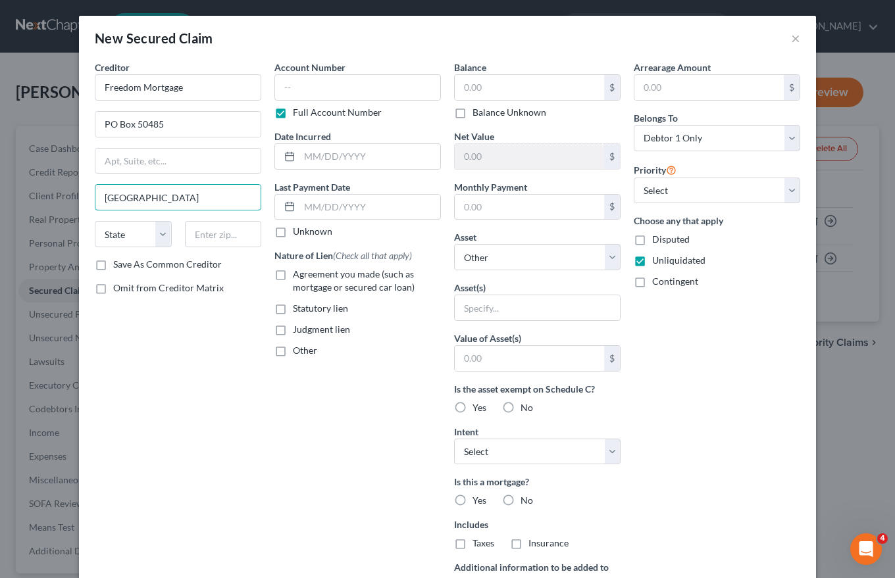
type input "Indianapolis"
click at [280, 91] on input "text" at bounding box center [357, 87] width 166 height 26
type input "X"
click at [791, 39] on button "×" at bounding box center [795, 38] width 9 height 16
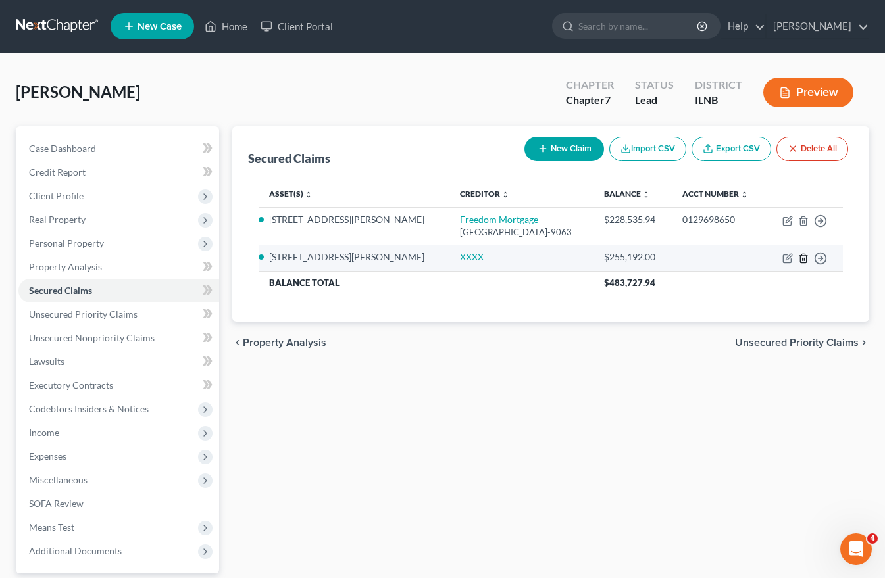
click at [803, 260] on line "button" at bounding box center [803, 259] width 0 height 3
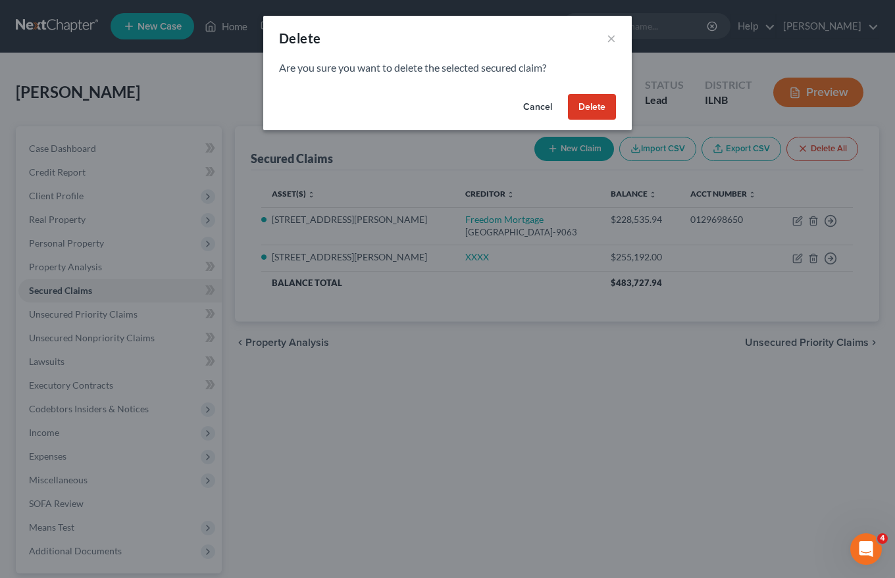
click at [601, 109] on button "Delete" at bounding box center [592, 107] width 48 height 26
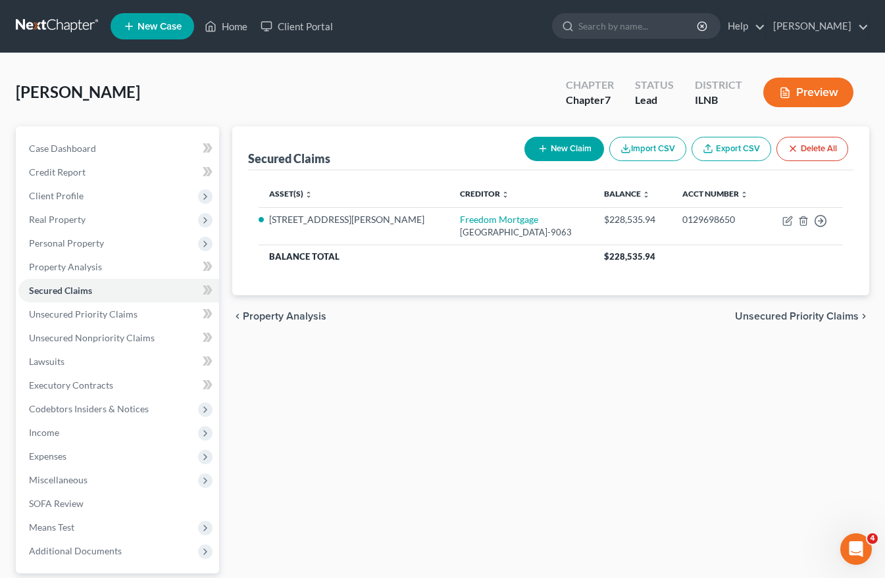
click at [575, 149] on button "New Claim" at bounding box center [564, 149] width 80 height 24
select select "0"
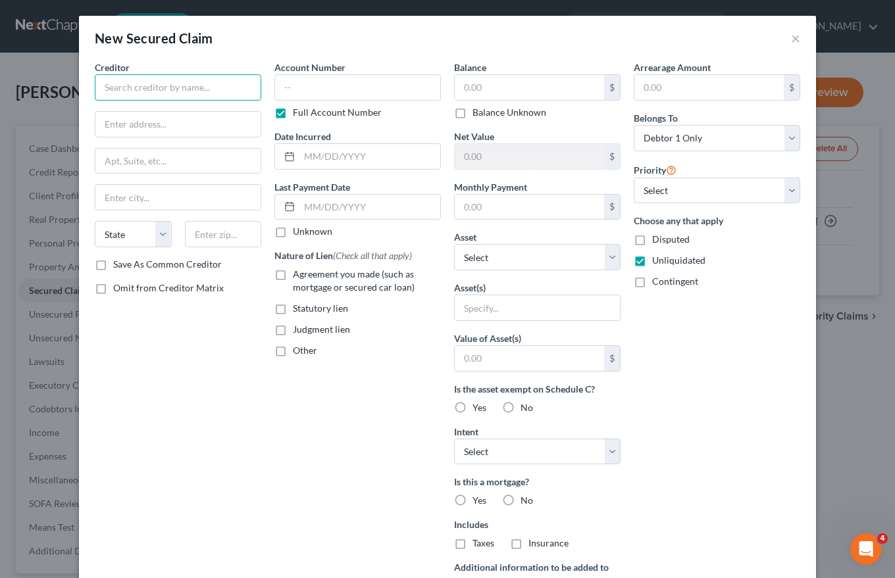
click at [125, 89] on input "text" at bounding box center [178, 87] width 166 height 26
type input "Secretary of Housen and Urban Development"
click at [303, 159] on input "text" at bounding box center [369, 156] width 141 height 25
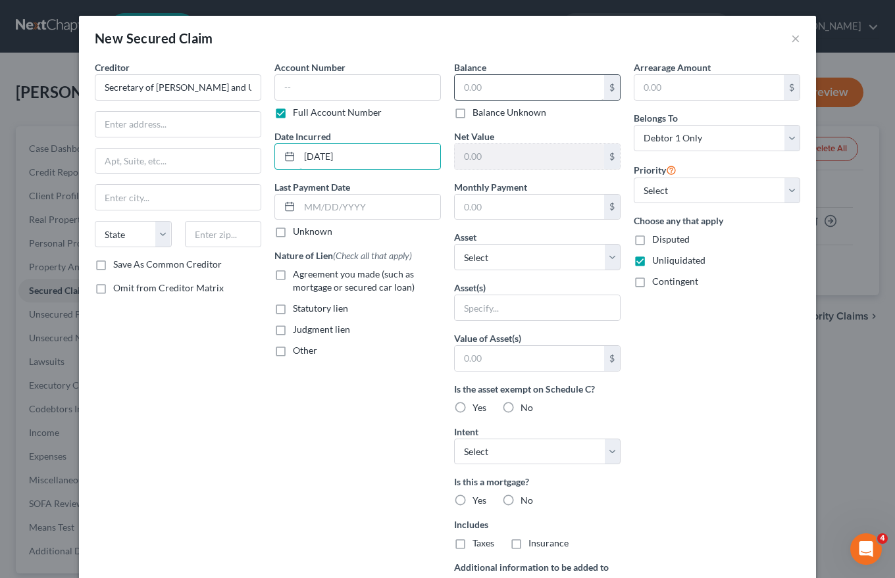
type input "05/08/2024"
click at [464, 88] on input "text" at bounding box center [529, 87] width 149 height 25
type input "60,803.39"
click at [474, 212] on input "text" at bounding box center [529, 207] width 149 height 25
click at [293, 279] on label "Agreement you made (such as mortgage or secured car loan)" at bounding box center [367, 281] width 148 height 26
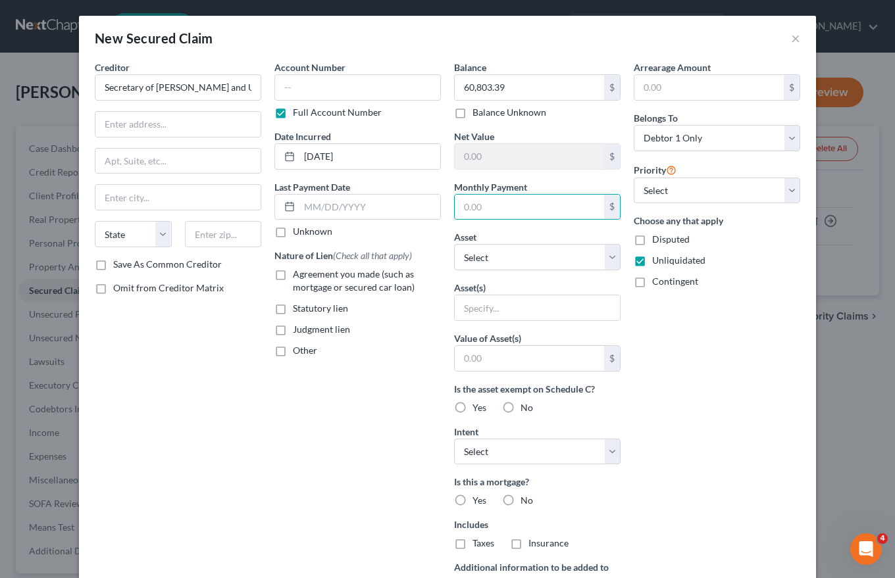
click at [298, 276] on input "Agreement you made (such as mortgage or secured car loan)" at bounding box center [302, 272] width 9 height 9
checkbox input "true"
click at [101, 124] on input "text" at bounding box center [177, 124] width 165 height 25
type input "451 Seventh Street SW"
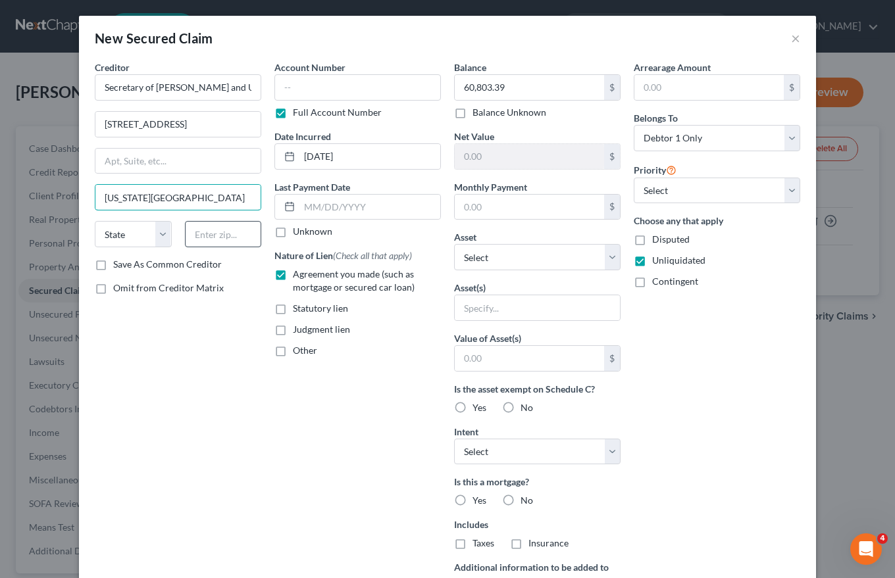
type input "Washington DC"
click at [191, 234] on input "text" at bounding box center [223, 234] width 77 height 26
type input "20410"
click at [157, 235] on select "State AL AK AR AZ CA CO CT DE DC FL GA GU HI ID IL IN IA KS KY LA ME MD MA MI M…" at bounding box center [133, 234] width 77 height 26
type input "Washington"
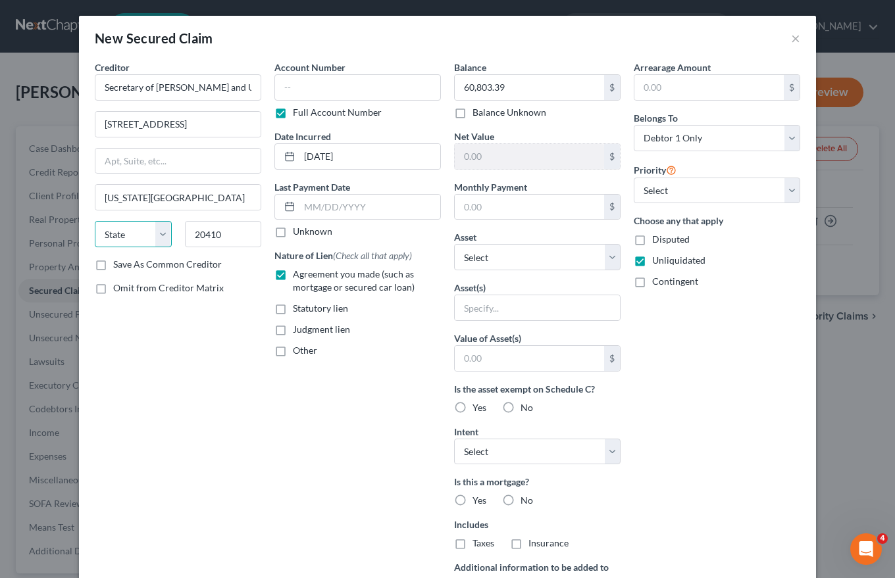
select select "8"
click at [95, 221] on select "State AL AK AR AZ CA CO CT DE DC FL GA GU HI ID IL IN IA KS KY LA ME MD MA MI M…" at bounding box center [133, 234] width 77 height 26
click at [289, 86] on input "text" at bounding box center [357, 87] width 166 height 26
click at [278, 93] on input "text" at bounding box center [357, 87] width 166 height 26
type input "138-0810503-703"
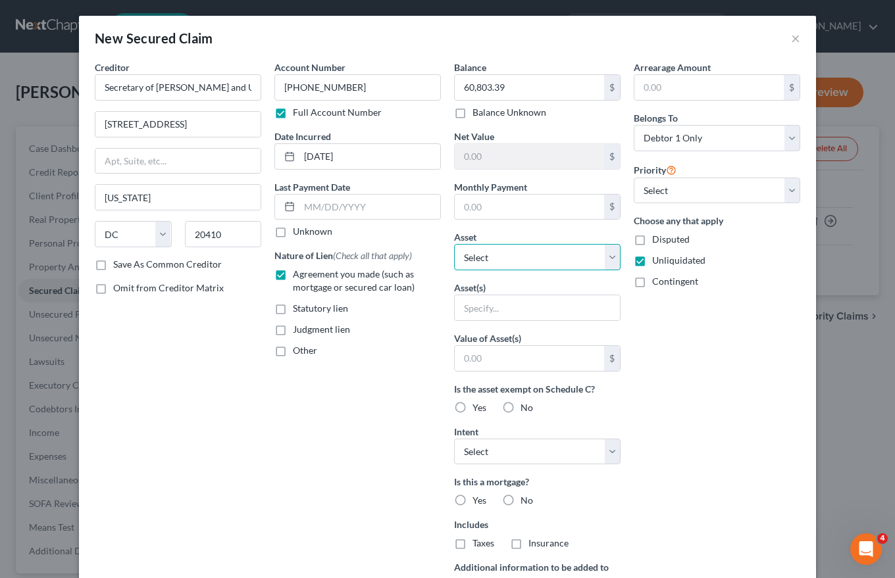
click at [609, 252] on select "Select Other Multiple Assets 2003 Hyundai Elantra - $0.0 2006 Ford F 150 - $0.0…" at bounding box center [537, 257] width 166 height 26
select select "7"
click at [454, 244] on select "Select Other Multiple Assets 2003 Hyundai Elantra - $0.0 2006 Ford F 150 - $0.0…" at bounding box center [537, 257] width 166 height 26
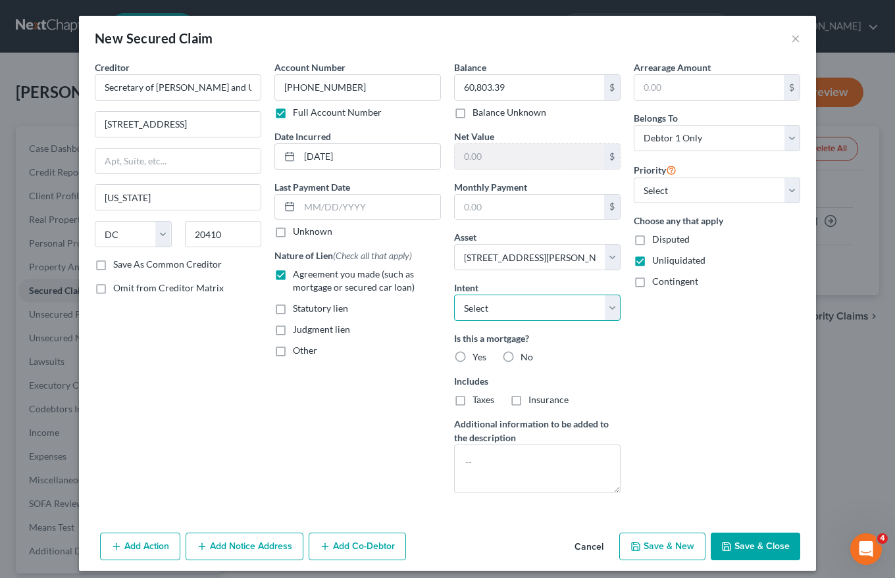
click at [601, 305] on select "Select Surrender Redeem Reaffirm Avoid Other" at bounding box center [537, 308] width 166 height 26
select select "2"
click at [454, 295] on select "Select Surrender Redeem Reaffirm Avoid Other" at bounding box center [537, 308] width 166 height 26
click at [472, 357] on label "Yes" at bounding box center [479, 357] width 14 height 13
click at [478, 357] on input "Yes" at bounding box center [482, 355] width 9 height 9
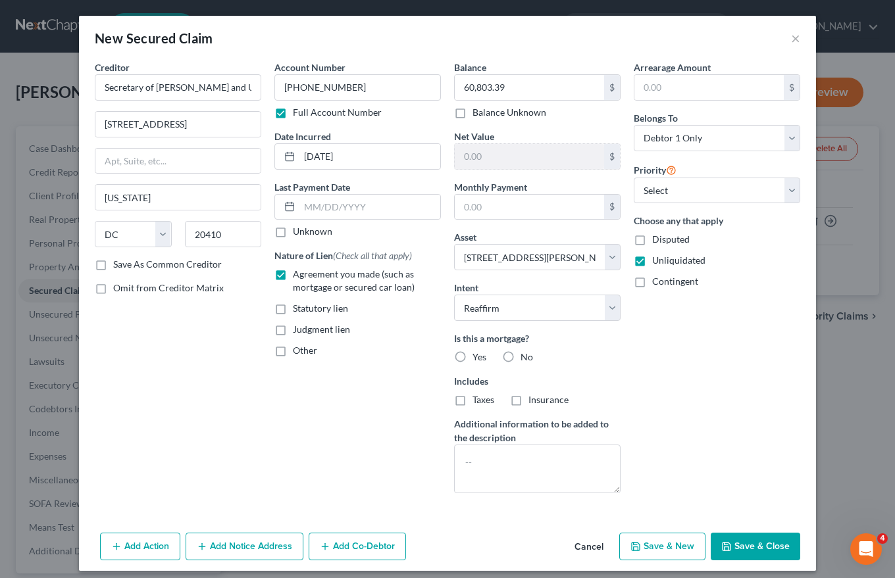
radio input "true"
click at [470, 453] on textarea at bounding box center [537, 469] width 166 height 49
type textarea "Subordinate Mortgage"
click at [788, 189] on select "Select 1st 2nd 3rd 4th 5th 6th 7th 8th 9th 10th 11th 12th 13th 14th 15th 16th 1…" at bounding box center [716, 191] width 166 height 26
select select "1"
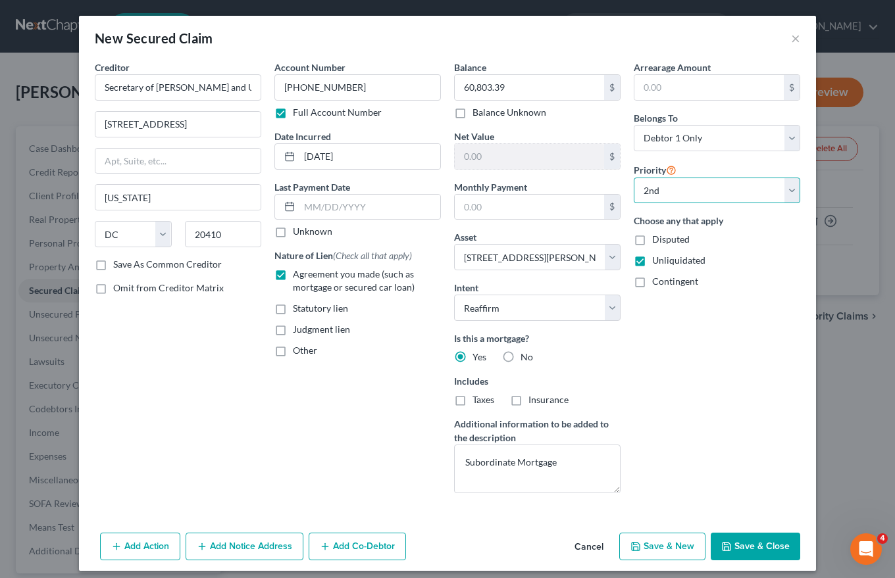
click at [633, 178] on select "Select 1st 2nd 3rd 4th 5th 6th 7th 8th 9th 10th 11th 12th 13th 14th 15th 16th 1…" at bounding box center [716, 191] width 166 height 26
click at [740, 544] on button "Save & Close" at bounding box center [754, 547] width 89 height 28
select select
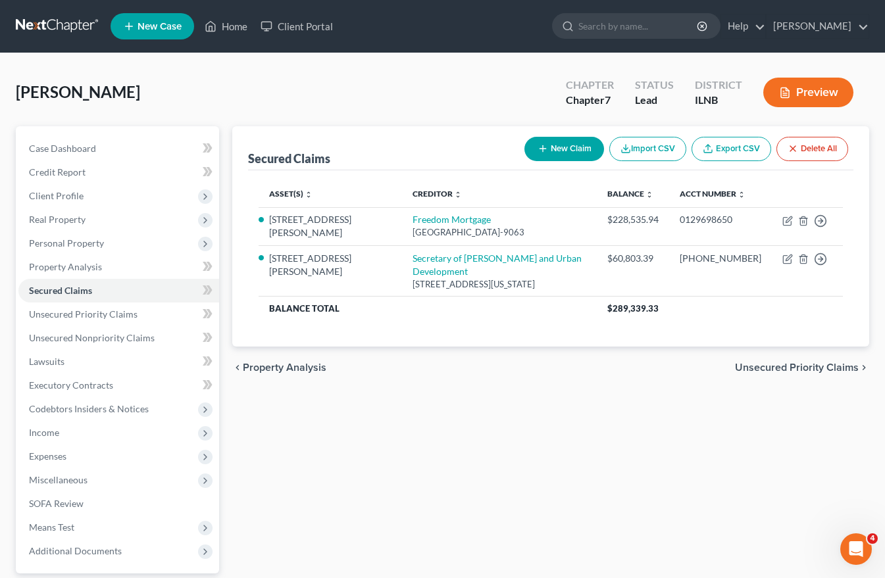
click at [828, 362] on span "Unsecured Priority Claims" at bounding box center [797, 367] width 124 height 11
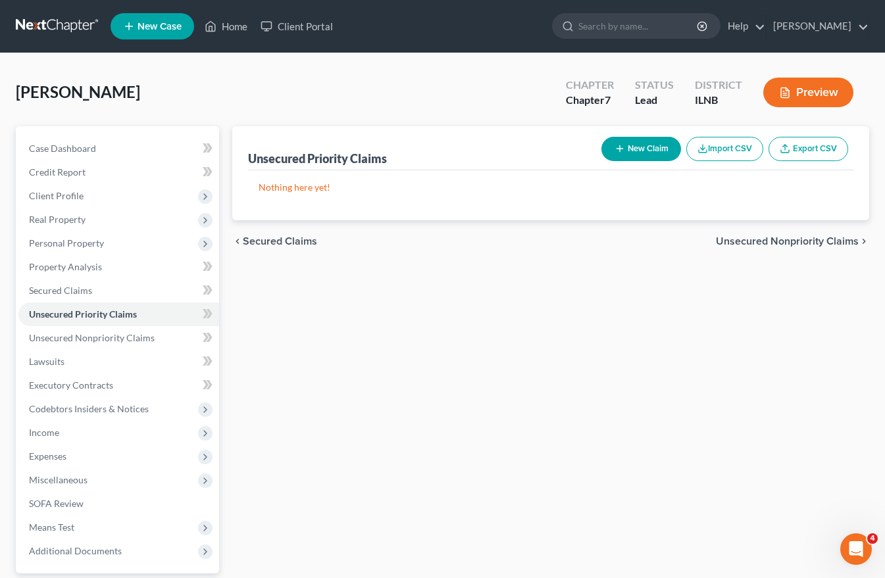
click at [831, 240] on span "Unsecured Nonpriority Claims" at bounding box center [787, 241] width 143 height 11
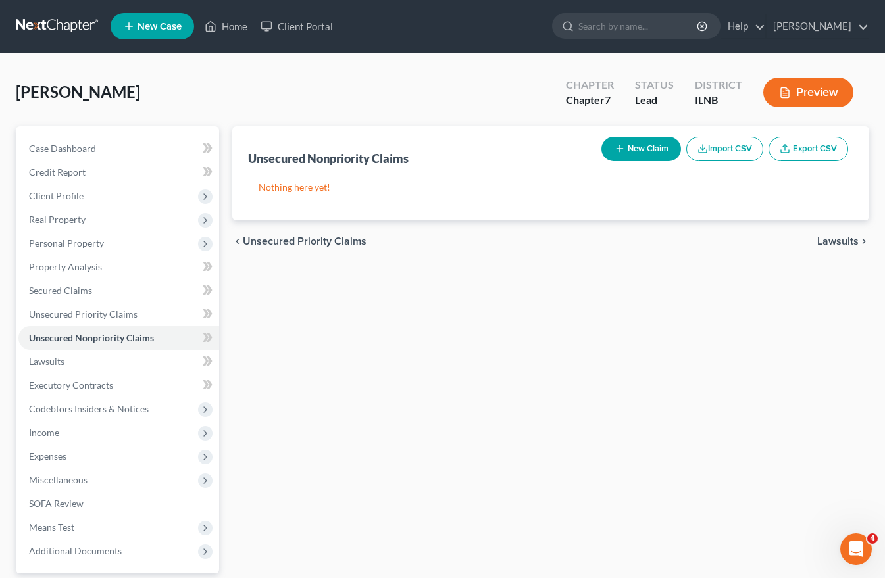
click at [817, 236] on button "Lawsuits chevron_right" at bounding box center [843, 241] width 52 height 11
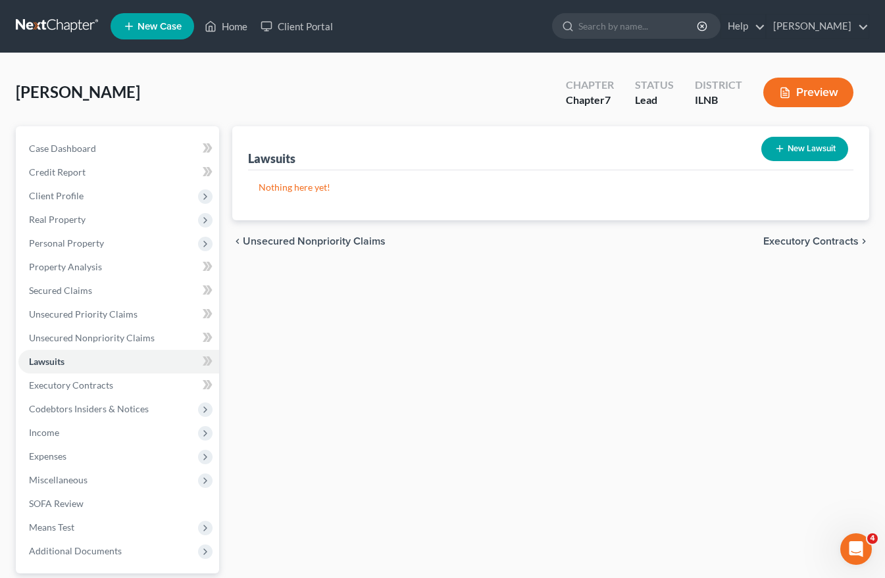
click at [806, 239] on span "Executory Contracts" at bounding box center [810, 241] width 95 height 11
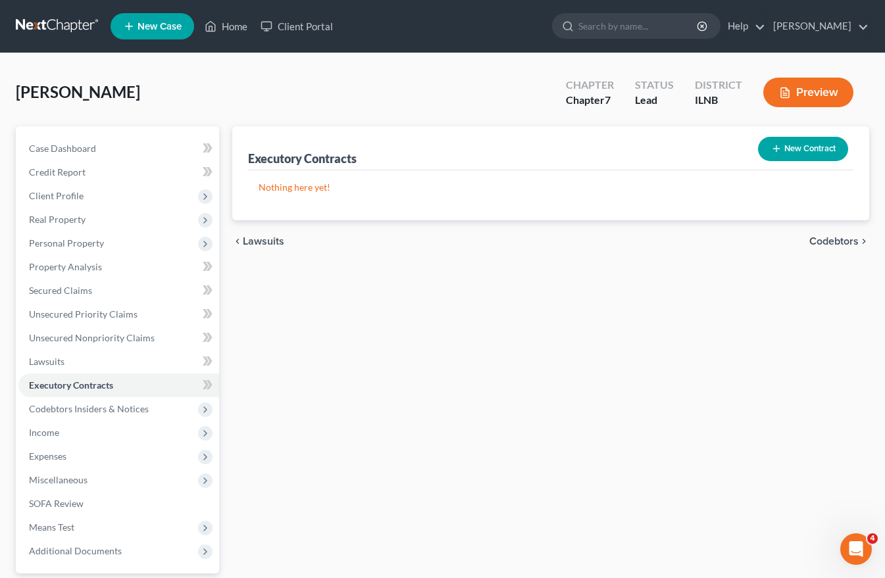
click at [831, 239] on span "Codebtors" at bounding box center [833, 241] width 49 height 11
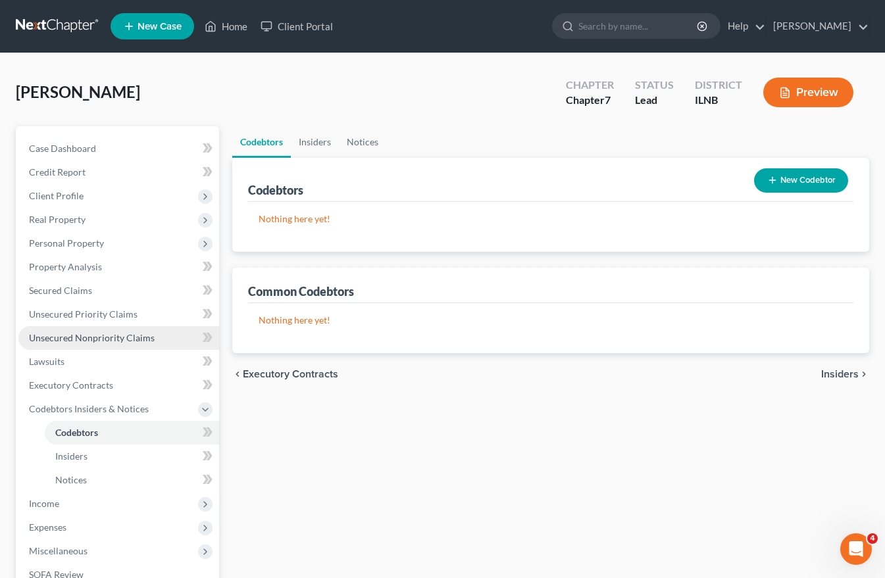
click at [103, 339] on span "Unsecured Nonpriority Claims" at bounding box center [92, 337] width 126 height 11
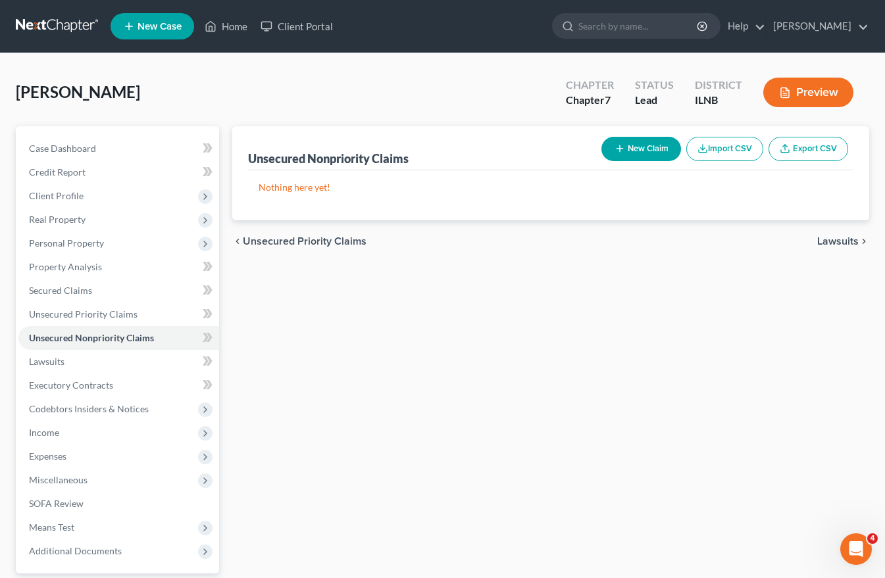
click at [643, 145] on button "New Claim" at bounding box center [641, 149] width 80 height 24
select select "0"
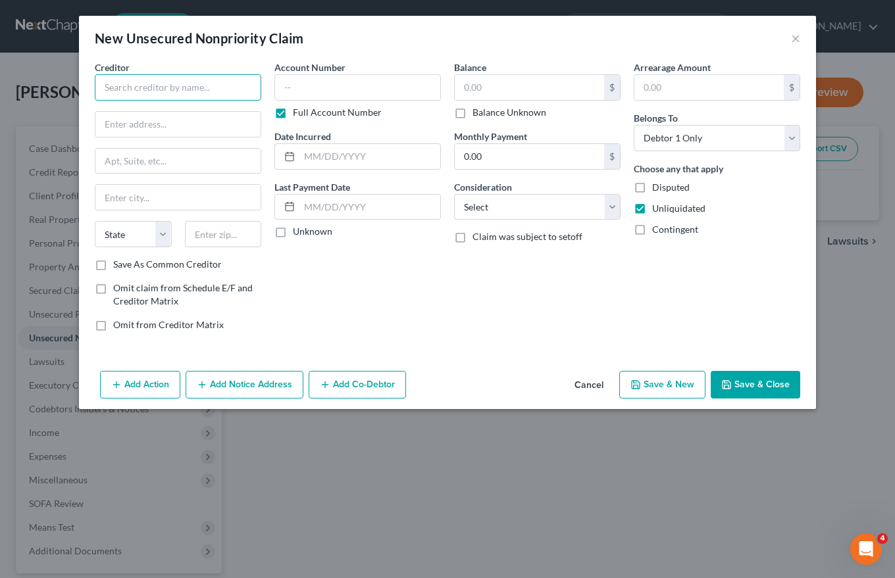
click at [136, 95] on input "text" at bounding box center [178, 87] width 166 height 26
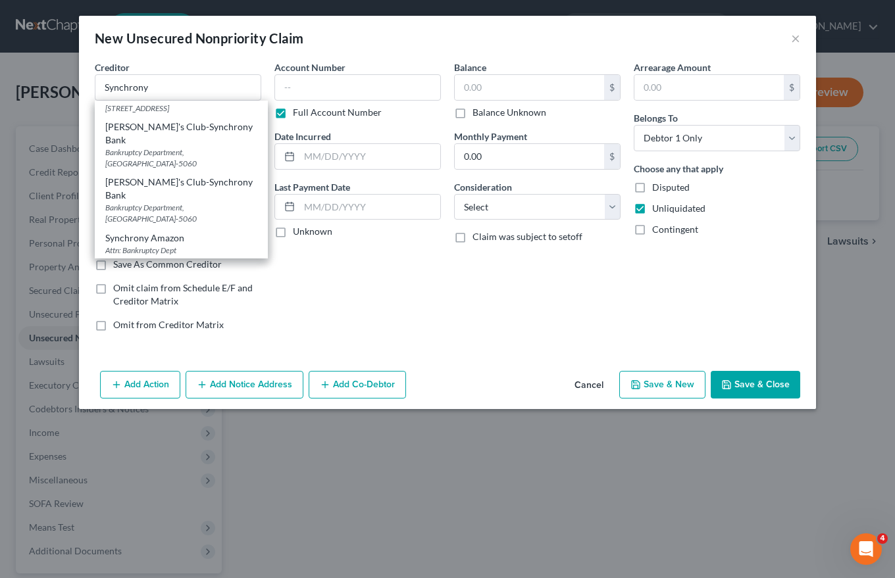
scroll to position [275, 0]
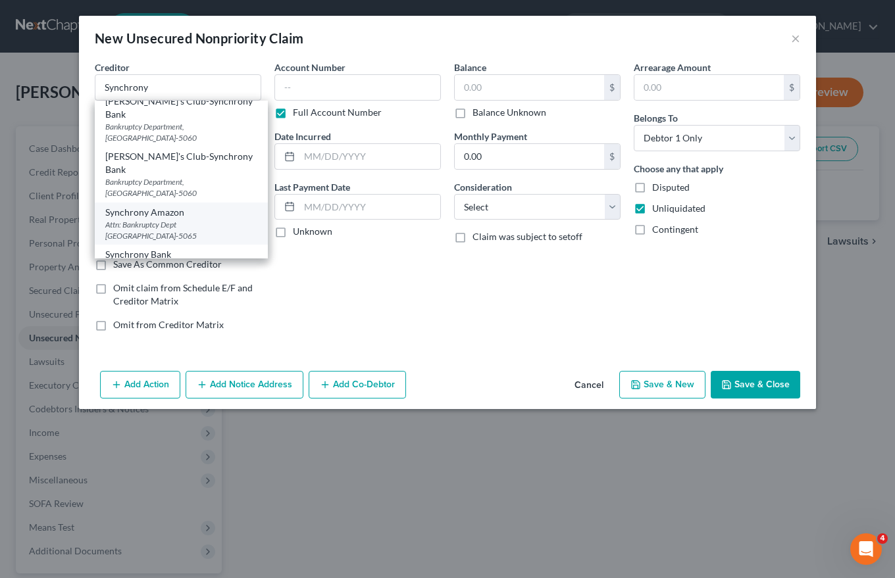
click at [156, 219] on div "Attn: Bankruptcy Dept PO Box 965065, Orlando, FL 32896-5065" at bounding box center [181, 230] width 152 height 22
type input "Synchrony Amazon"
type input "Attn: Bankruptcy Dept"
type input "PO Box 965065"
type input "Orlando"
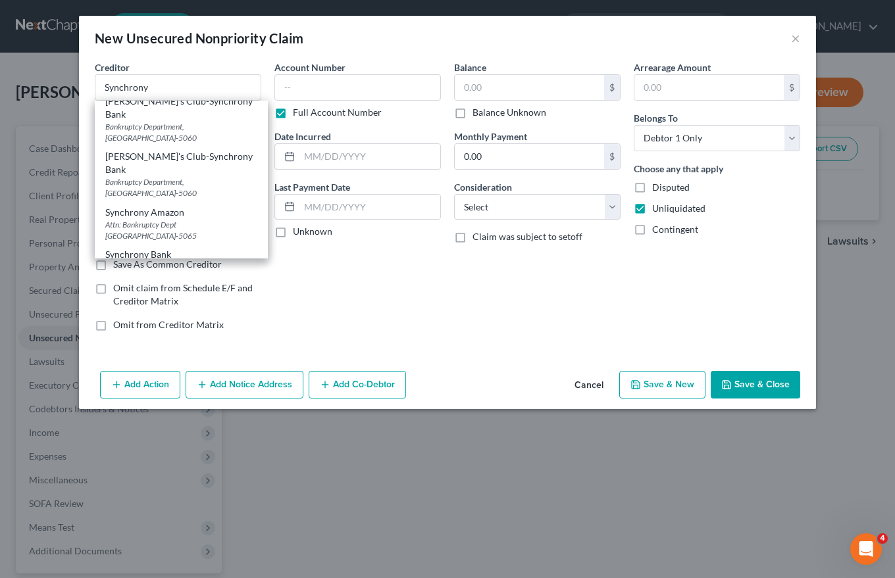
select select "9"
type input "32896-5065"
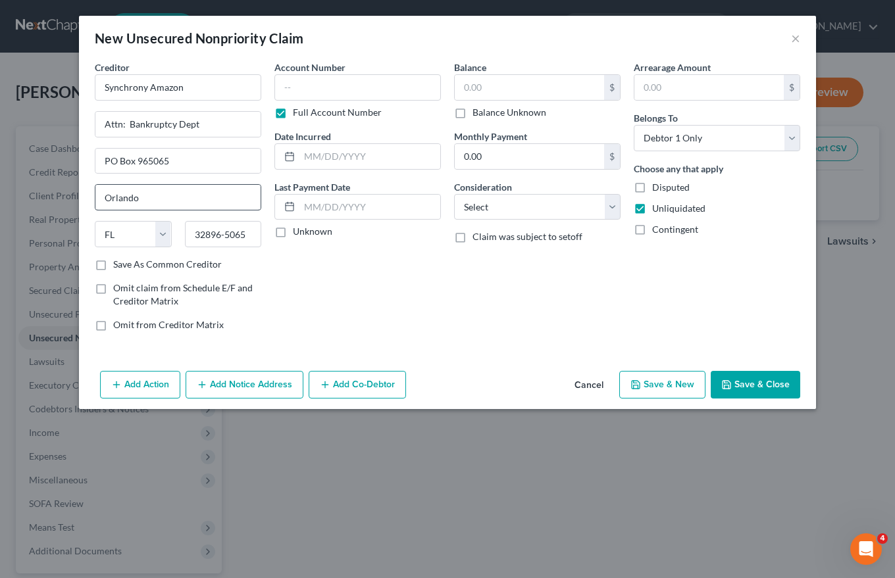
scroll to position [0, 0]
click at [287, 88] on input "text" at bounding box center [357, 87] width 166 height 26
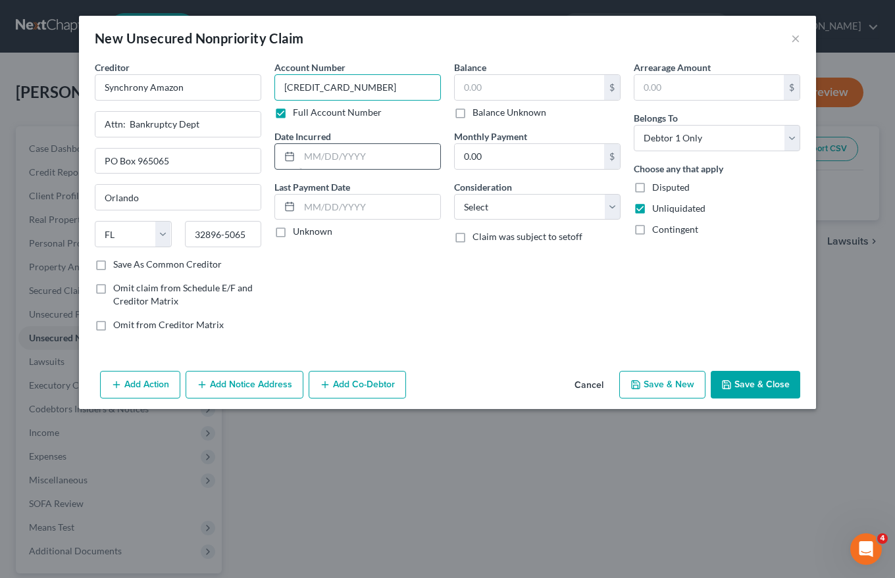
type input "6045781087501655"
click at [312, 161] on input "text" at bounding box center [369, 156] width 141 height 25
type input "Ongoing"
drag, startPoint x: 282, startPoint y: 237, endPoint x: 371, endPoint y: 187, distance: 101.9
click at [293, 236] on label "Unknown" at bounding box center [312, 231] width 39 height 13
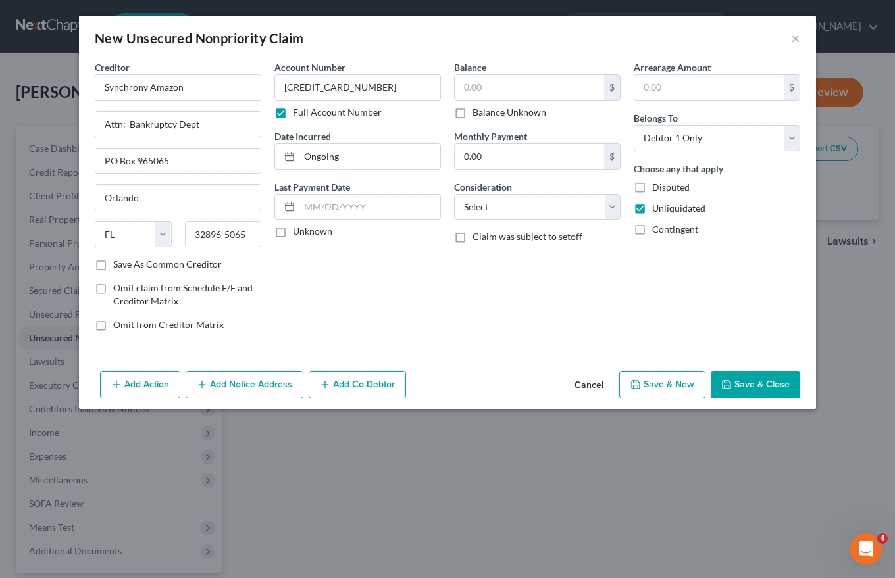
click at [298, 234] on input "Unknown" at bounding box center [302, 229] width 9 height 9
checkbox input "true"
click at [467, 82] on input "text" at bounding box center [529, 87] width 149 height 25
type input "1,876.40"
click at [478, 201] on select "Select Cable / Satellite Services Collection Agency Credit Card Debt Debt Couns…" at bounding box center [537, 207] width 166 height 26
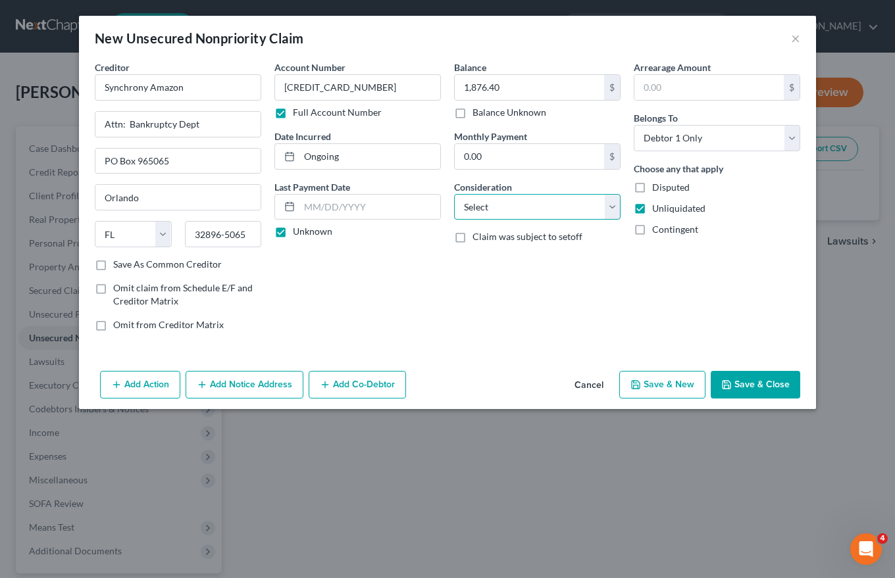
select select "2"
click at [454, 194] on select "Select Cable / Satellite Services Collection Agency Credit Card Debt Debt Couns…" at bounding box center [537, 207] width 166 height 26
click at [647, 89] on input "text" at bounding box center [708, 87] width 149 height 25
type input "1,876.40"
click at [256, 383] on button "Add Notice Address" at bounding box center [245, 385] width 118 height 28
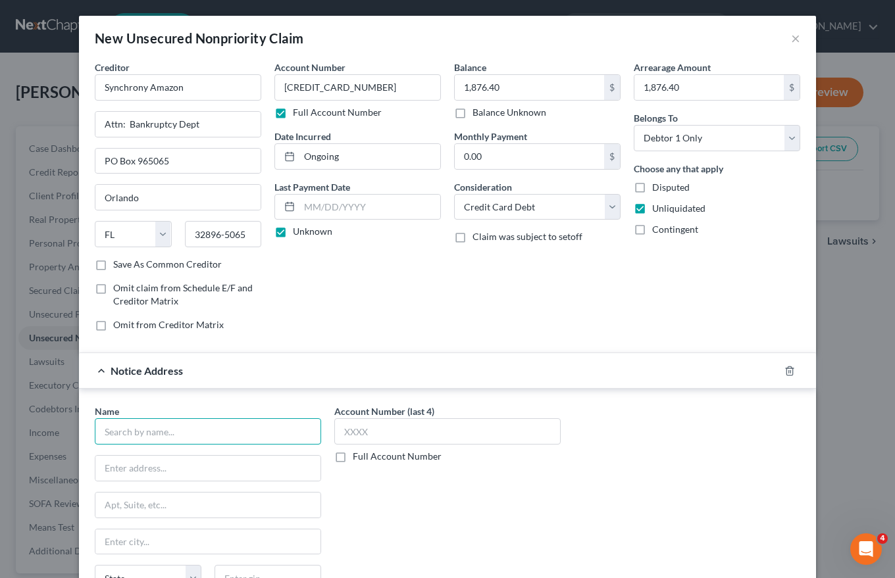
click at [105, 435] on input "text" at bounding box center [208, 431] width 226 height 26
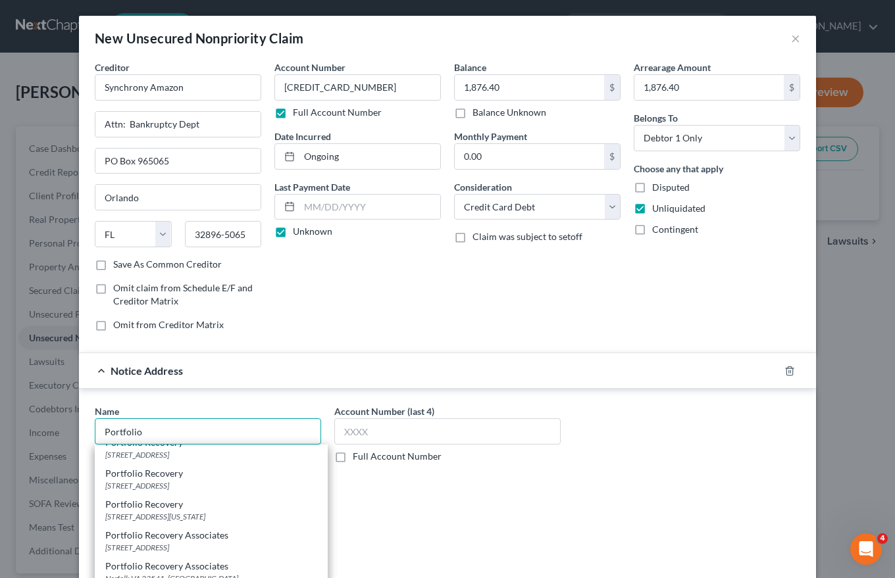
scroll to position [329, 0]
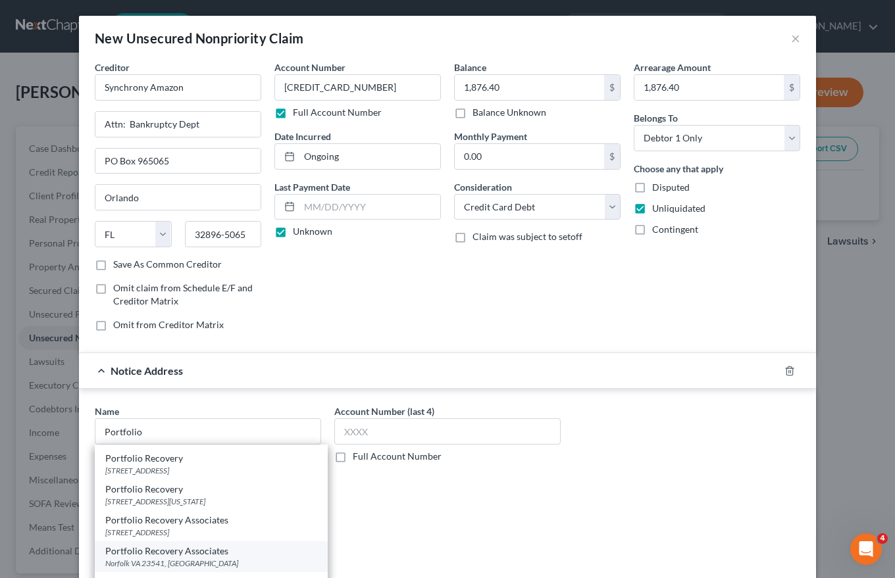
click at [162, 545] on div "Portfolio Recovery Associates" at bounding box center [211, 551] width 212 height 13
type input "Portfolio Recovery Associates"
type input "Norfolk VA 23541"
select select "0"
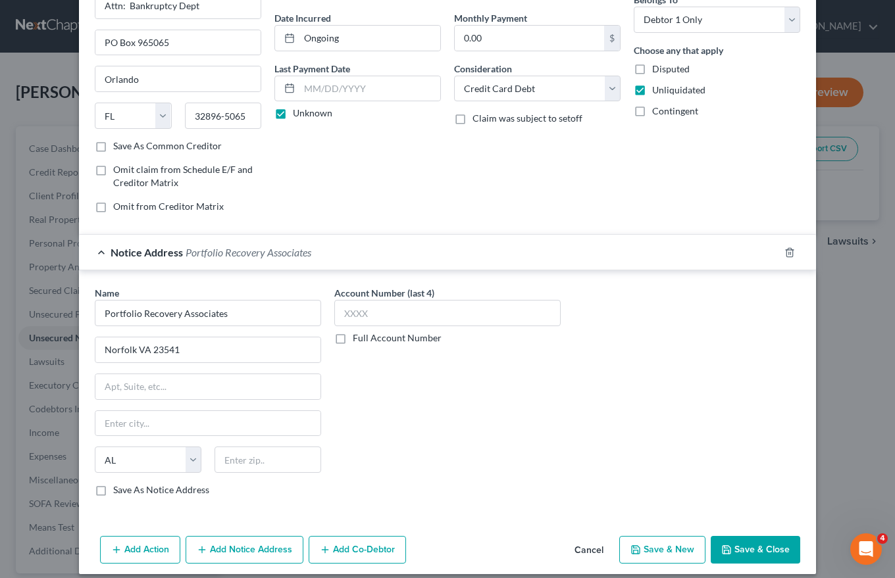
scroll to position [130, 0]
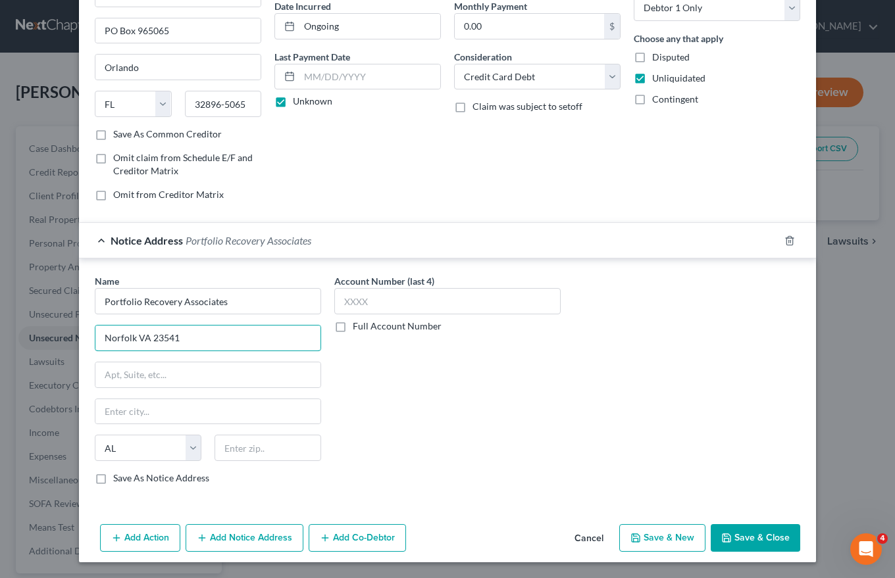
drag, startPoint x: 183, startPoint y: 341, endPoint x: 78, endPoint y: 344, distance: 104.6
click at [79, 344] on div "Name * Portfolio Recovery Associates Norfolk VA 23541 State AL AK AR AZ CA CO C…" at bounding box center [447, 382] width 737 height 247
type input "PO Box 12914"
click at [96, 416] on input "text" at bounding box center [207, 411] width 225 height 25
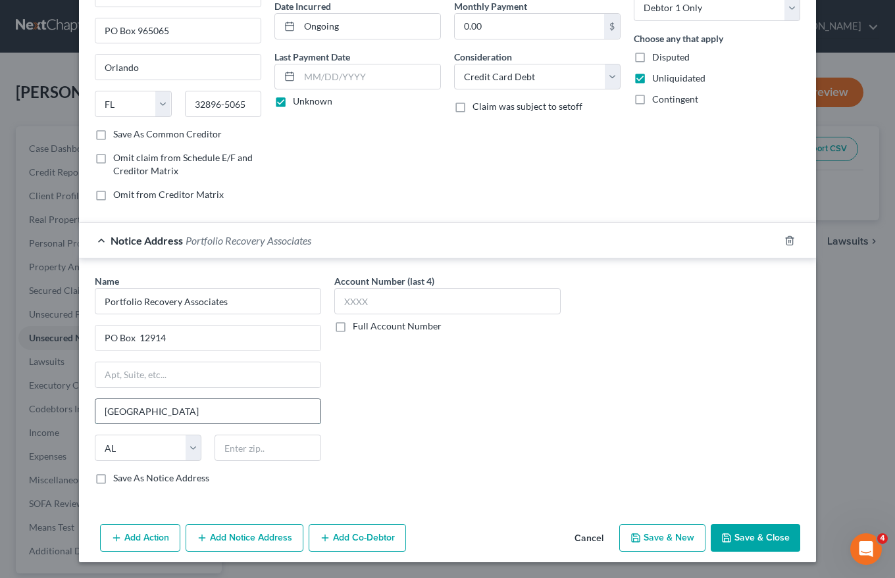
type input "Norfolk"
select select "48"
type input "23541"
click at [113, 480] on label "Save As Notice Address" at bounding box center [161, 478] width 96 height 13
click at [118, 480] on input "Save As Notice Address" at bounding box center [122, 476] width 9 height 9
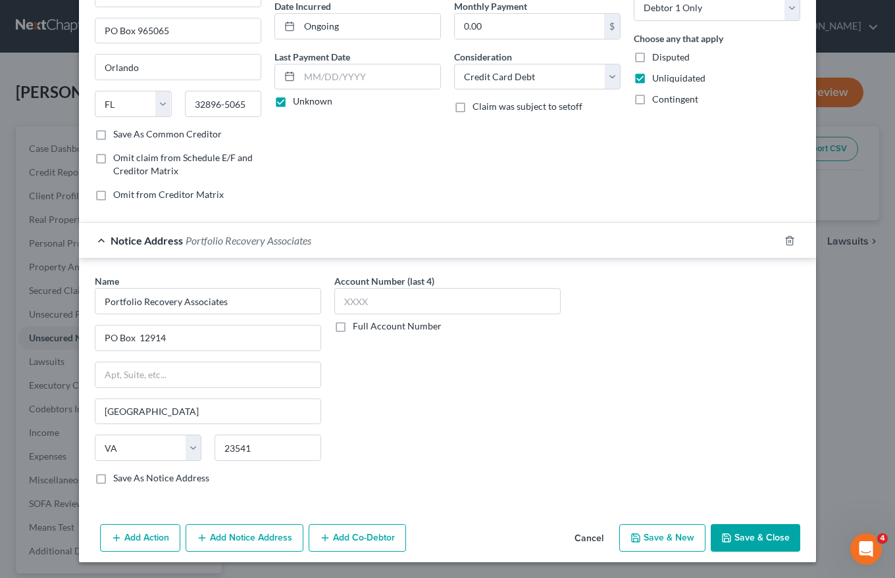
checkbox input "true"
click at [354, 297] on input "text" at bounding box center [447, 301] width 226 height 26
type input "6045"
click at [353, 324] on label "Full Account Number" at bounding box center [397, 326] width 89 height 13
click at [358, 324] on input "Full Account Number" at bounding box center [362, 324] width 9 height 9
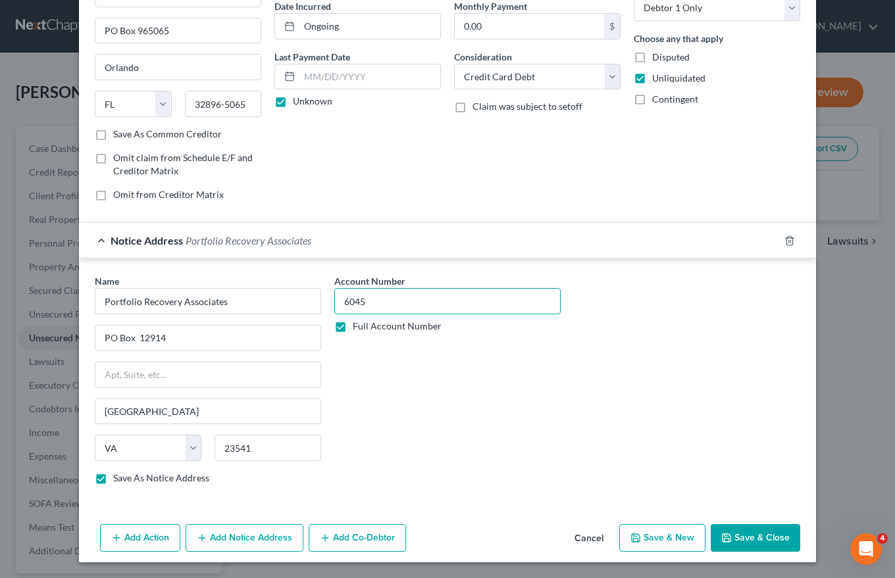
click at [372, 301] on input "6045" at bounding box center [447, 301] width 226 height 26
type input "6045781087501655"
click at [674, 539] on button "Save & New" at bounding box center [662, 538] width 86 height 28
select select "0"
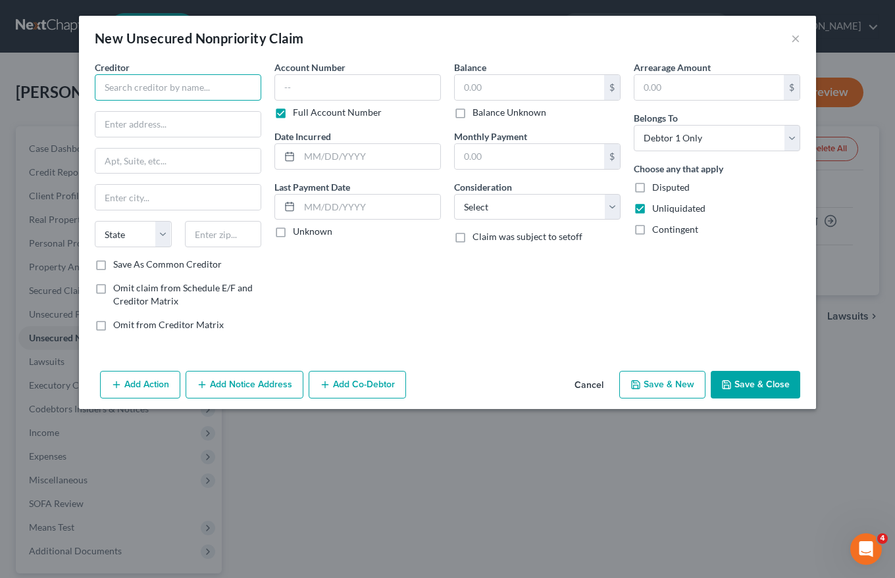
click at [111, 89] on input "text" at bounding box center [178, 87] width 166 height 26
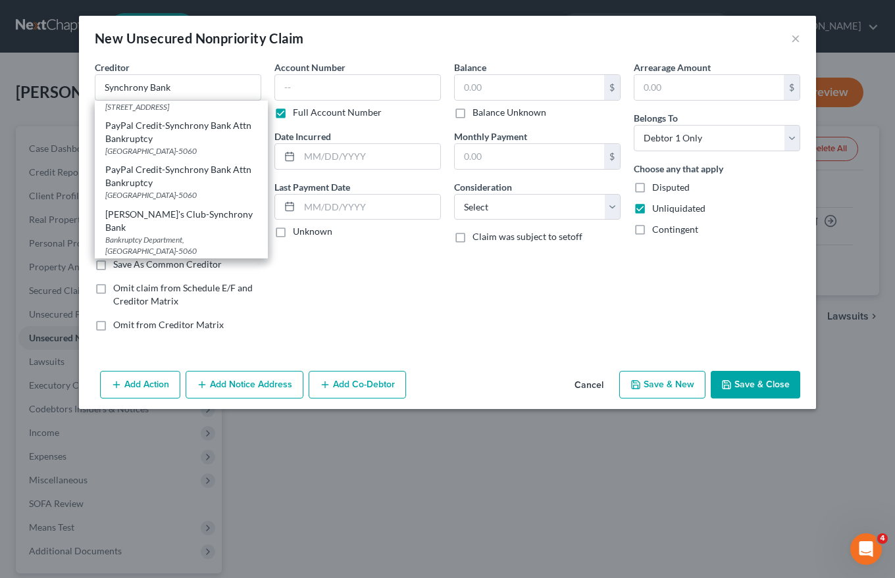
scroll to position [124, 0]
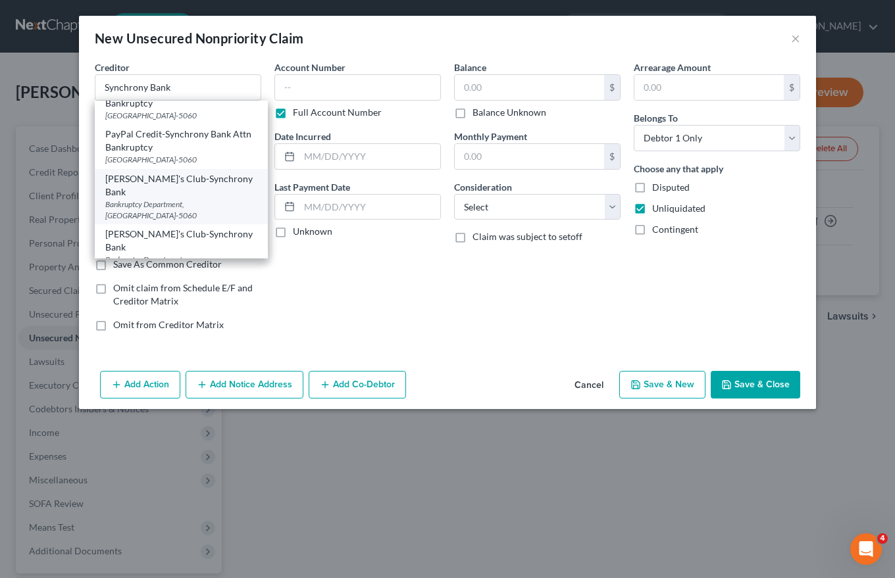
click at [167, 176] on div "Sam's Club-Synchrony Bank" at bounding box center [181, 185] width 152 height 26
type input "Sam's Club-Synchrony Bank"
type input "Bankruptcy Department"
type input "Orlando"
select select "9"
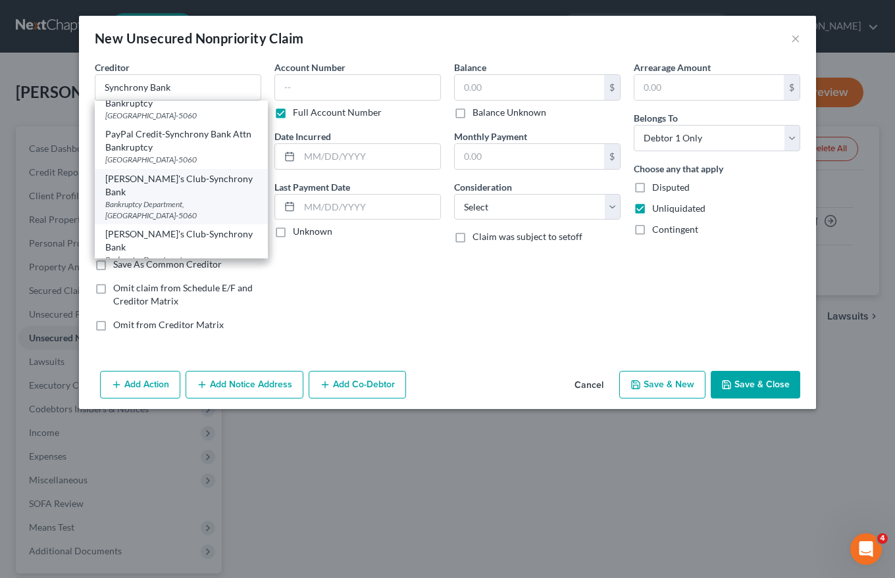
type input "32896-5060"
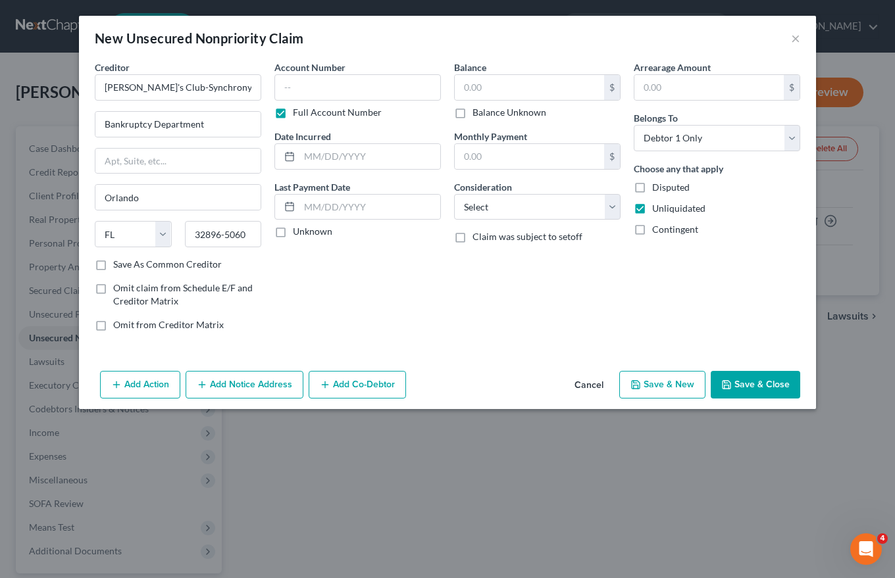
scroll to position [0, 0]
click at [290, 87] on input "text" at bounding box center [357, 87] width 166 height 26
type input "5213331159270140"
click at [309, 158] on input "text" at bounding box center [369, 156] width 141 height 25
type input "Ongoing"
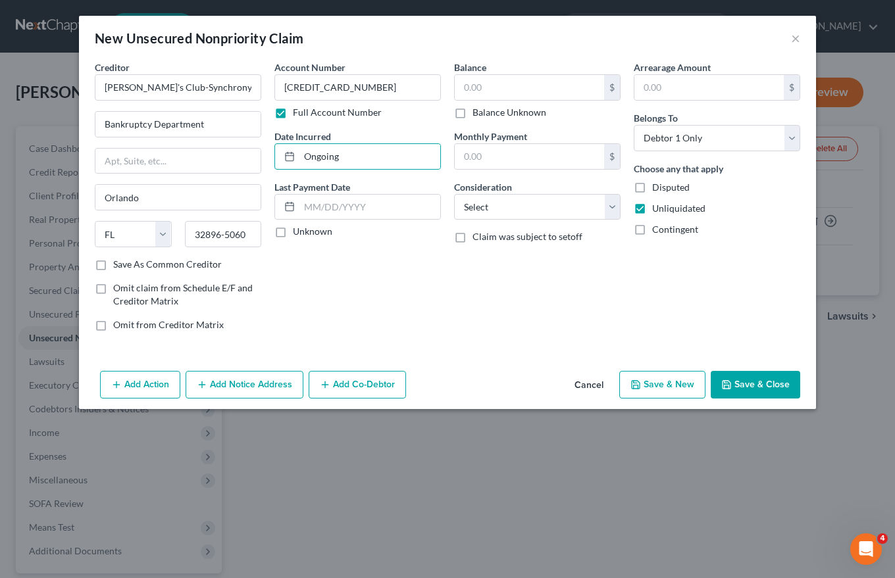
click at [293, 232] on label "Unknown" at bounding box center [312, 231] width 39 height 13
click at [298, 232] on input "Unknown" at bounding box center [302, 229] width 9 height 9
checkbox input "true"
click at [469, 86] on input "text" at bounding box center [529, 87] width 149 height 25
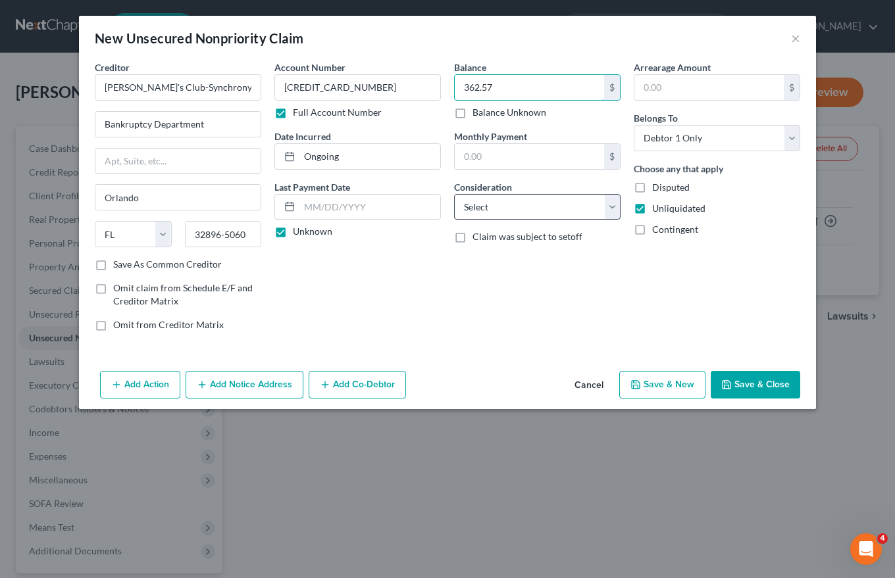
type input "362.57"
click at [484, 208] on select "Select Cable / Satellite Services Collection Agency Credit Card Debt Debt Couns…" at bounding box center [537, 207] width 166 height 26
select select "2"
click at [454, 194] on select "Select Cable / Satellite Services Collection Agency Credit Card Debt Debt Couns…" at bounding box center [537, 207] width 166 height 26
click at [251, 384] on button "Add Notice Address" at bounding box center [245, 385] width 118 height 28
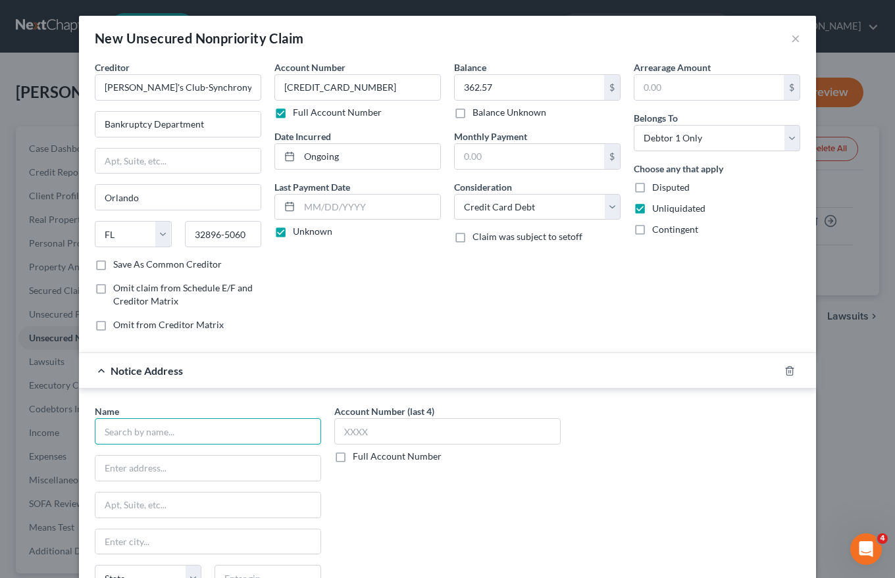
click at [114, 426] on input "text" at bounding box center [208, 431] width 226 height 26
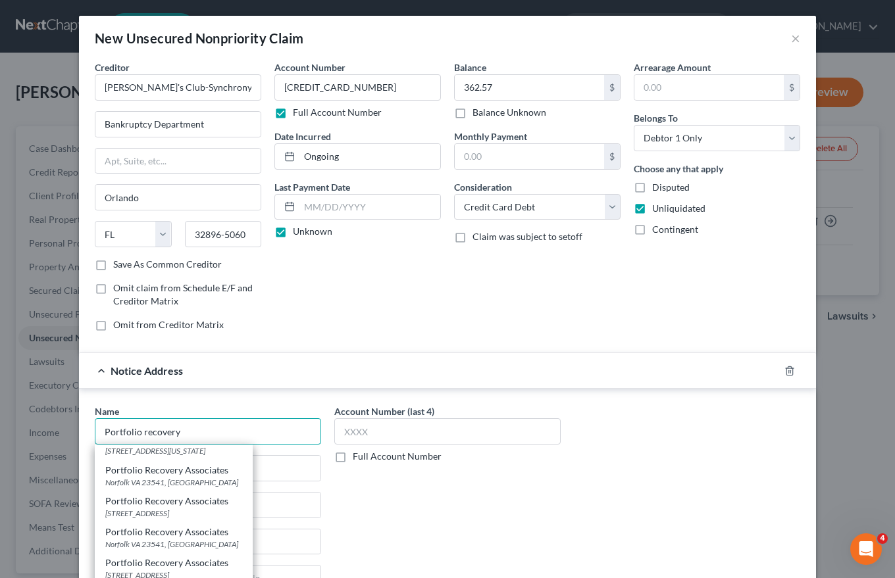
scroll to position [132, 0]
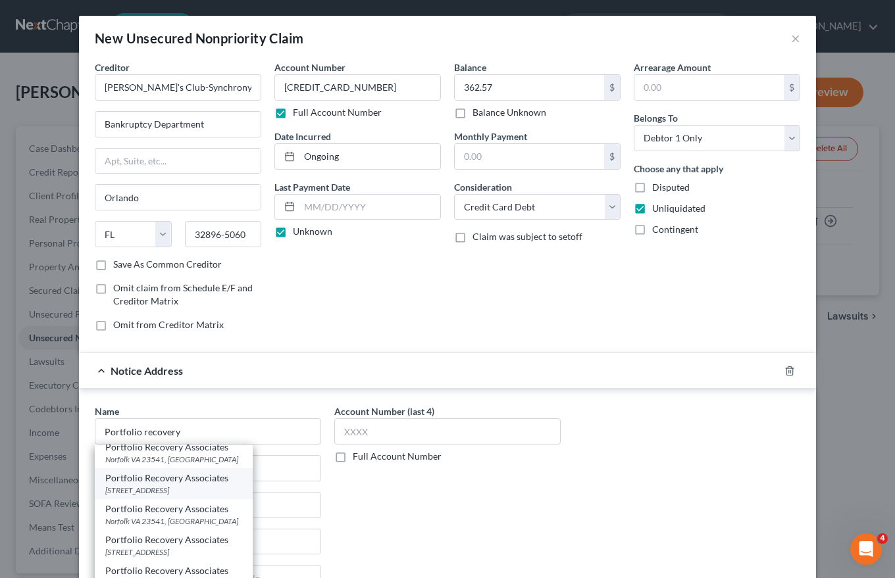
click at [170, 483] on div "Portfolio Recovery Associates" at bounding box center [173, 478] width 137 height 13
type input "Portfolio Recovery Associates"
type input "PO Box 12914"
type input "Norfolk"
select select "48"
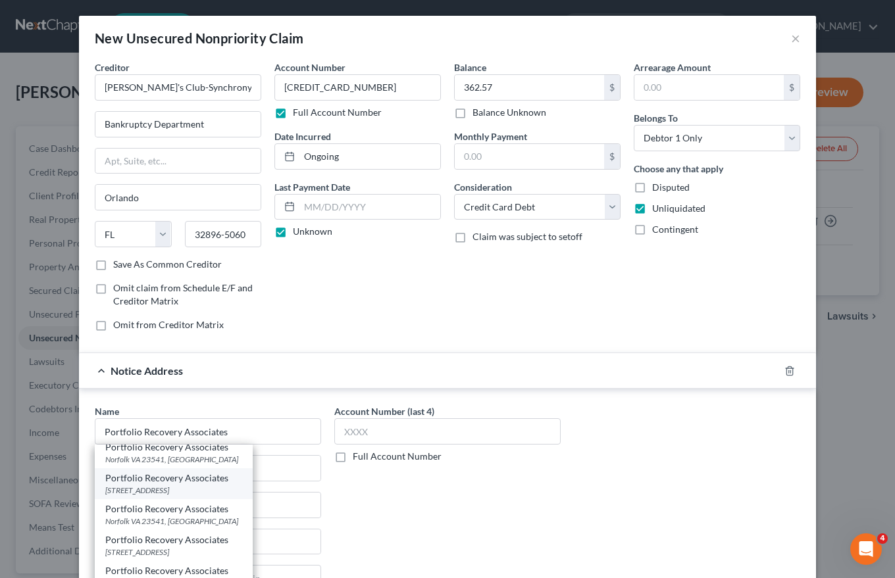
type input "23541"
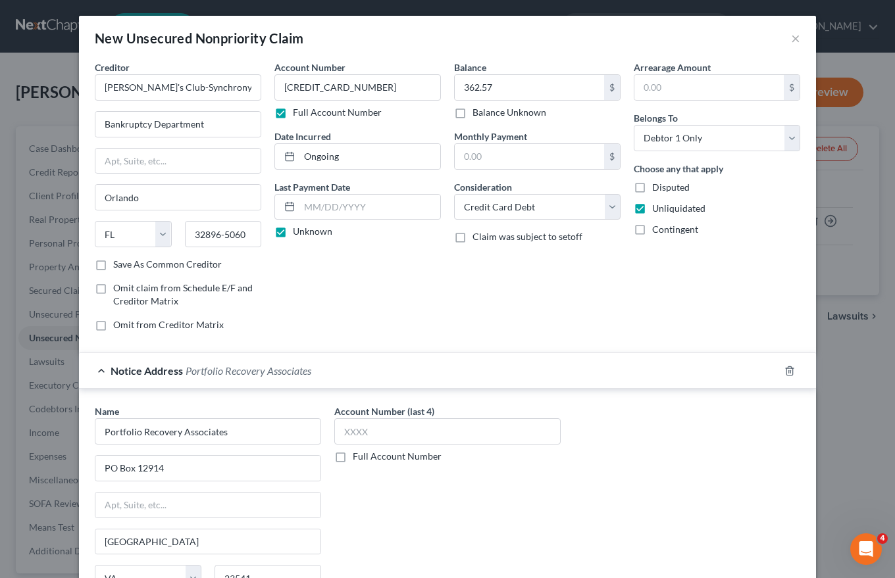
scroll to position [0, 0]
click at [334, 430] on input "text" at bounding box center [447, 431] width 226 height 26
click at [340, 431] on input "5213" at bounding box center [447, 431] width 226 height 26
click at [360, 432] on input "5213" at bounding box center [447, 431] width 226 height 26
type input "5213"
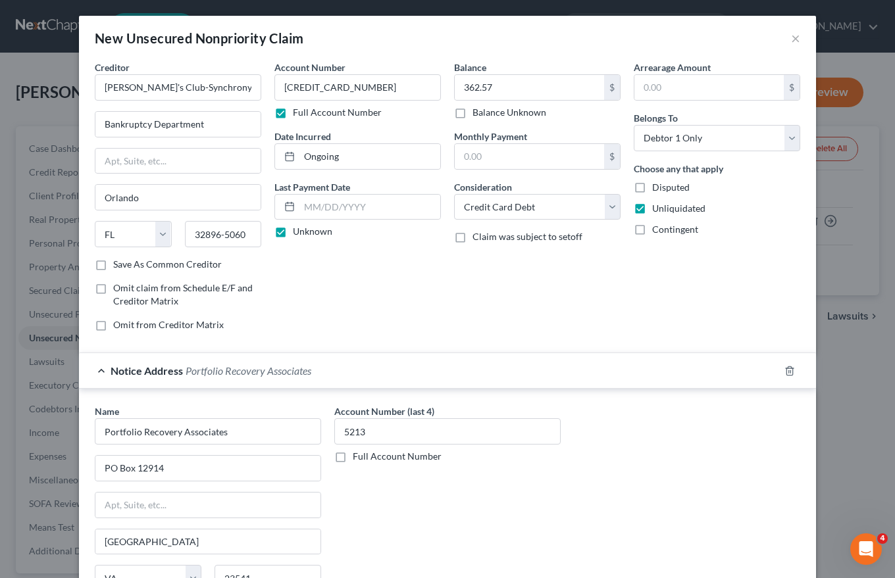
click at [353, 457] on label "Full Account Number" at bounding box center [397, 456] width 89 height 13
click at [358, 457] on input "Full Account Number" at bounding box center [362, 454] width 9 height 9
click at [370, 437] on input "5213" at bounding box center [447, 431] width 226 height 26
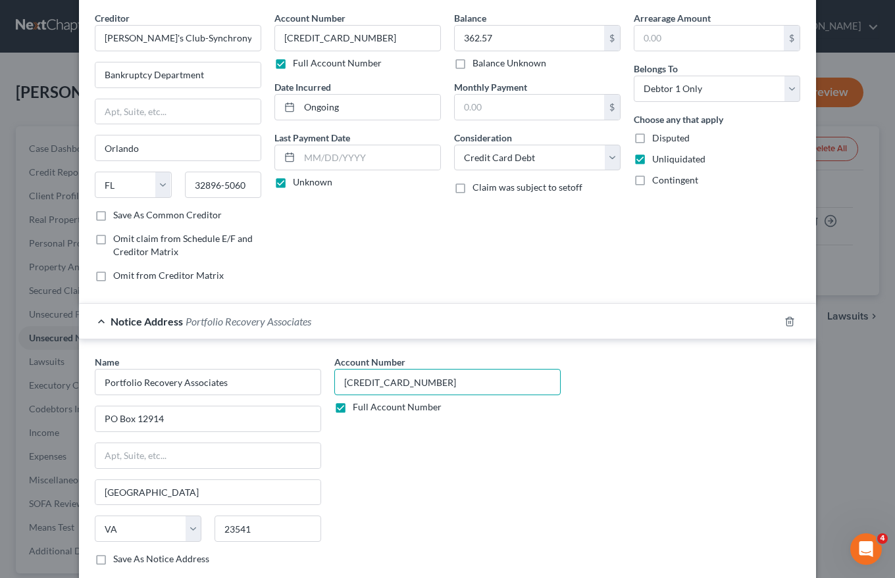
scroll to position [130, 0]
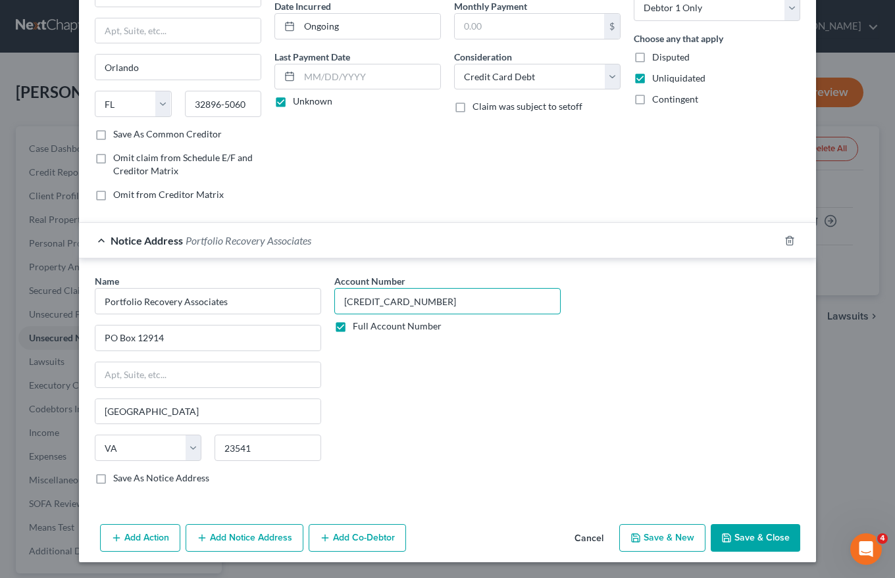
type input "5213331159270140"
click at [683, 537] on button "Save & New" at bounding box center [662, 538] width 86 height 28
select select "0"
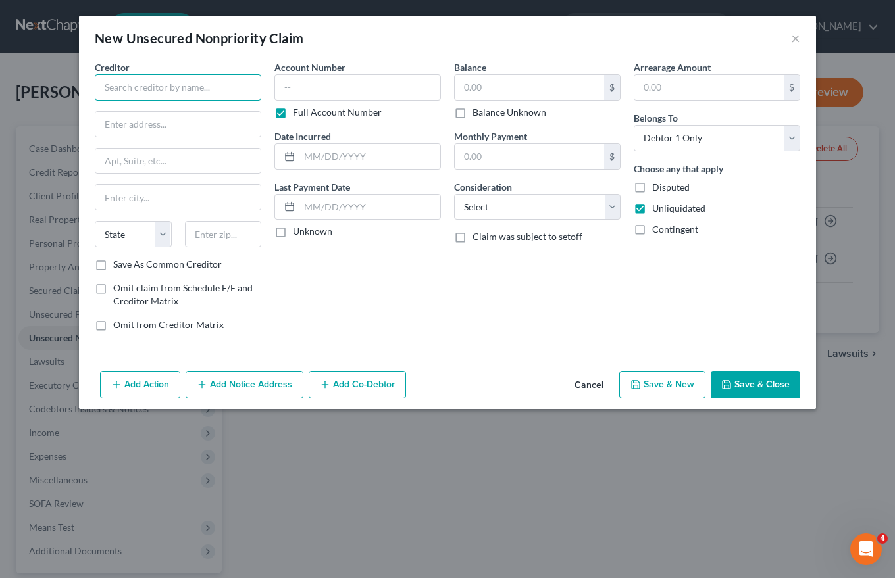
click at [118, 90] on input "text" at bounding box center [178, 87] width 166 height 26
click at [179, 81] on input "Consumer Safety technology LLC" at bounding box center [178, 87] width 166 height 26
type input "Consumer Safety Technology LLC"
click at [128, 125] on input "text" at bounding box center [177, 124] width 165 height 25
type input "11103 Aurora Avenue"
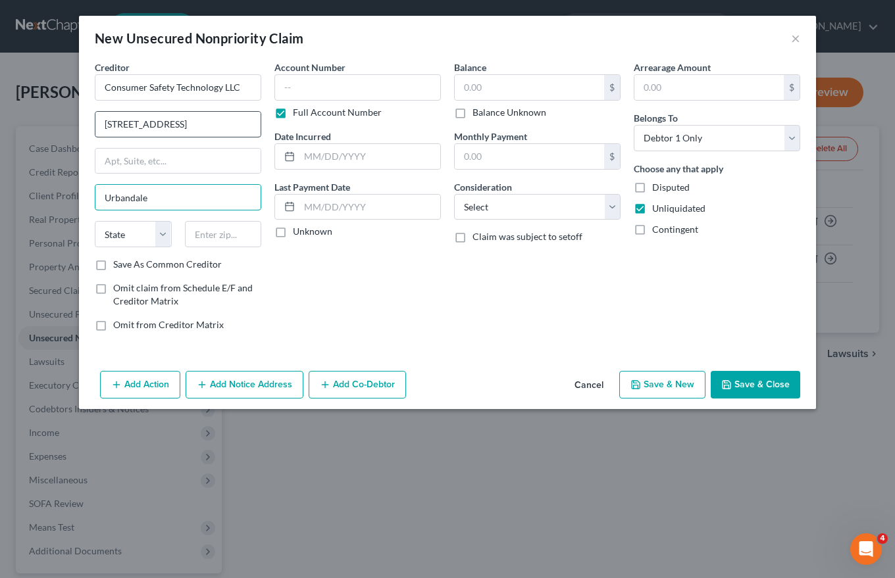
type input "Urbandale"
select select "16"
type input "50322-7904"
click at [113, 266] on label "Save As Common Creditor" at bounding box center [167, 264] width 109 height 13
click at [118, 266] on input "Save As Common Creditor" at bounding box center [122, 262] width 9 height 9
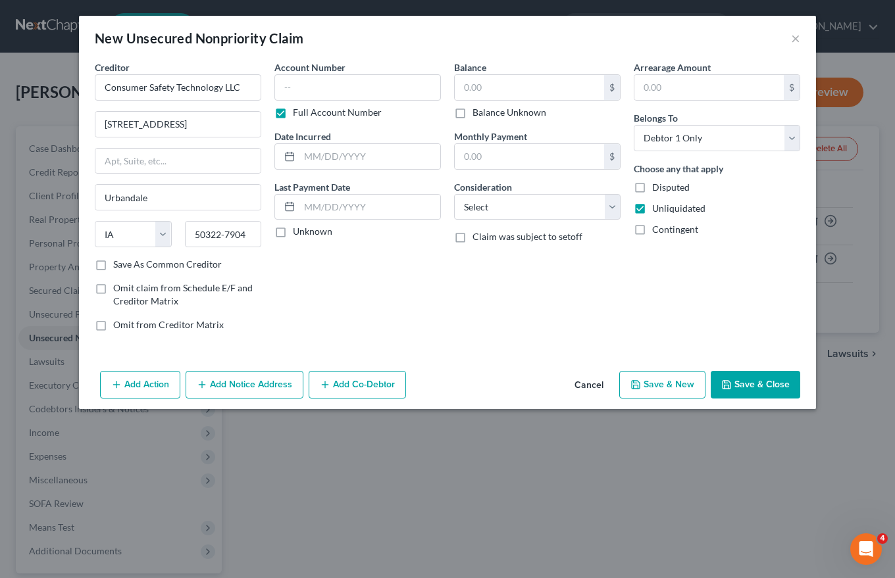
checkbox input "true"
click at [282, 92] on input "text" at bounding box center [357, 87] width 166 height 26
click at [293, 232] on label "Unknown" at bounding box center [312, 231] width 39 height 13
click at [298, 232] on input "Unknown" at bounding box center [302, 229] width 9 height 9
checkbox input "true"
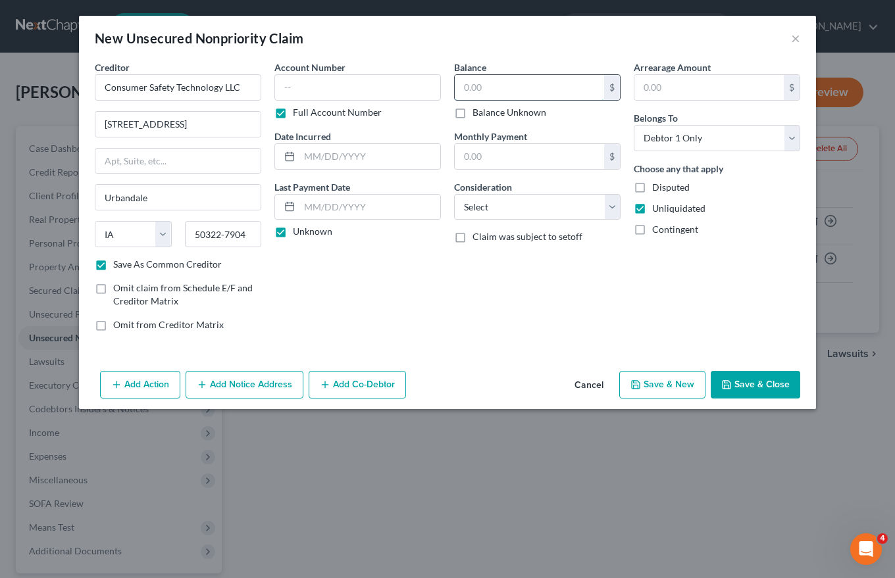
click at [469, 86] on input "text" at bounding box center [529, 87] width 149 height 25
type input "248.97"
click at [473, 205] on select "Select Cable / Satellite Services Collection Agency Credit Card Debt Debt Couns…" at bounding box center [537, 207] width 166 height 26
select select "14"
click at [454, 194] on select "Select Cable / Satellite Services Collection Agency Credit Card Debt Debt Couns…" at bounding box center [537, 207] width 166 height 26
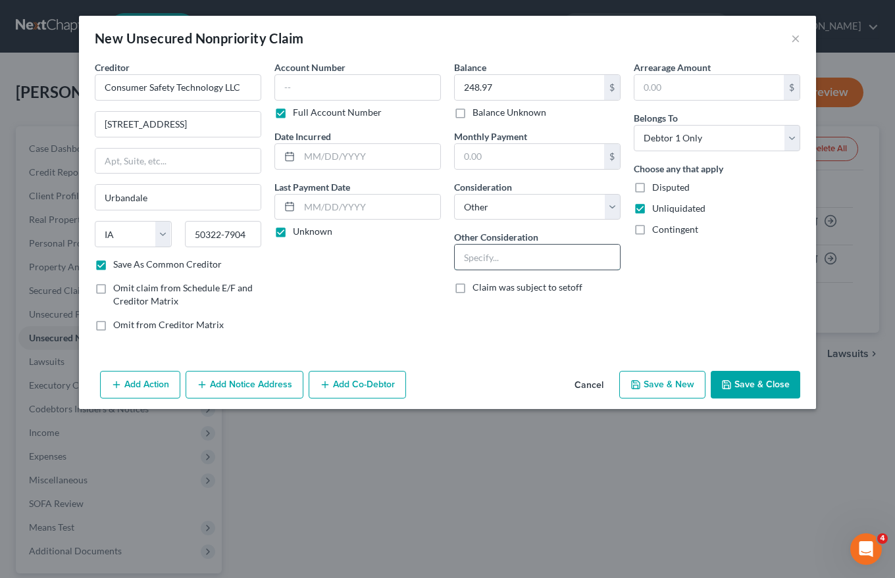
click at [470, 260] on input "text" at bounding box center [537, 257] width 165 height 25
type input "Intoxilock"
click at [659, 86] on input "text" at bounding box center [708, 87] width 149 height 25
type input "248.97"
click at [253, 382] on button "Add Notice Address" at bounding box center [245, 385] width 118 height 28
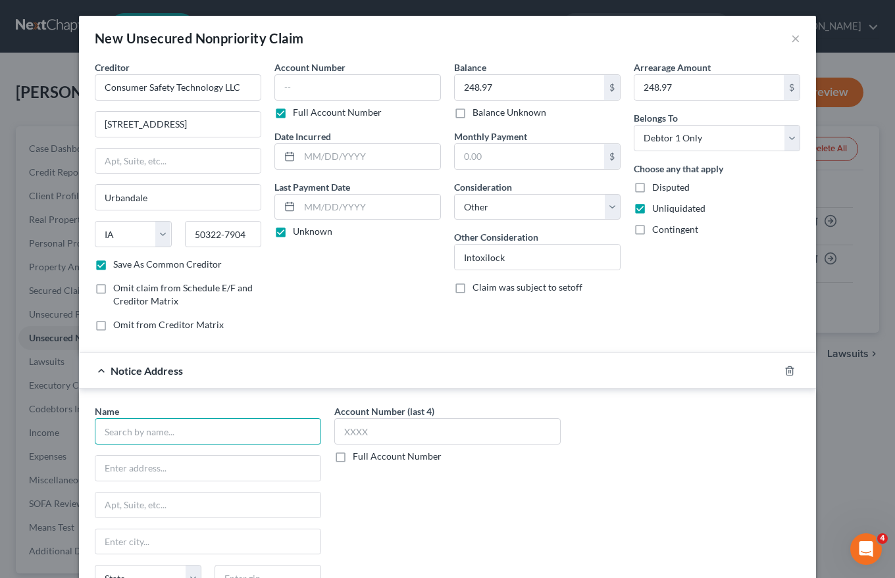
click at [114, 430] on input "text" at bounding box center [208, 431] width 226 height 26
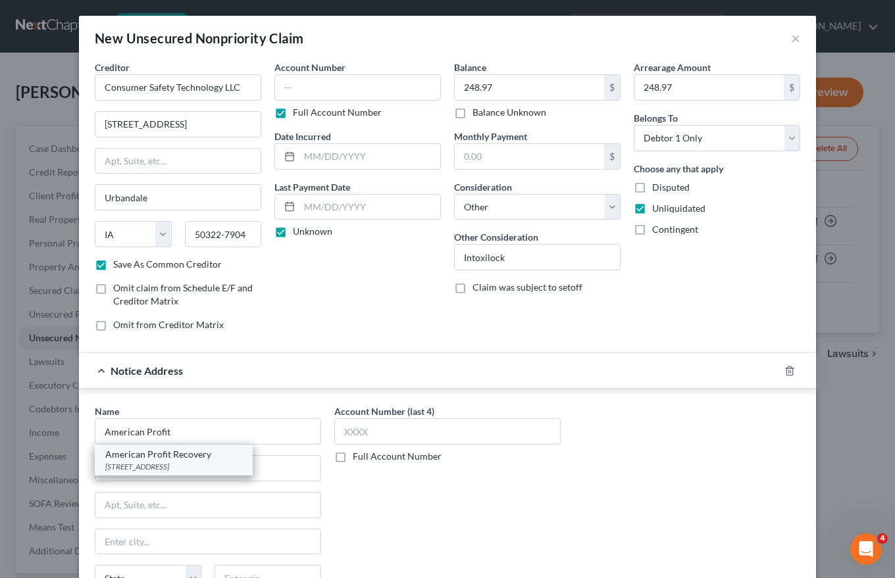
click at [135, 463] on div "34405 W. 12 Mile Road, Suite 379, Farmington Hills, MI 48331-5608" at bounding box center [173, 466] width 137 height 11
type input "American Profit Recovery"
type input "34405 W. 12 Mile Road, Suite 379"
type input "Farmington Hills"
select select "23"
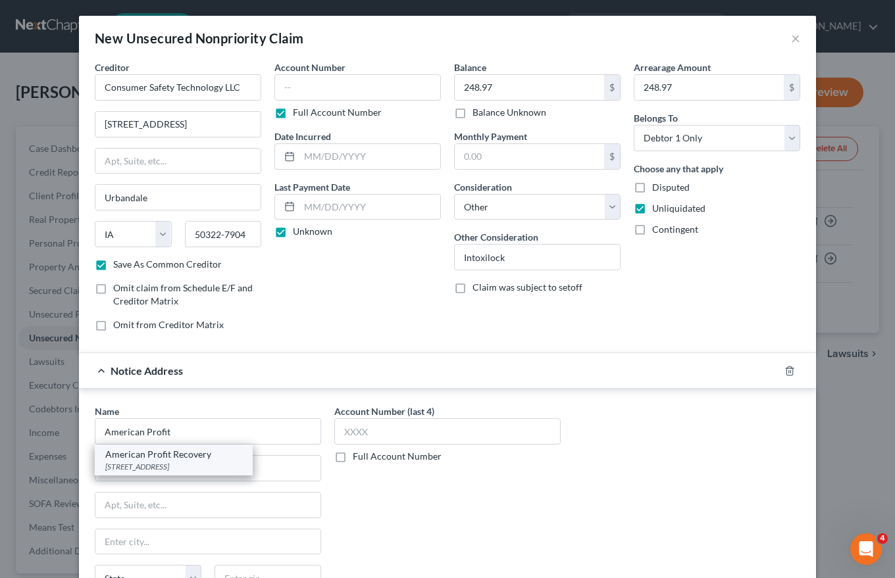
type input "48331-5608"
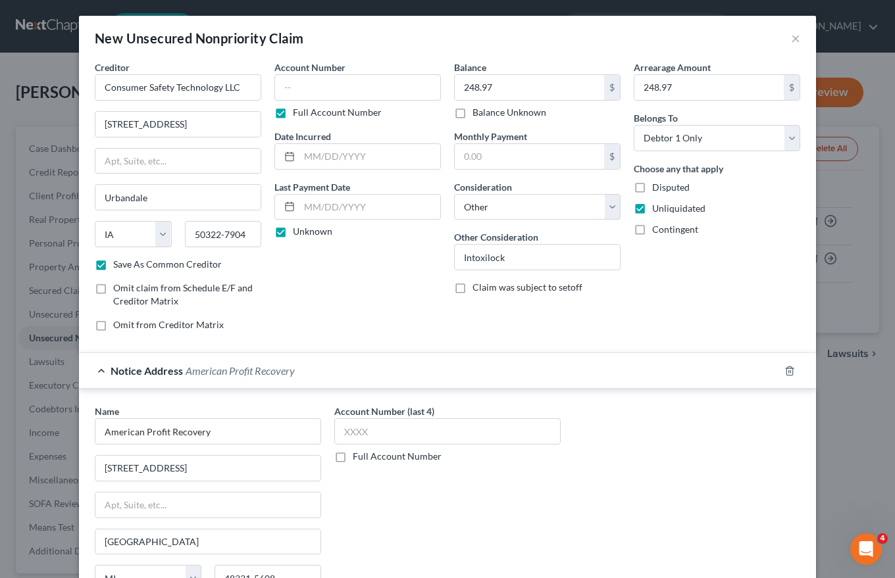
click at [353, 458] on label "Full Account Number" at bounding box center [397, 456] width 89 height 13
click at [358, 458] on input "Full Account Number" at bounding box center [362, 454] width 9 height 9
click at [339, 430] on input "text" at bounding box center [447, 431] width 226 height 26
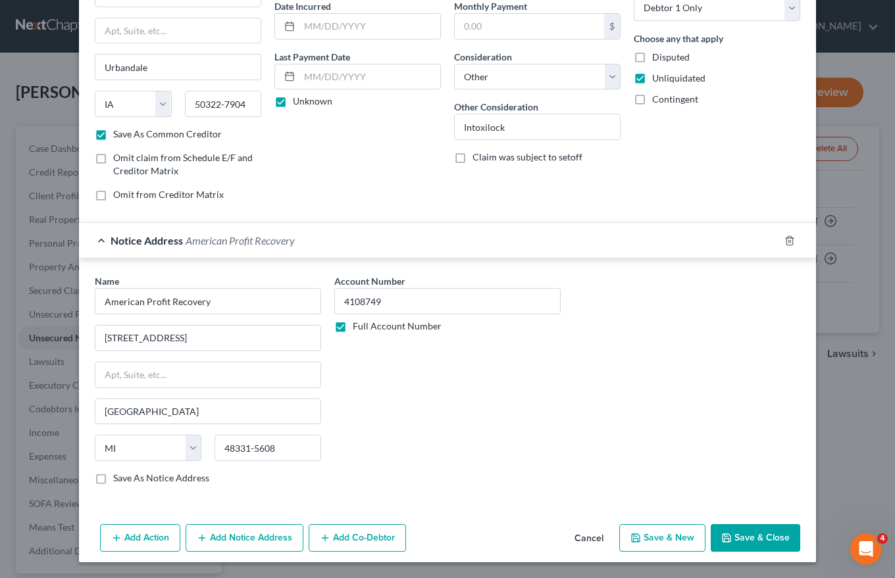
click at [643, 537] on button "Save & New" at bounding box center [662, 538] width 86 height 28
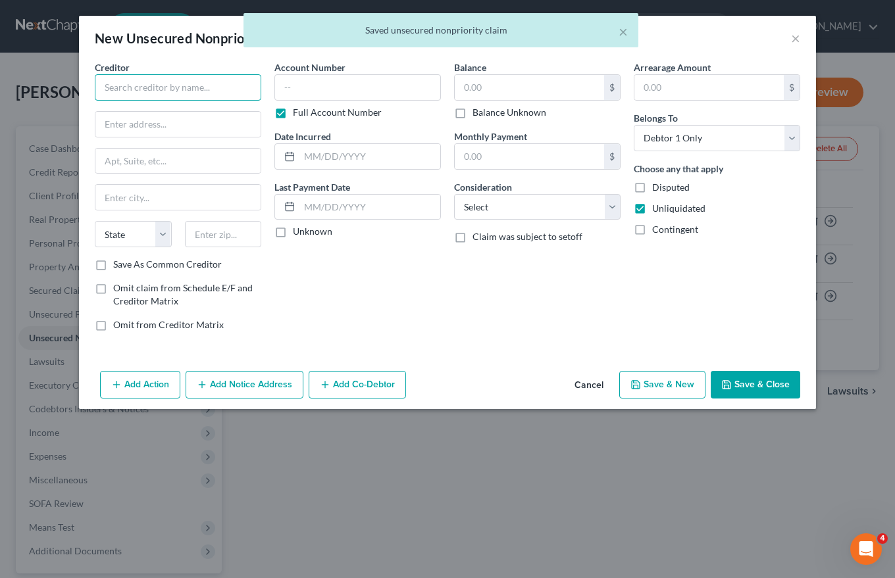
click at [124, 89] on input "text" at bounding box center [178, 87] width 166 height 26
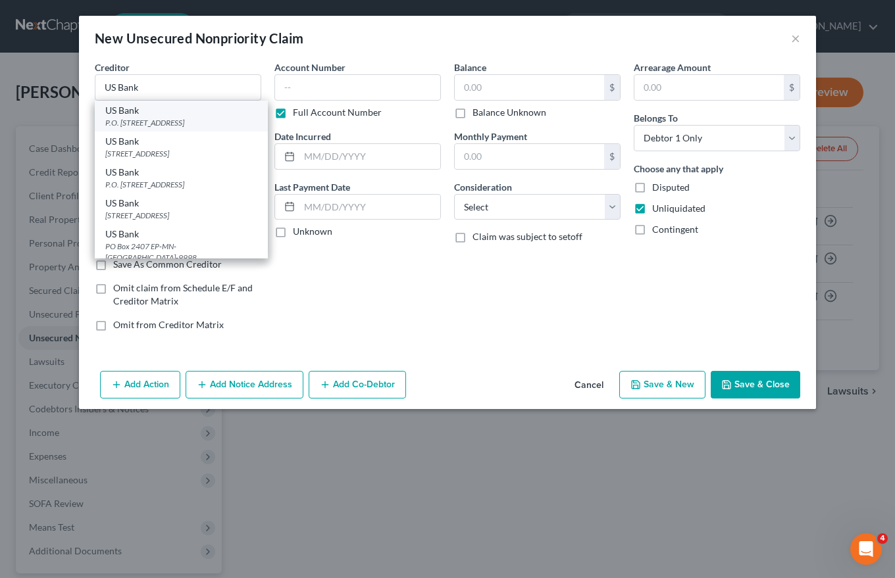
click at [128, 120] on div "P.O. Box 6345, Fargo, ND 58125" at bounding box center [181, 122] width 152 height 11
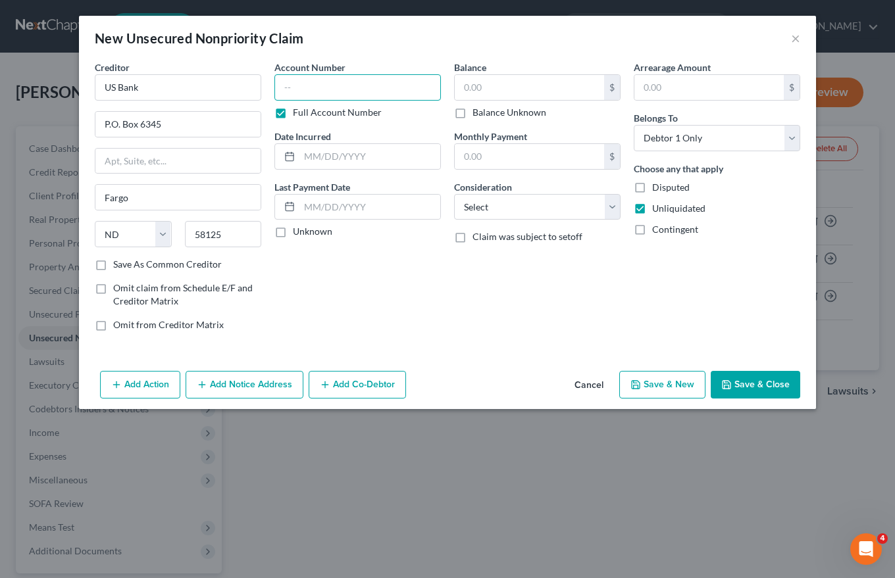
click at [293, 89] on input "text" at bounding box center [357, 87] width 166 height 26
click at [293, 111] on label "Full Account Number" at bounding box center [337, 112] width 89 height 13
click at [298, 111] on input "Full Account Number" at bounding box center [302, 110] width 9 height 9
click at [287, 86] on input "text" at bounding box center [357, 87] width 166 height 26
click at [325, 156] on input "text" at bounding box center [369, 156] width 141 height 25
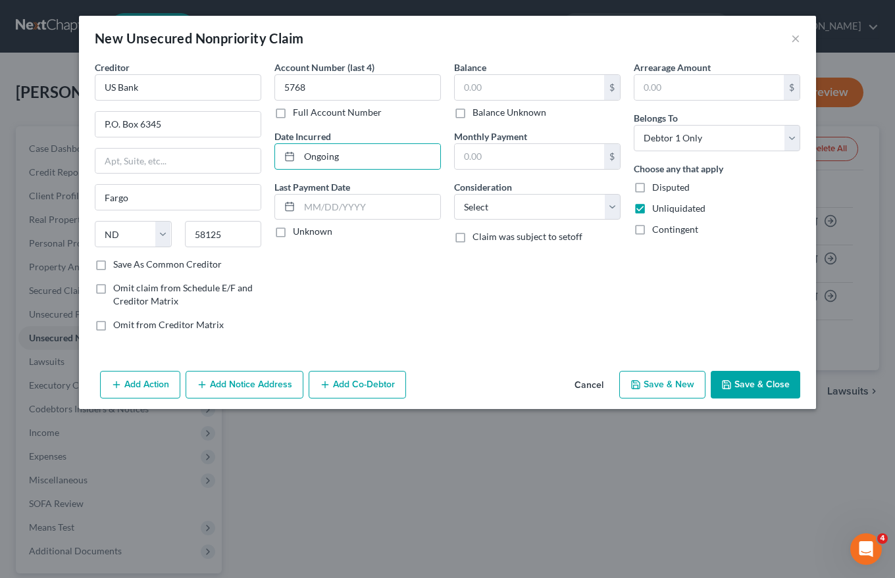
click at [293, 234] on label "Unknown" at bounding box center [312, 231] width 39 height 13
click at [298, 234] on input "Unknown" at bounding box center [302, 229] width 9 height 9
click at [463, 88] on input "text" at bounding box center [529, 87] width 149 height 25
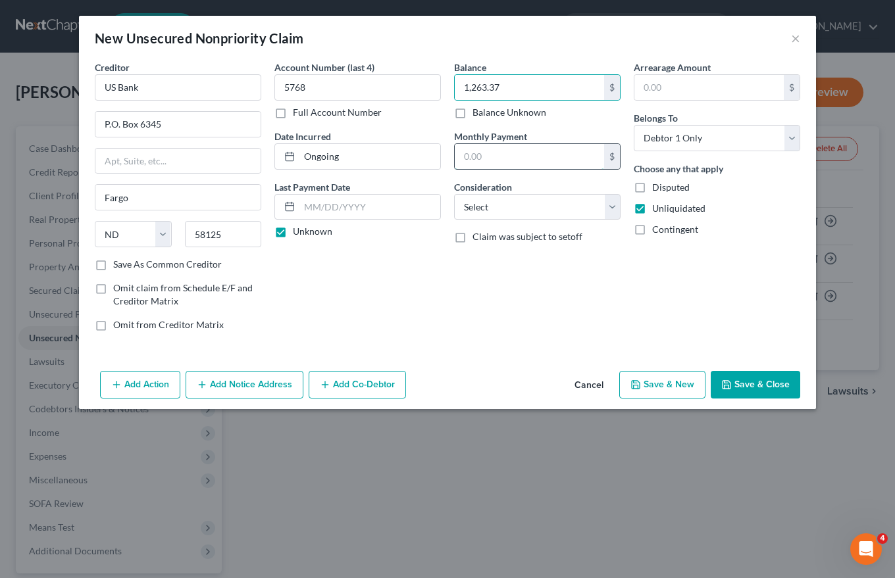
click at [476, 158] on input "text" at bounding box center [529, 156] width 149 height 25
click at [472, 239] on label "Claim was subject to setoff" at bounding box center [527, 236] width 110 height 13
click at [478, 239] on input "Claim was subject to setoff" at bounding box center [482, 234] width 9 height 9
